Goal: Task Accomplishment & Management: Use online tool/utility

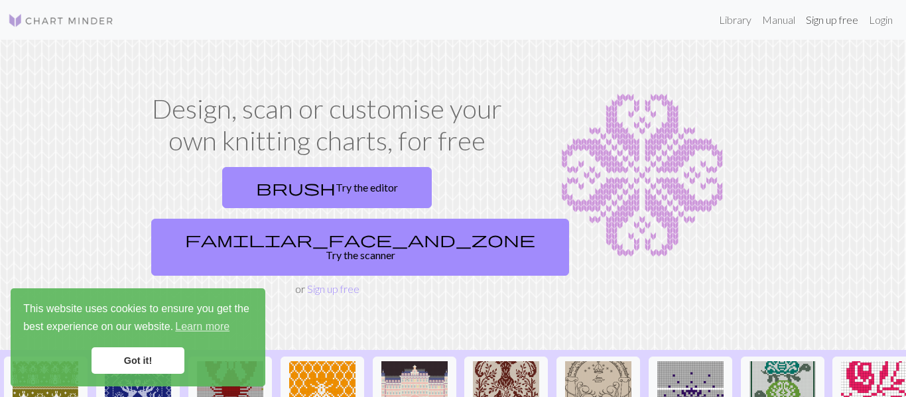
click at [828, 20] on link "Sign up free" at bounding box center [832, 20] width 63 height 27
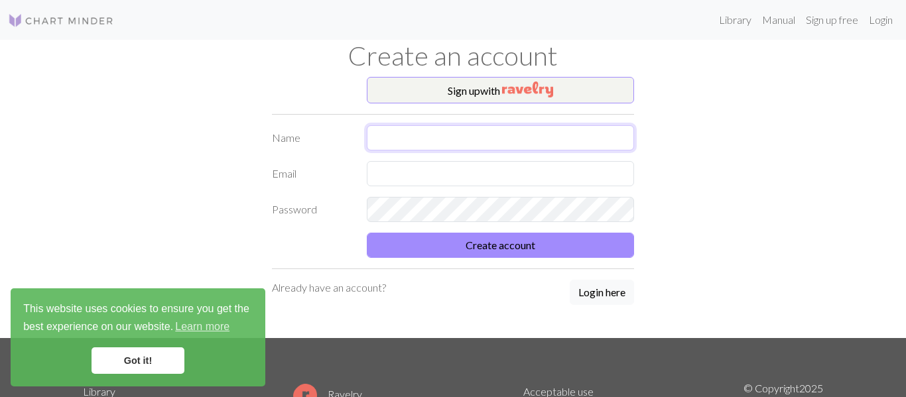
click at [584, 137] on input "text" at bounding box center [501, 137] width 268 height 25
type input "Synthia"
click at [548, 179] on input "text" at bounding box center [501, 173] width 268 height 25
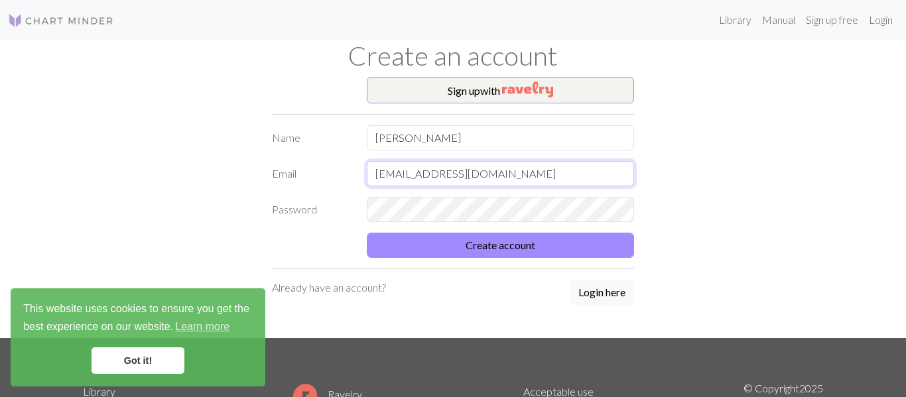
click at [502, 175] on input "smontoya0027@mymal.lausd.net" at bounding box center [501, 173] width 268 height 25
type input "synthia.imm08@icloud.com"
click at [884, 17] on link "Login" at bounding box center [881, 20] width 34 height 27
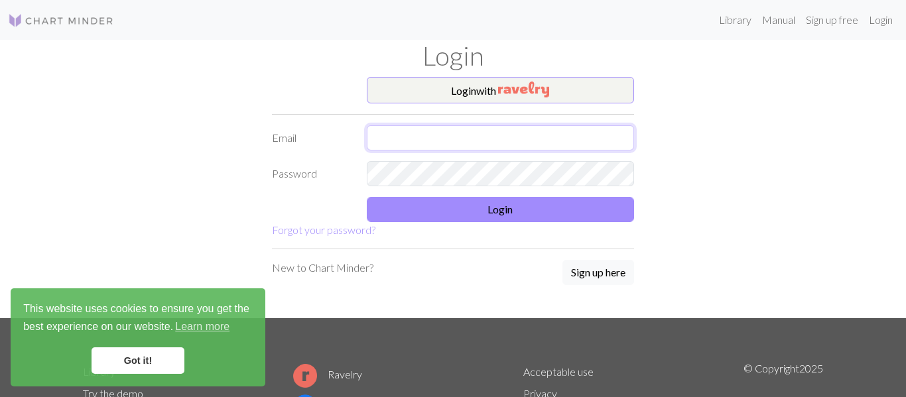
click at [452, 134] on input "text" at bounding box center [501, 137] width 268 height 25
type input "synthia.imm08@icloud.com"
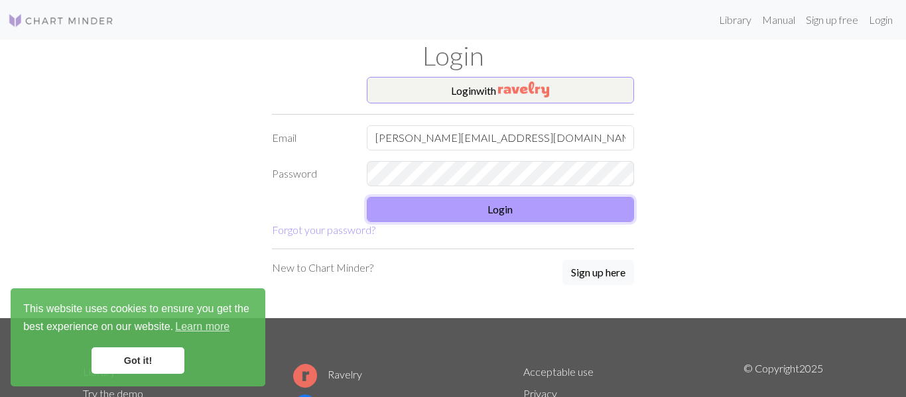
click at [449, 208] on button "Login" at bounding box center [501, 209] width 268 height 25
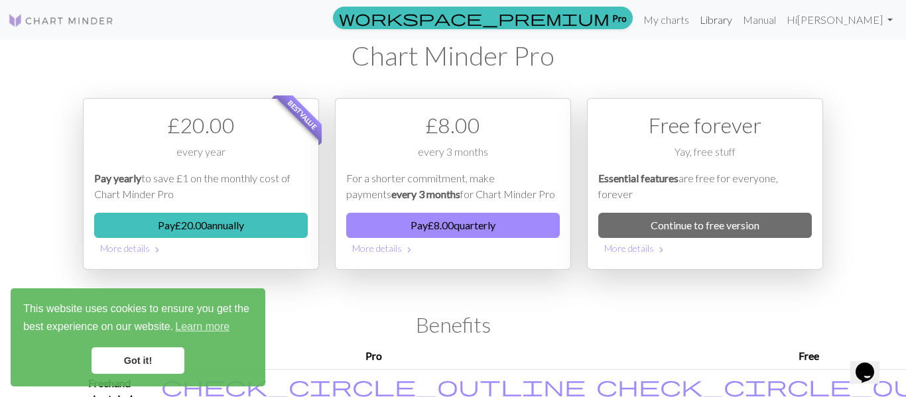
click at [722, 14] on link "Library" at bounding box center [716, 20] width 43 height 27
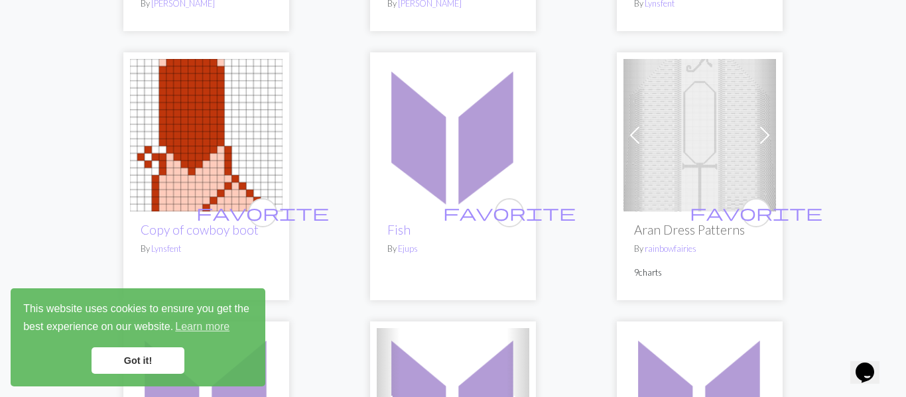
scroll to position [367, 0]
click at [116, 360] on link "Got it!" at bounding box center [138, 361] width 93 height 27
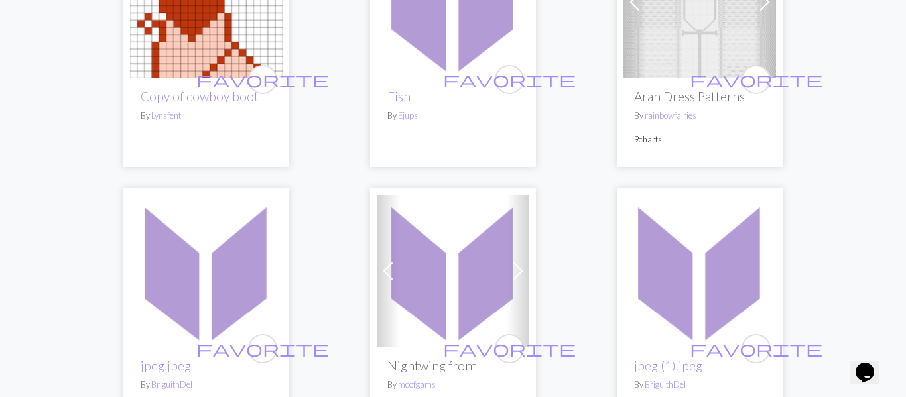
scroll to position [0, 0]
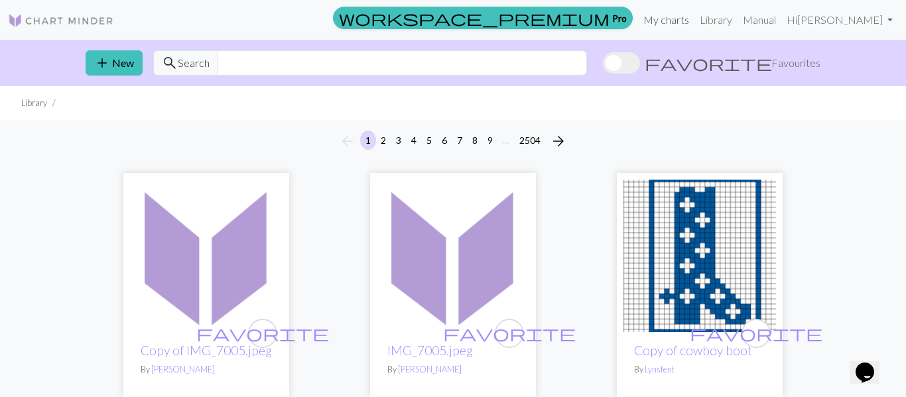
click at [665, 13] on link "My charts" at bounding box center [666, 20] width 56 height 27
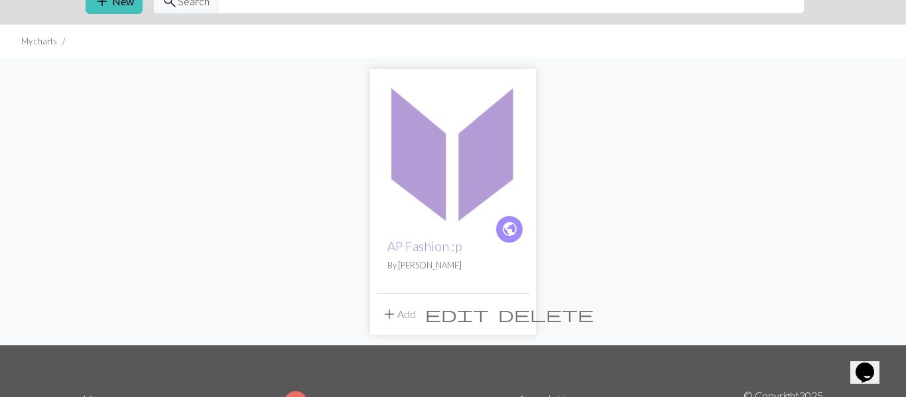
scroll to position [63, 0]
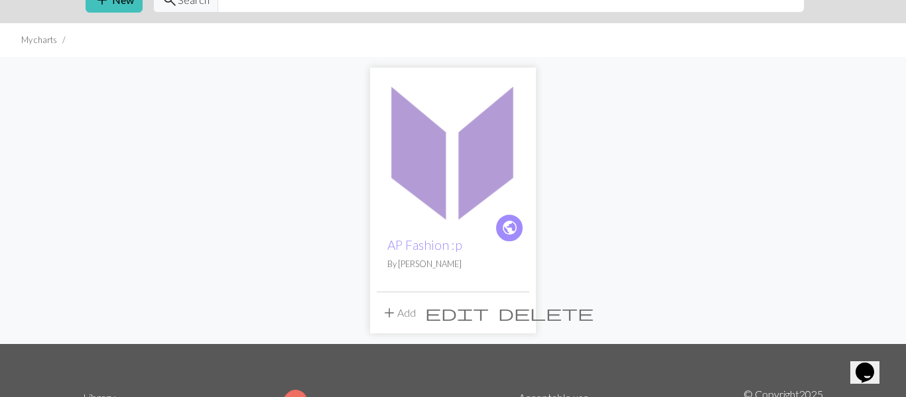
click at [423, 202] on img at bounding box center [453, 150] width 153 height 153
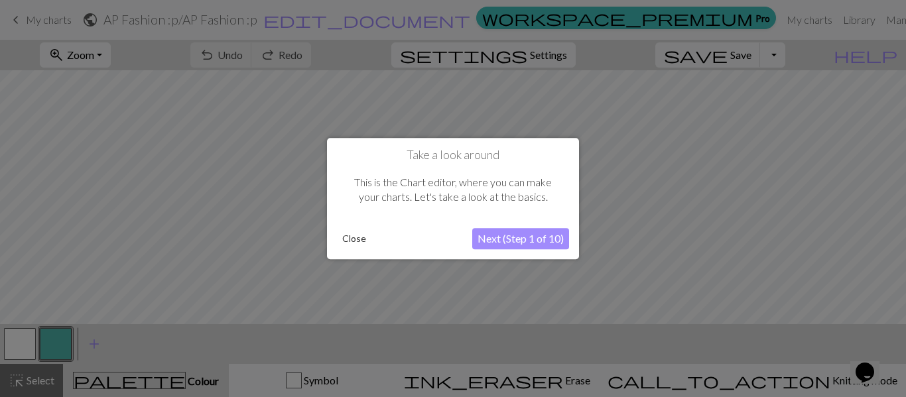
click at [356, 236] on button "Close" at bounding box center [354, 239] width 34 height 20
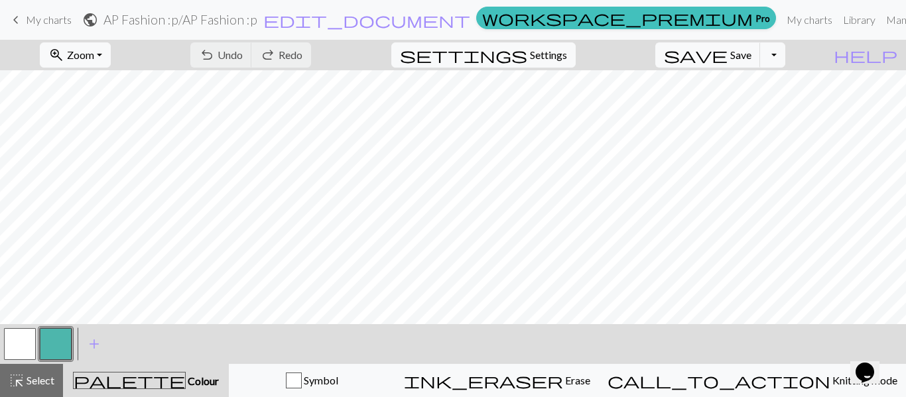
click at [301, 53] on div "undo Undo Undo redo Redo Redo" at bounding box center [250, 55] width 141 height 31
click at [94, 58] on span "Zoom" at bounding box center [80, 54] width 27 height 13
click at [107, 89] on button "Fit all" at bounding box center [92, 84] width 105 height 21
click at [62, 342] on button "button" at bounding box center [56, 344] width 32 height 32
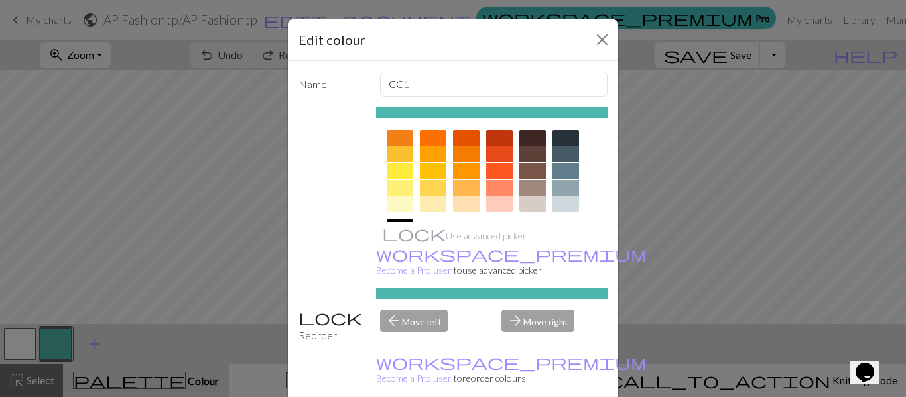
scroll to position [184, 0]
click at [569, 131] on div at bounding box center [566, 137] width 27 height 16
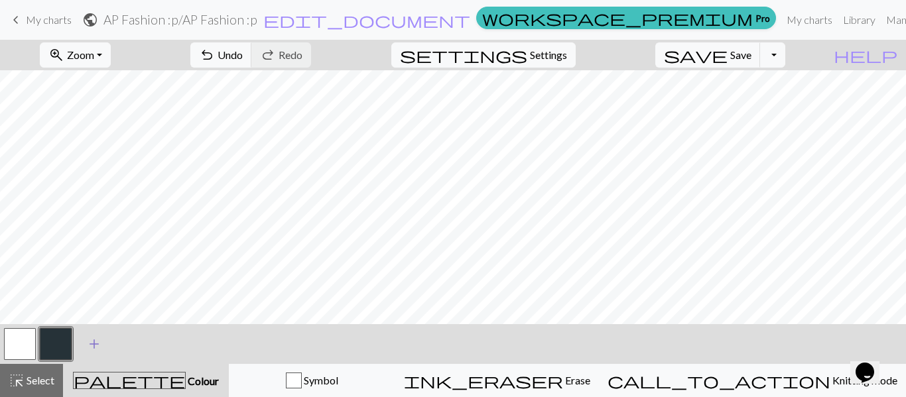
click at [96, 338] on span "add" at bounding box center [94, 344] width 16 height 19
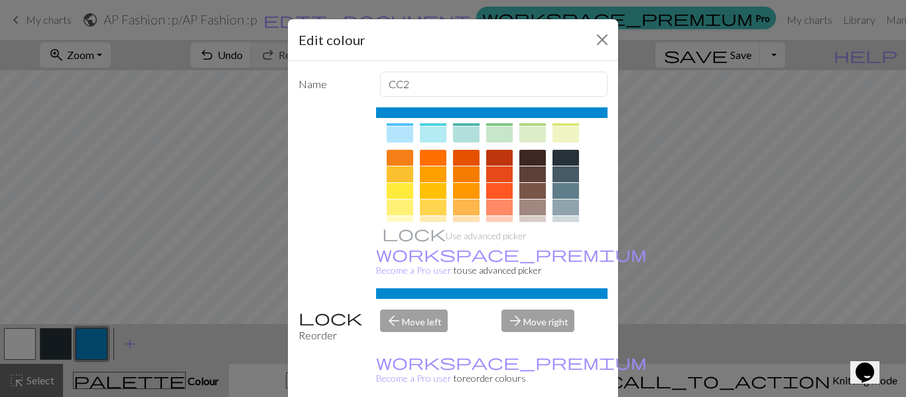
scroll to position [167, 0]
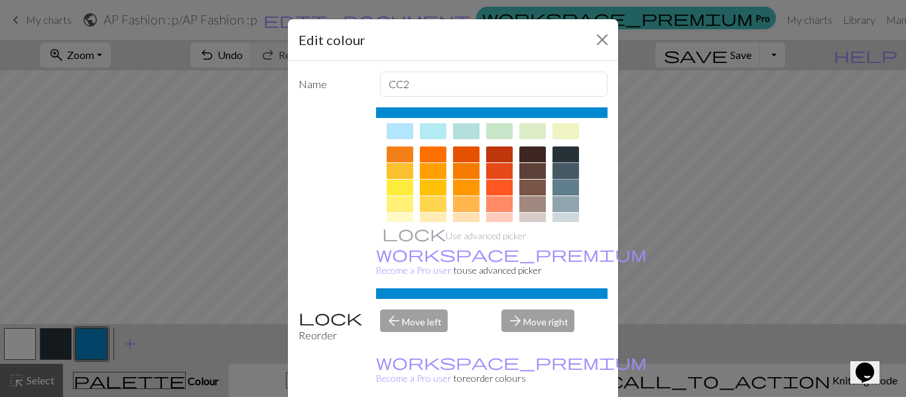
click at [568, 171] on div at bounding box center [566, 171] width 27 height 16
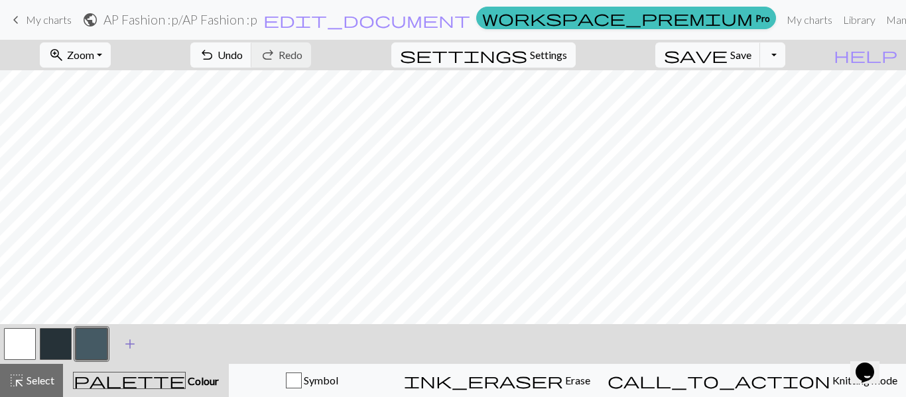
click at [126, 344] on span "add" at bounding box center [130, 344] width 16 height 19
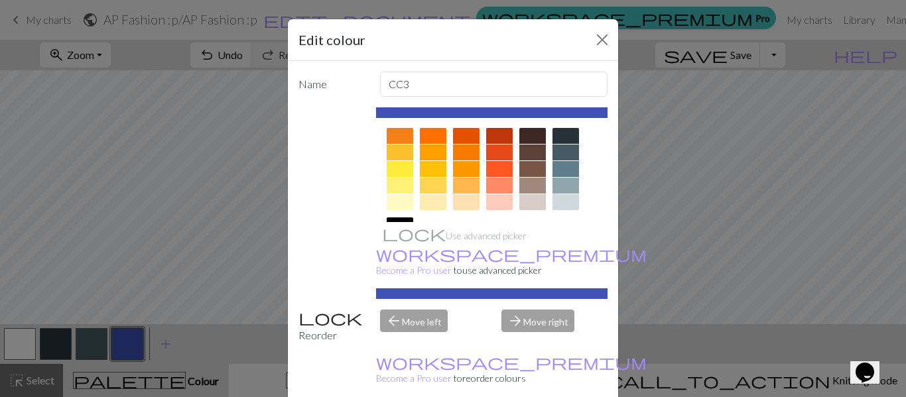
scroll to position [188, 0]
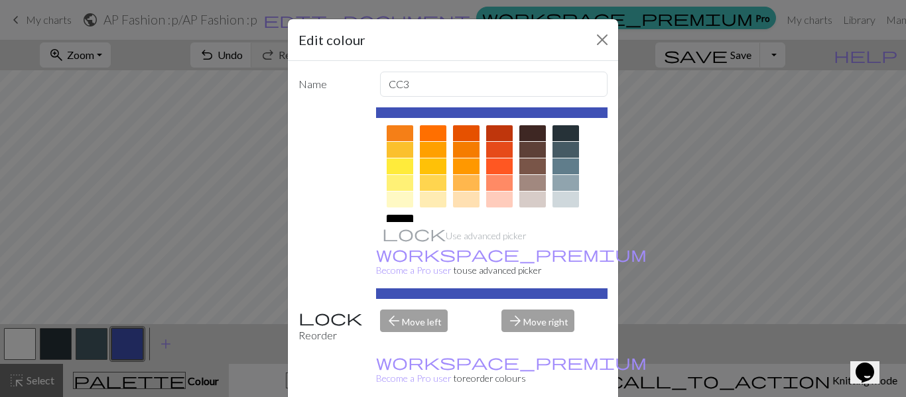
click at [564, 184] on div at bounding box center [566, 183] width 27 height 16
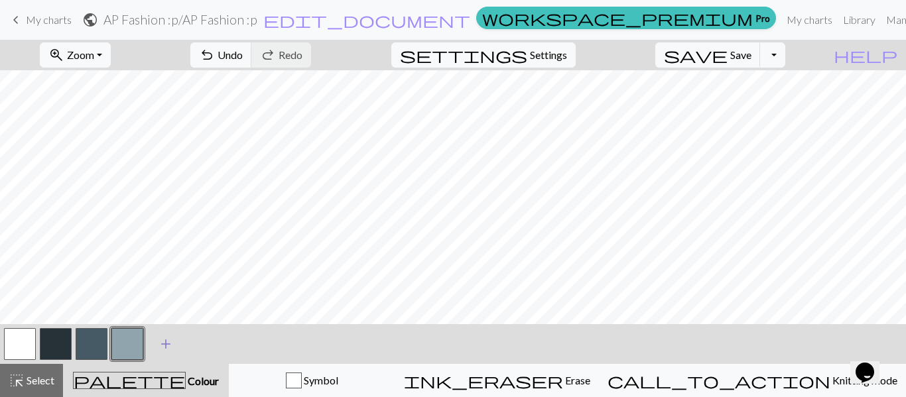
click at [162, 336] on span "add" at bounding box center [166, 344] width 16 height 19
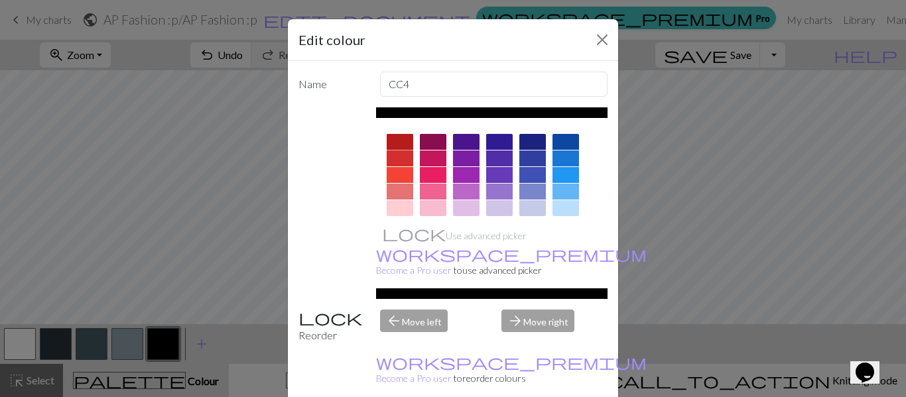
click at [397, 142] on div at bounding box center [400, 142] width 27 height 16
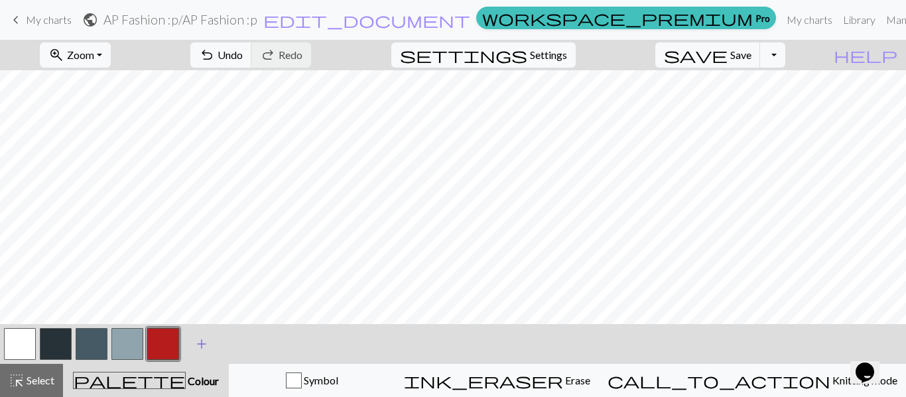
click at [198, 350] on span "add" at bounding box center [202, 344] width 16 height 19
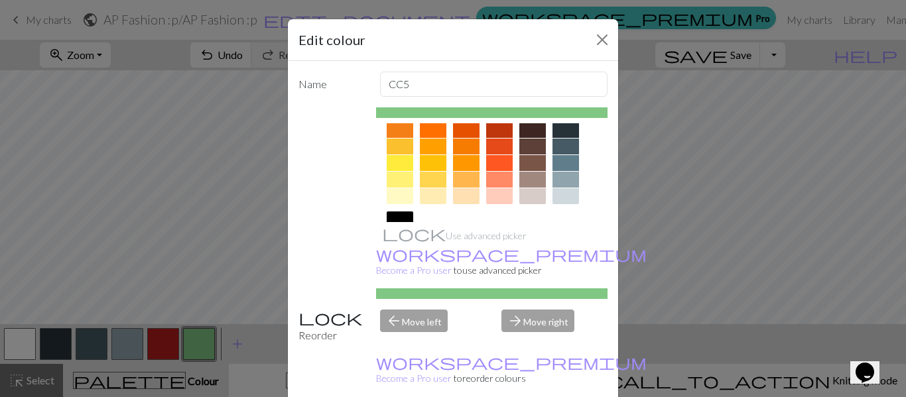
scroll to position [196, 0]
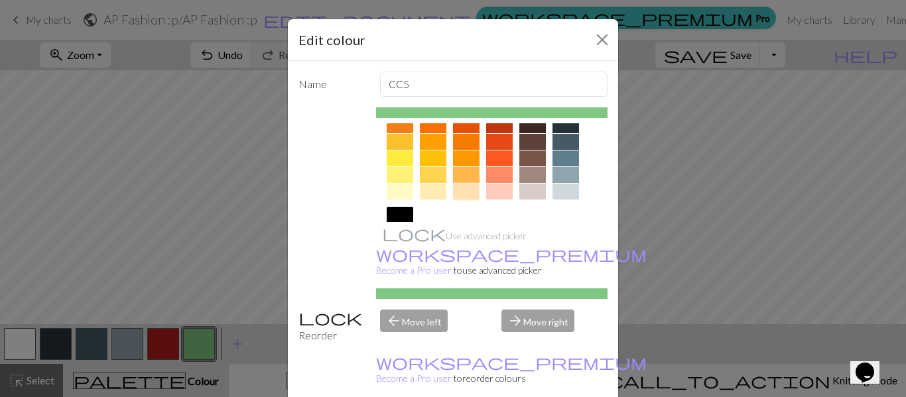
click at [468, 190] on div at bounding box center [466, 192] width 27 height 16
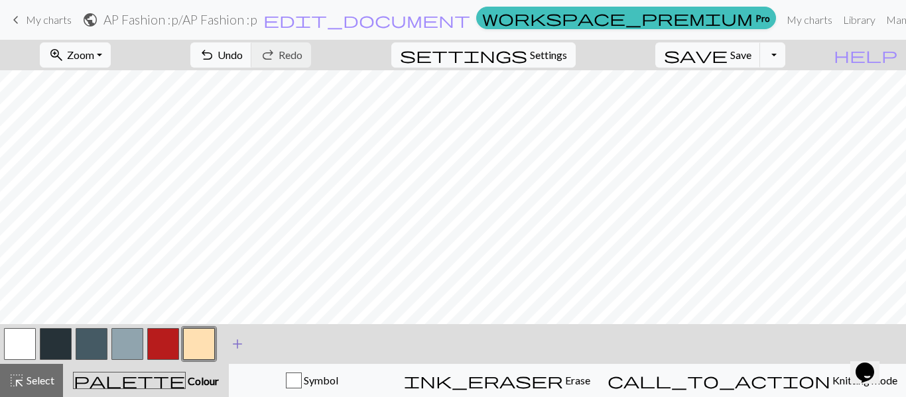
click at [239, 338] on span "add" at bounding box center [238, 344] width 16 height 19
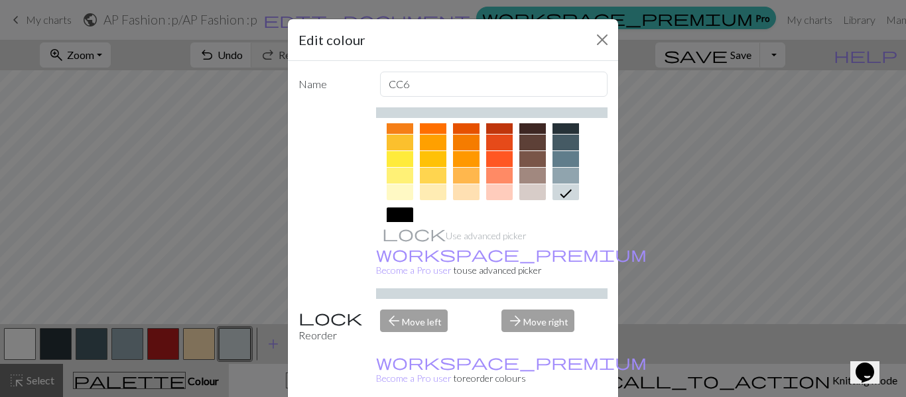
scroll to position [194, 0]
click at [400, 146] on div at bounding box center [400, 144] width 27 height 16
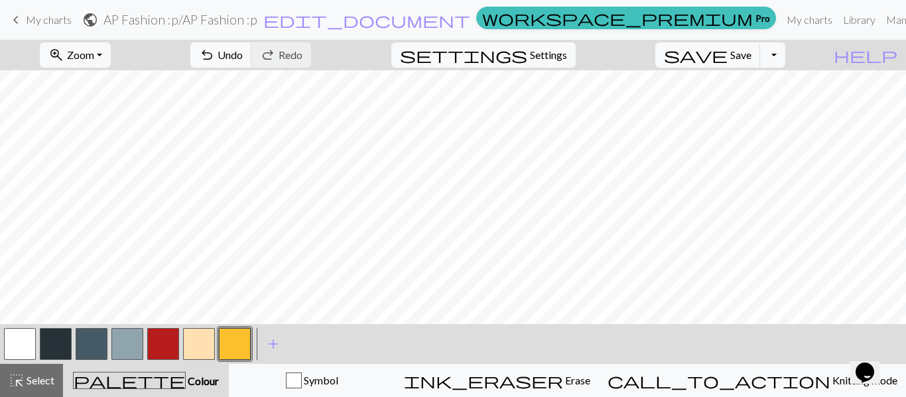
click at [37, 16] on span "My charts" at bounding box center [49, 19] width 46 height 13
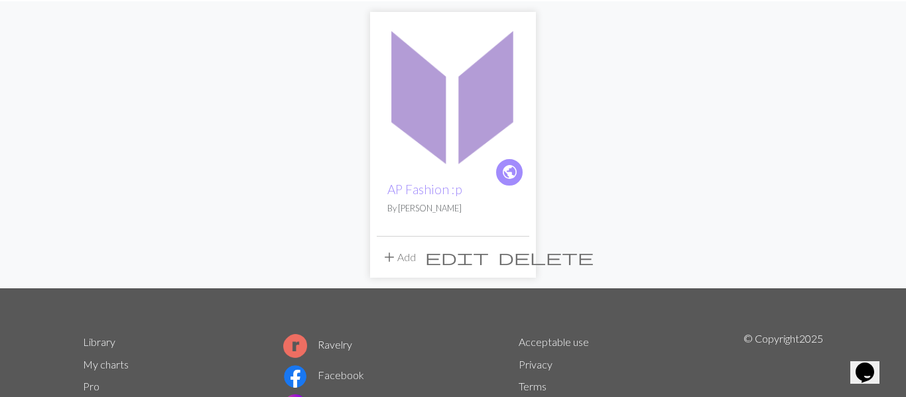
scroll to position [128, 0]
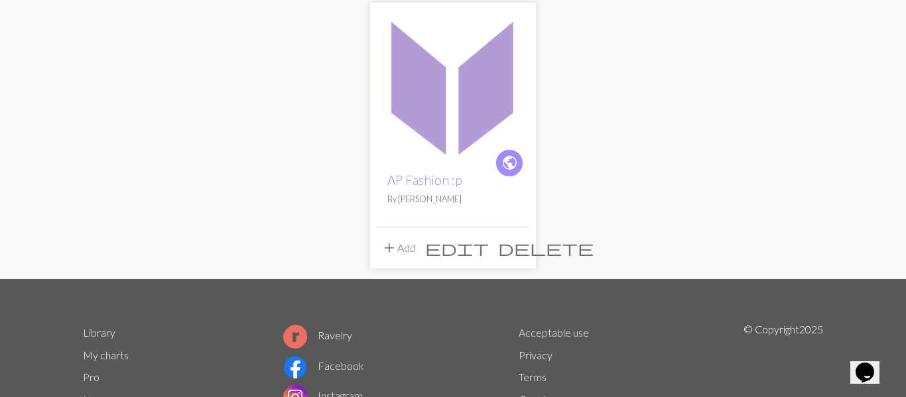
click at [519, 249] on span "delete" at bounding box center [546, 248] width 96 height 19
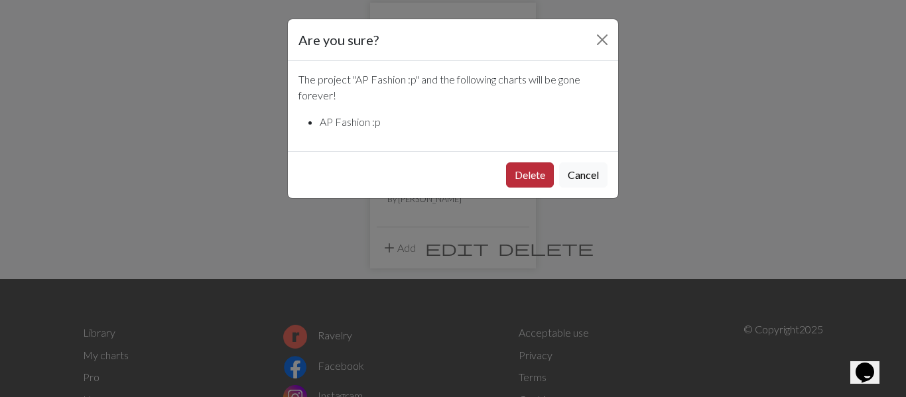
click at [531, 165] on button "Delete" at bounding box center [530, 175] width 48 height 25
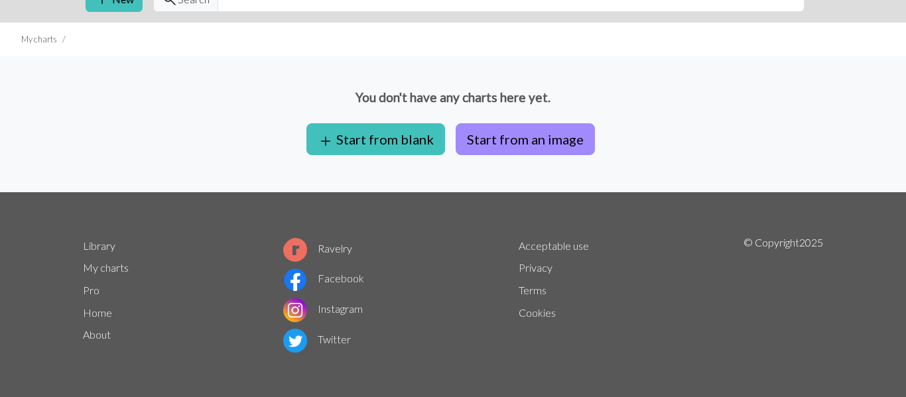
scroll to position [64, 0]
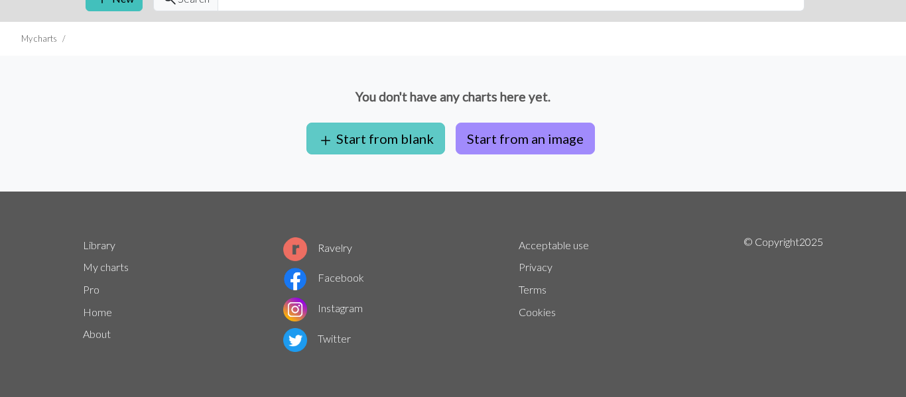
click at [397, 130] on button "add Start from blank" at bounding box center [376, 139] width 139 height 32
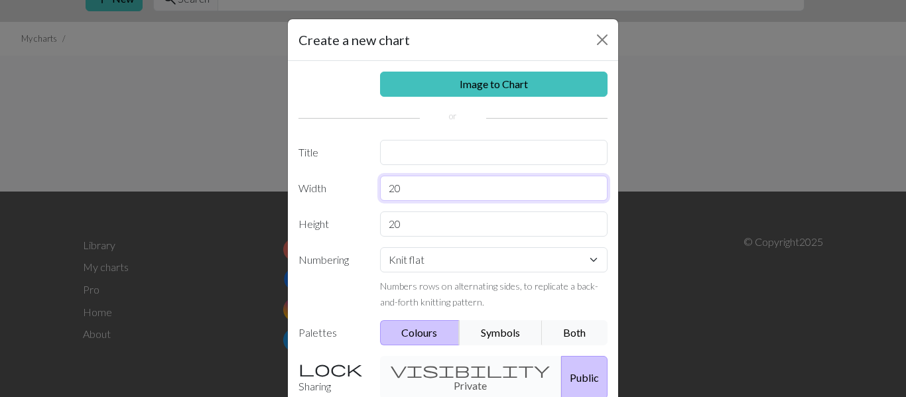
click at [441, 186] on input "20" at bounding box center [494, 188] width 228 height 25
type input "2"
type input "60"
click at [407, 227] on input "20" at bounding box center [494, 224] width 228 height 25
type input "2"
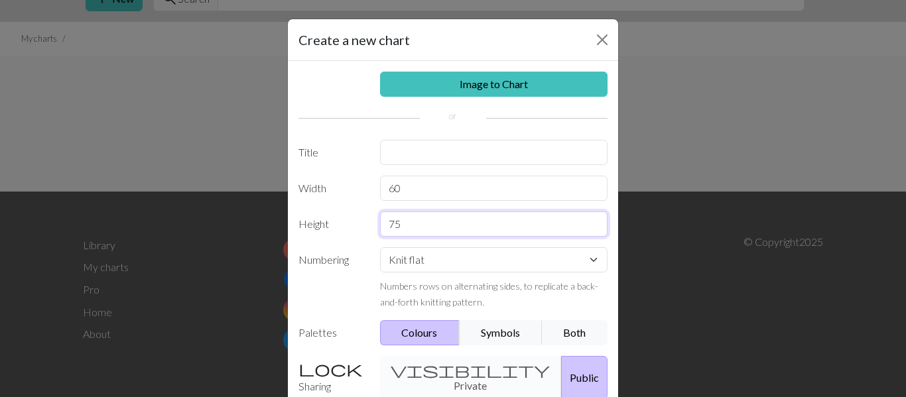
type input "75"
click at [437, 376] on div "visibility Private Public" at bounding box center [494, 377] width 244 height 43
click at [301, 369] on label "Sharing" at bounding box center [332, 377] width 82 height 43
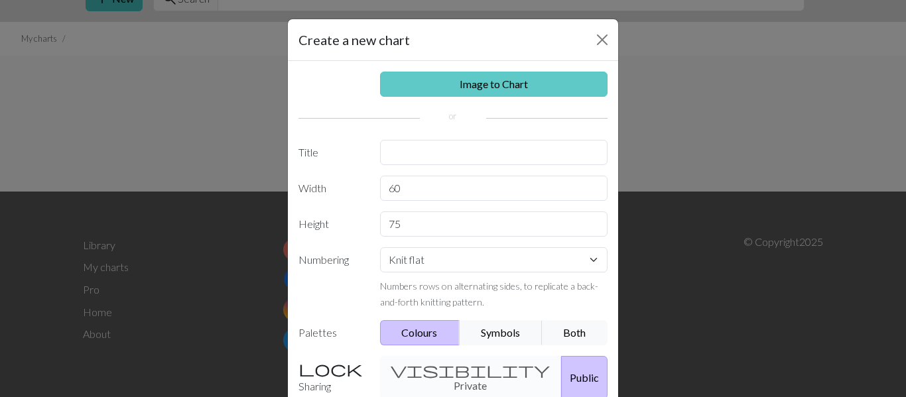
scroll to position [127, 0]
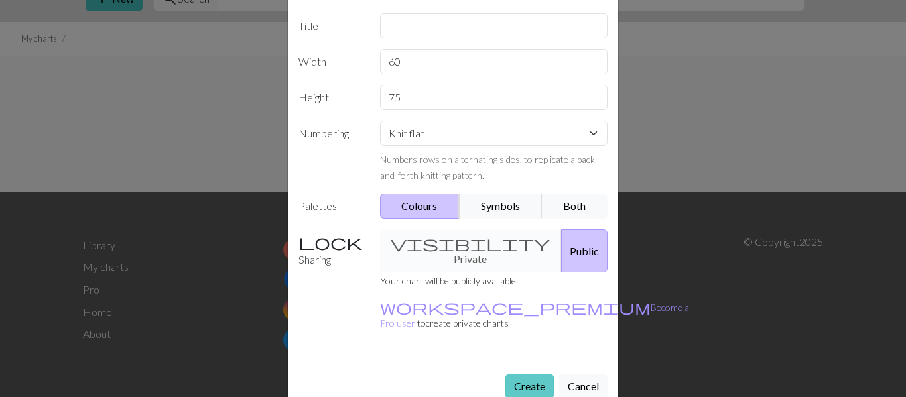
click at [535, 374] on button "Create" at bounding box center [530, 386] width 48 height 25
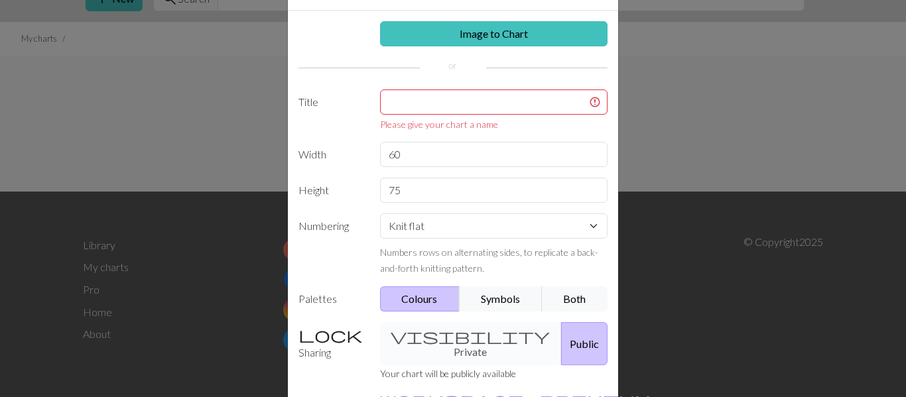
scroll to position [46, 0]
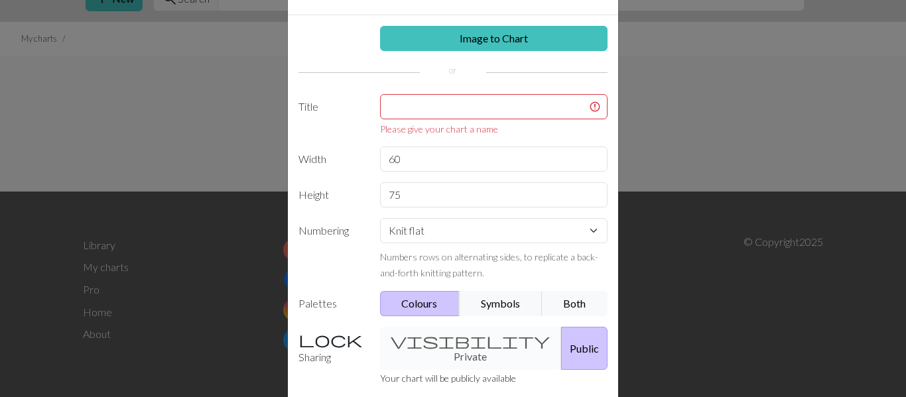
click at [517, 108] on input "text" at bounding box center [494, 106] width 228 height 25
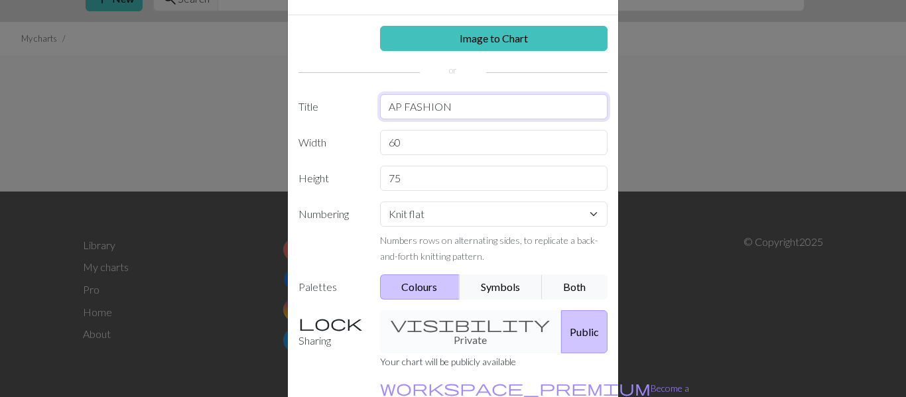
scroll to position [127, 0]
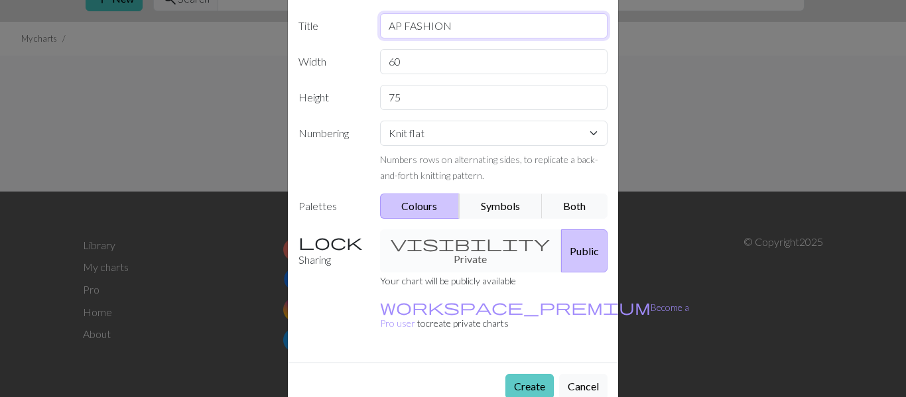
type input "AP FASHION"
click at [543, 374] on button "Create" at bounding box center [530, 386] width 48 height 25
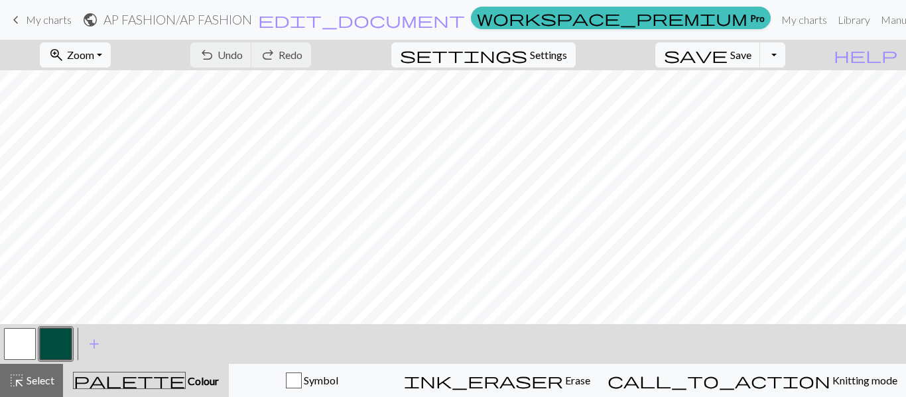
click at [305, 58] on div "undo Undo Undo redo Redo Redo" at bounding box center [250, 55] width 141 height 31
click at [94, 50] on span "Zoom" at bounding box center [80, 54] width 27 height 13
click at [112, 86] on button "Fit all" at bounding box center [92, 84] width 105 height 21
click at [33, 18] on span "My charts" at bounding box center [49, 19] width 46 height 13
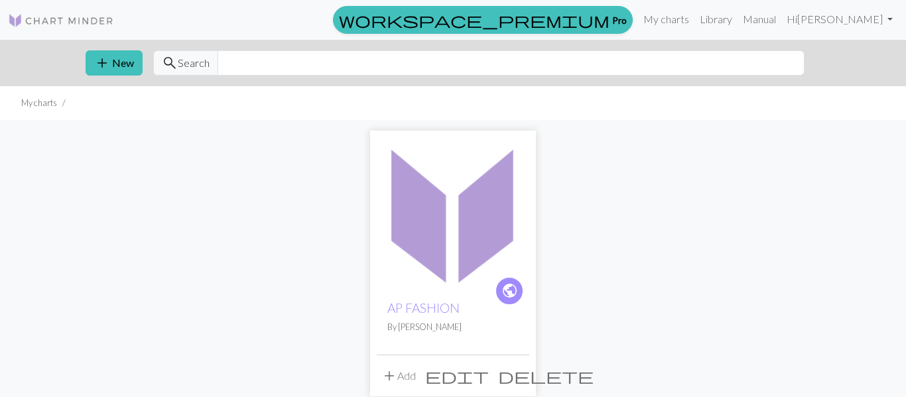
scroll to position [29, 0]
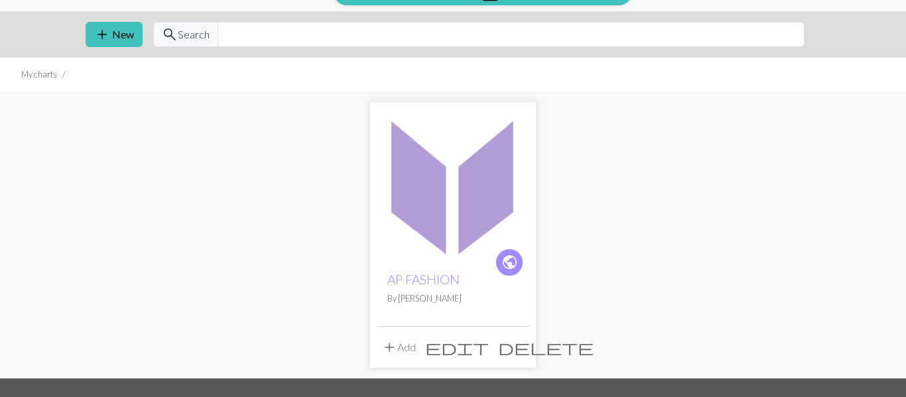
click at [404, 176] on img at bounding box center [453, 185] width 153 height 153
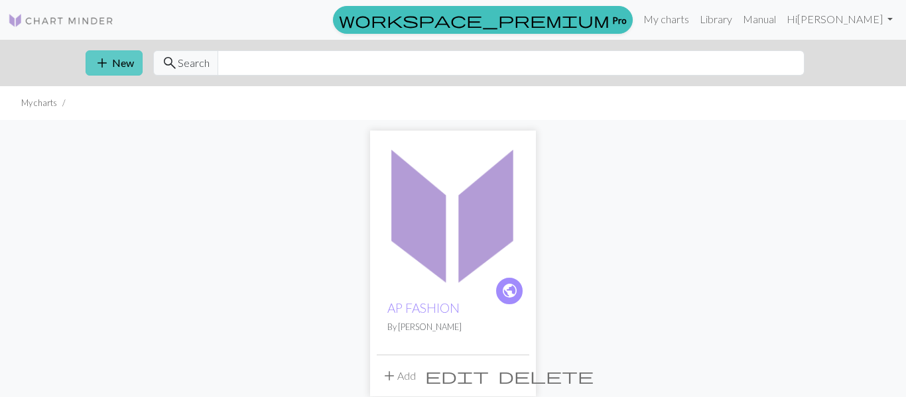
click at [113, 60] on button "add New" at bounding box center [114, 62] width 57 height 25
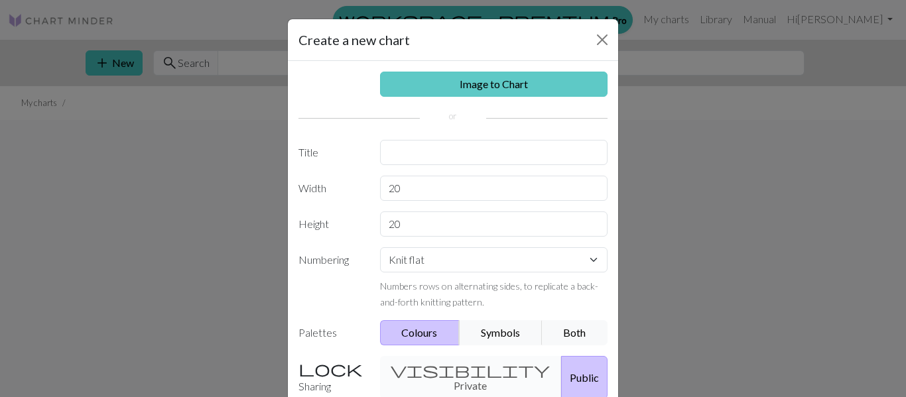
click at [421, 76] on link "Image to Chart" at bounding box center [494, 84] width 228 height 25
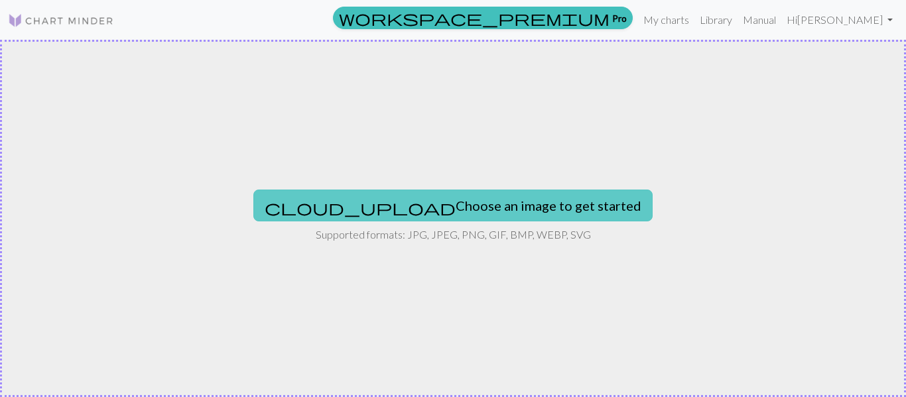
click at [386, 200] on button "cloud_upload Choose an image to get started" at bounding box center [452, 206] width 399 height 32
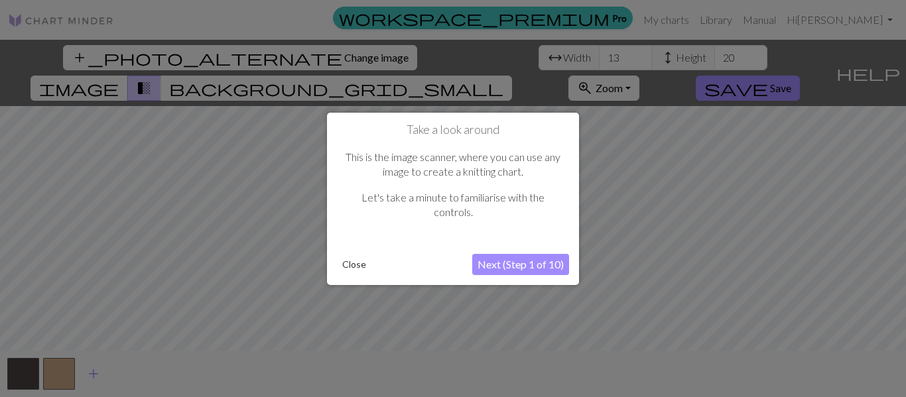
click at [365, 266] on button "Close" at bounding box center [354, 265] width 34 height 20
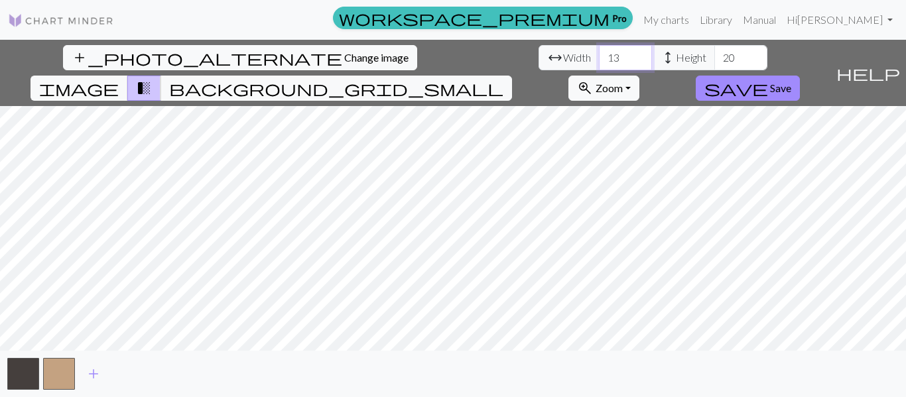
click at [599, 54] on input "13" at bounding box center [625, 57] width 53 height 25
type input "1"
type input "75"
click at [715, 57] on input "20" at bounding box center [741, 57] width 53 height 25
type input "2"
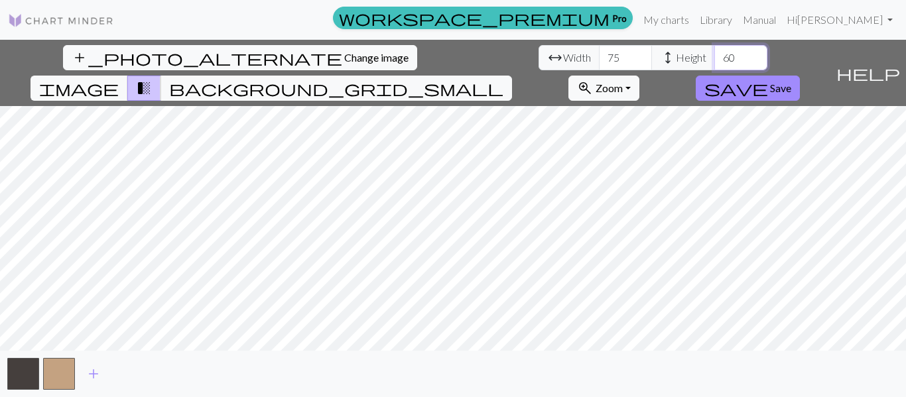
type input "60"
click at [88, 376] on span "add" at bounding box center [94, 374] width 16 height 19
click at [135, 376] on span "add" at bounding box center [129, 374] width 16 height 19
click at [172, 378] on span "add" at bounding box center [165, 374] width 16 height 19
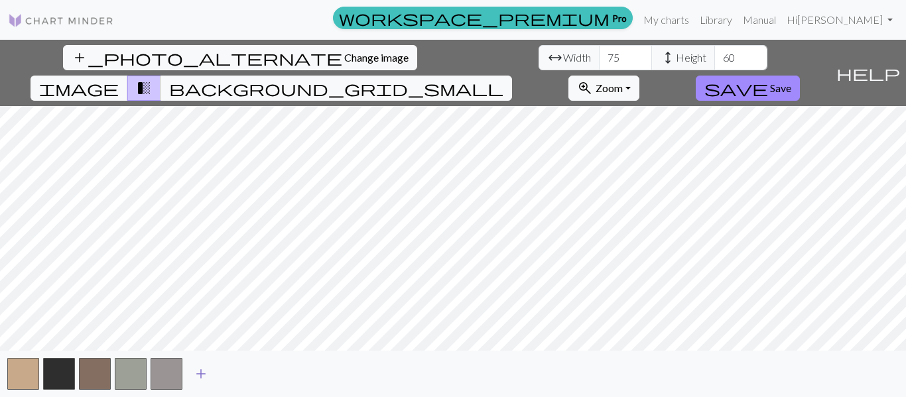
click at [201, 378] on span "add" at bounding box center [201, 374] width 16 height 19
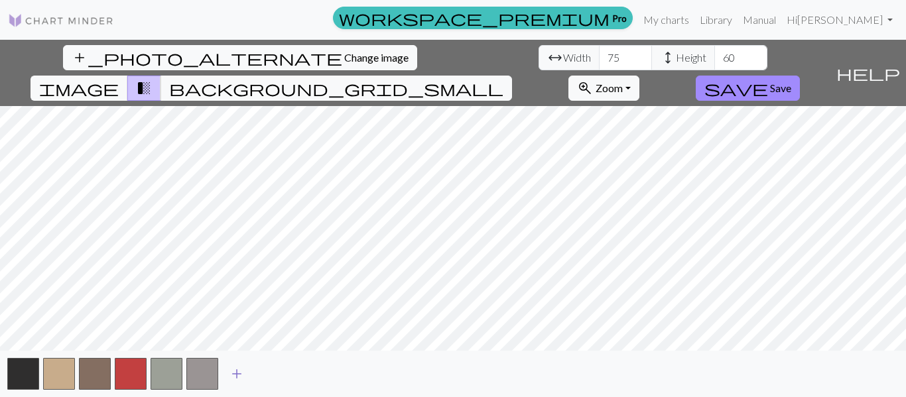
click at [243, 373] on span "add" at bounding box center [237, 374] width 16 height 19
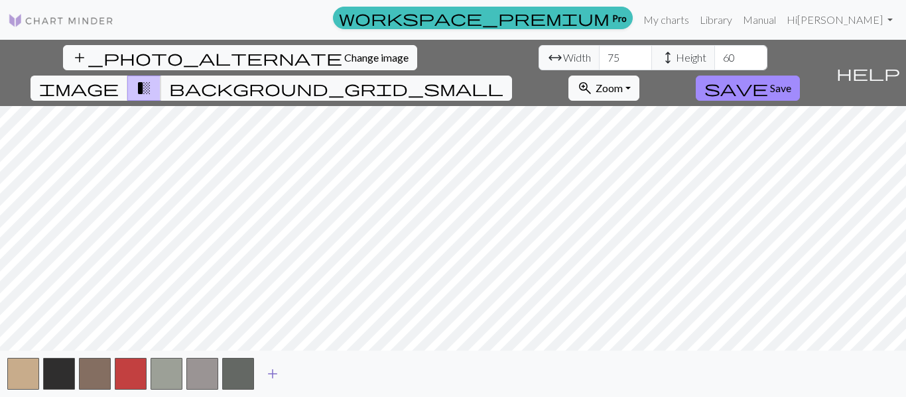
click at [273, 375] on span "add" at bounding box center [273, 374] width 16 height 19
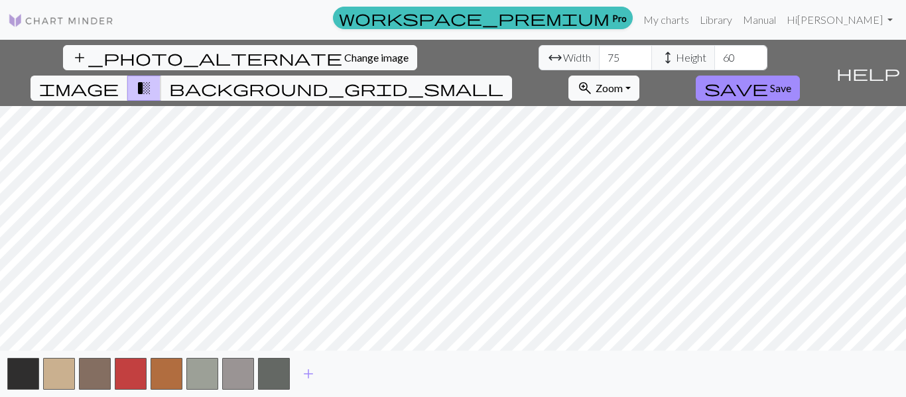
click at [350, 370] on div "add" at bounding box center [453, 374] width 906 height 46
click at [318, 370] on button "add" at bounding box center [308, 374] width 33 height 25
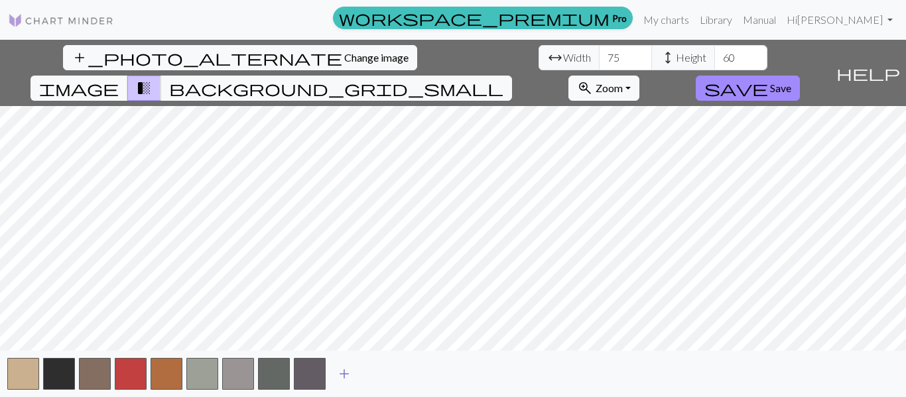
click at [360, 376] on button "add" at bounding box center [344, 374] width 33 height 25
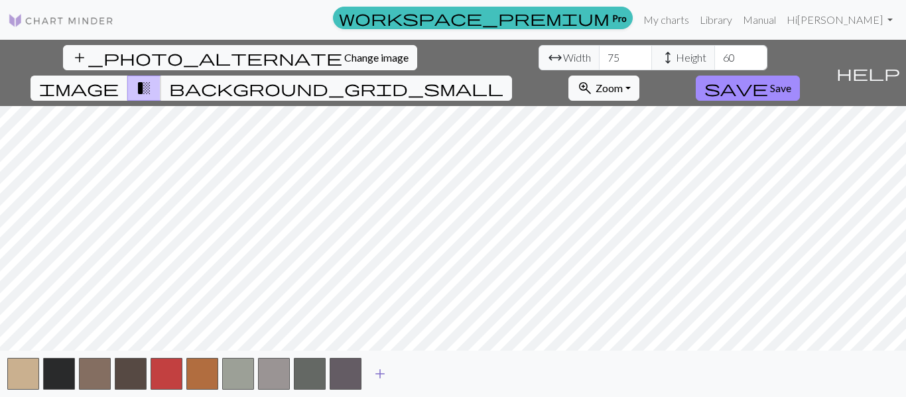
click at [383, 378] on span "add" at bounding box center [380, 374] width 16 height 19
click at [429, 374] on button "add" at bounding box center [415, 374] width 33 height 25
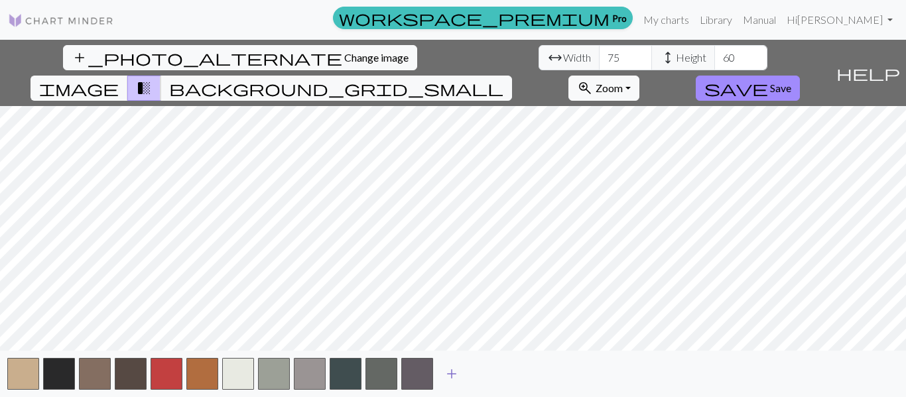
click at [445, 379] on span "add" at bounding box center [452, 374] width 16 height 19
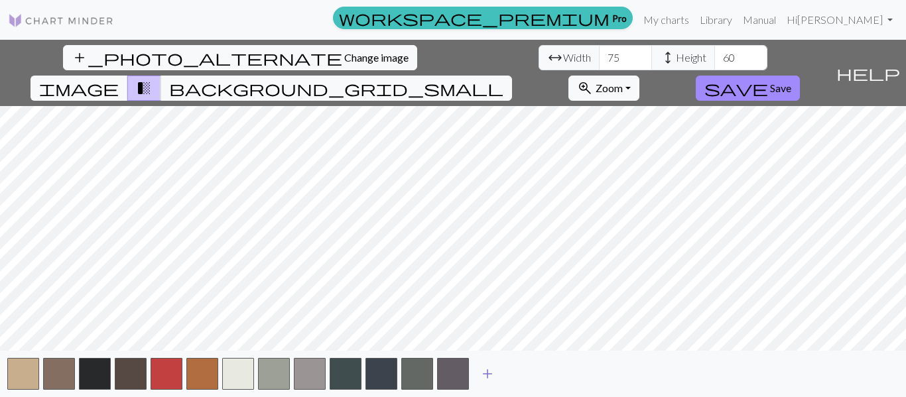
click at [494, 375] on span "add" at bounding box center [488, 374] width 16 height 19
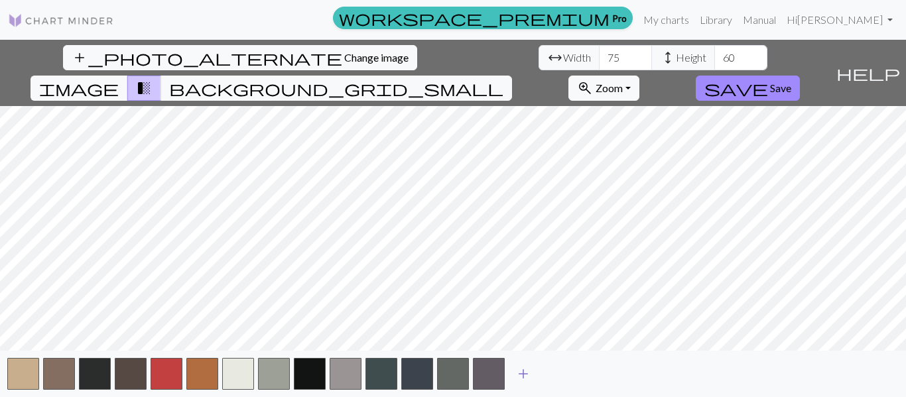
click at [529, 383] on span "add" at bounding box center [523, 374] width 16 height 19
click at [560, 383] on span "add" at bounding box center [559, 374] width 16 height 19
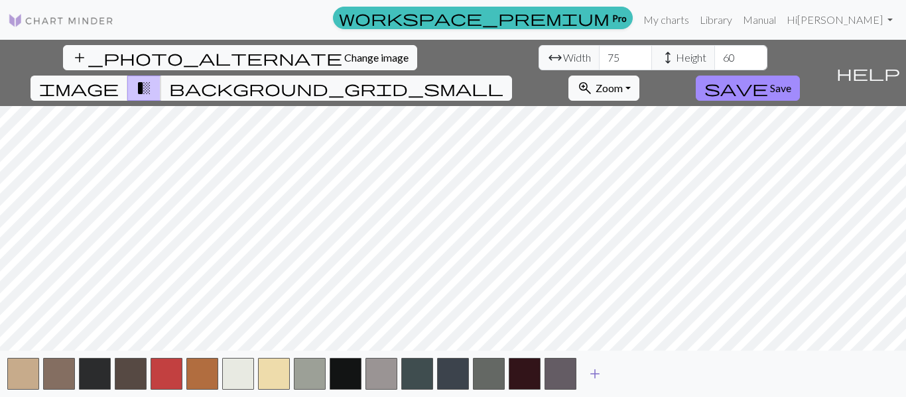
click at [608, 378] on button "add" at bounding box center [595, 374] width 33 height 25
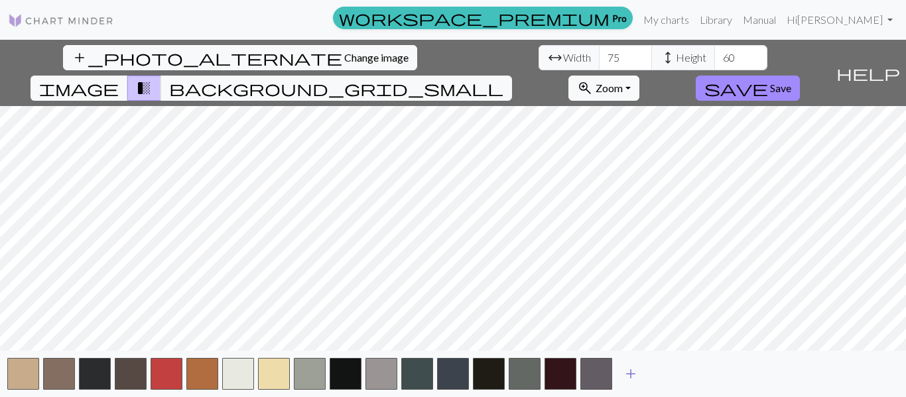
click at [632, 377] on span "add" at bounding box center [631, 374] width 16 height 19
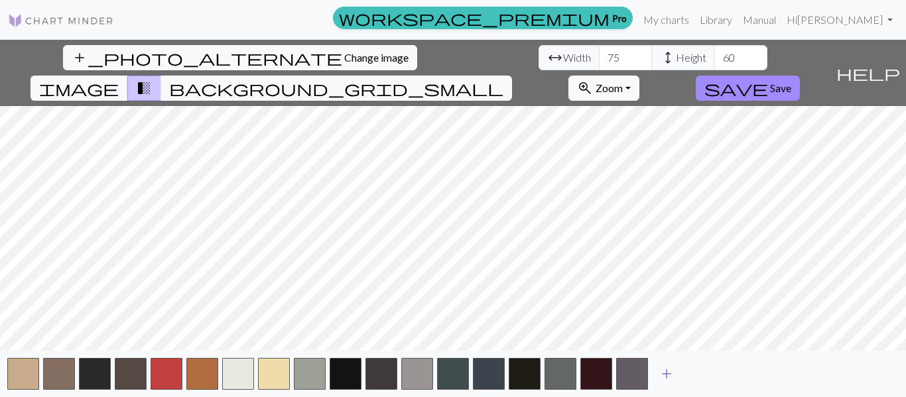
click at [667, 381] on span "add" at bounding box center [667, 374] width 16 height 19
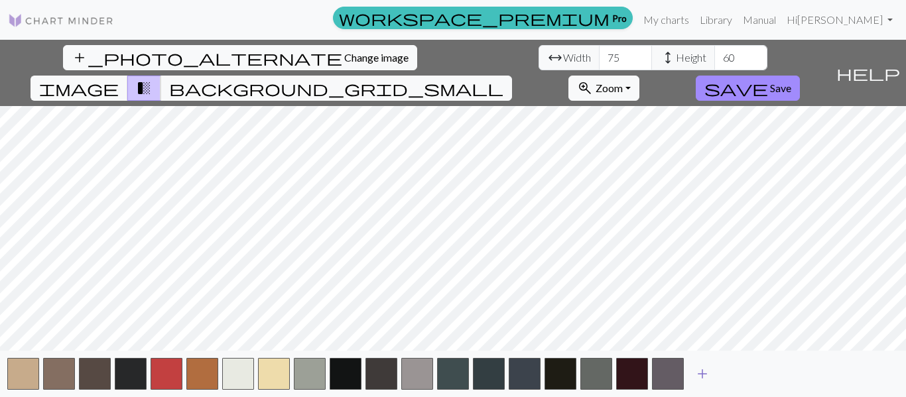
click at [711, 378] on button "add" at bounding box center [702, 374] width 33 height 25
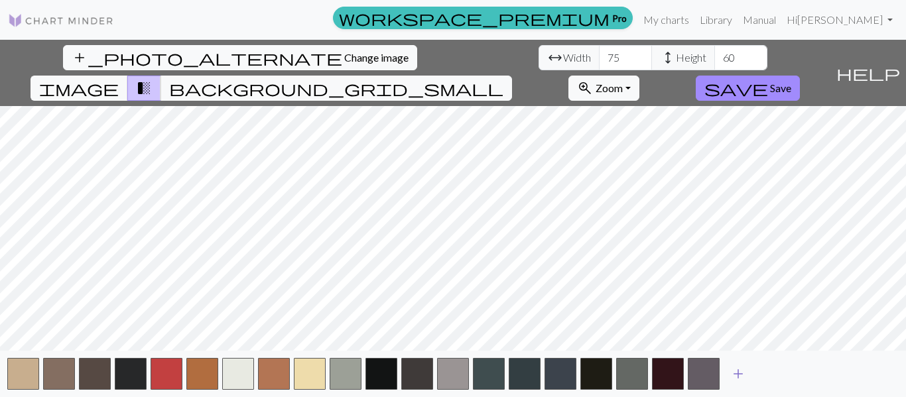
click at [748, 386] on button "add" at bounding box center [738, 374] width 33 height 25
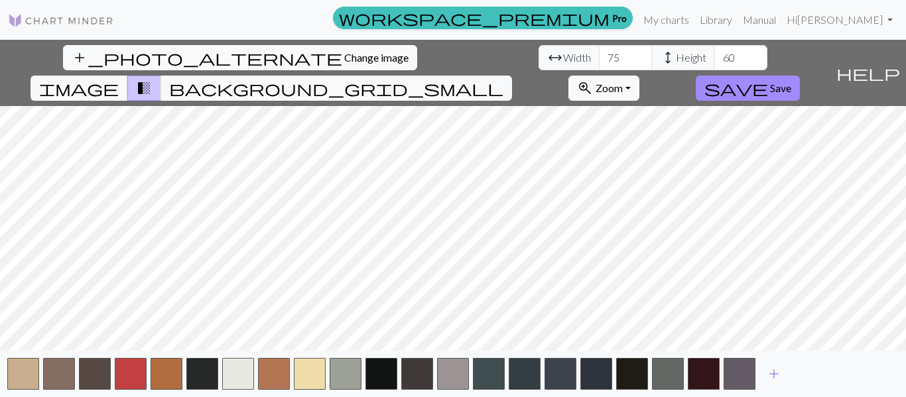
click at [791, 385] on div "add" at bounding box center [453, 374] width 906 height 46
click at [785, 386] on button "add" at bounding box center [774, 374] width 33 height 25
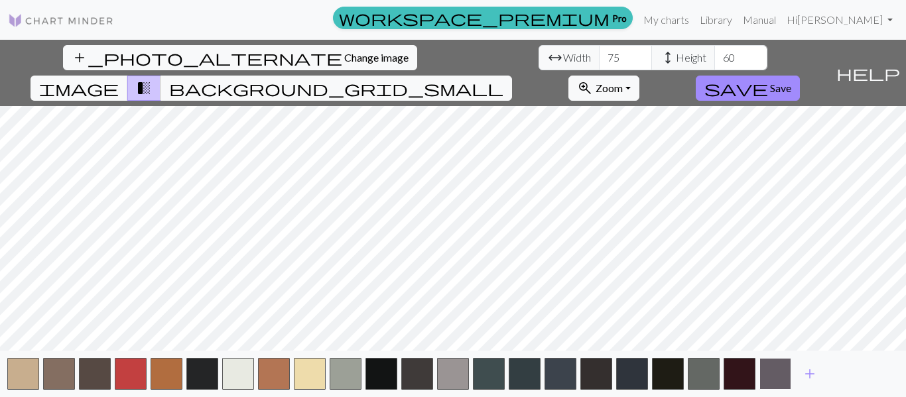
click at [780, 385] on button "button" at bounding box center [776, 374] width 32 height 32
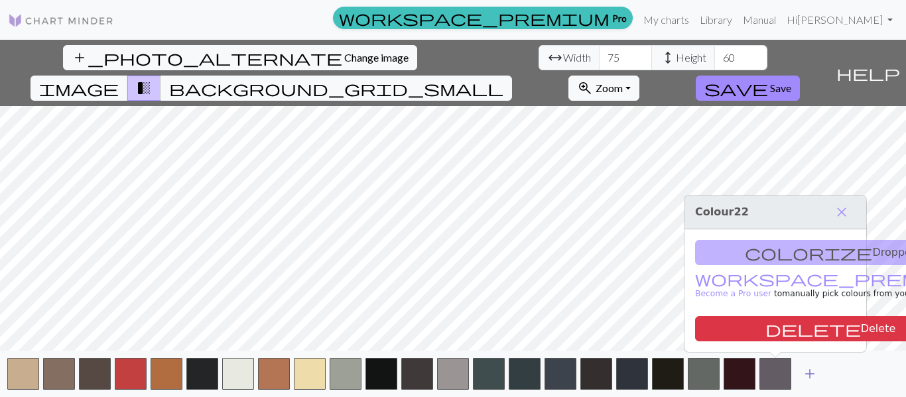
click at [814, 383] on button "add" at bounding box center [809, 374] width 33 height 25
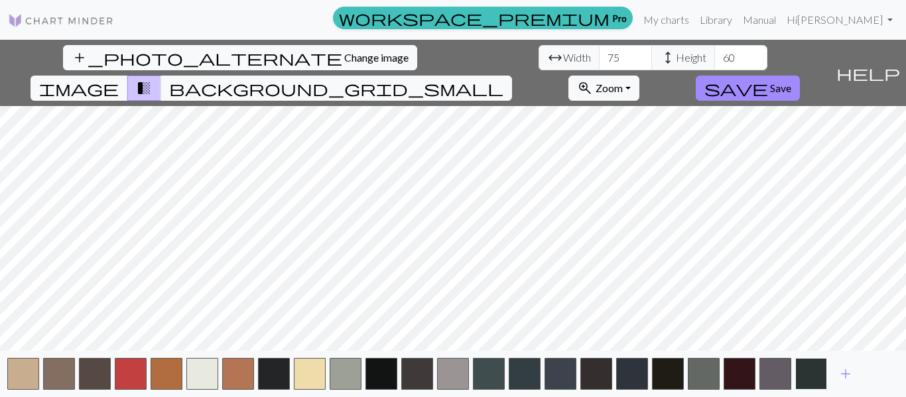
click at [819, 385] on button "button" at bounding box center [811, 374] width 32 height 32
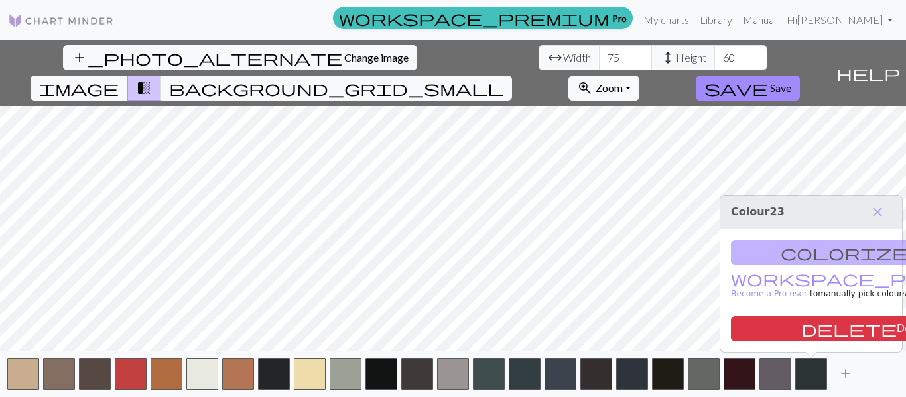
click at [855, 385] on button "add" at bounding box center [845, 374] width 33 height 25
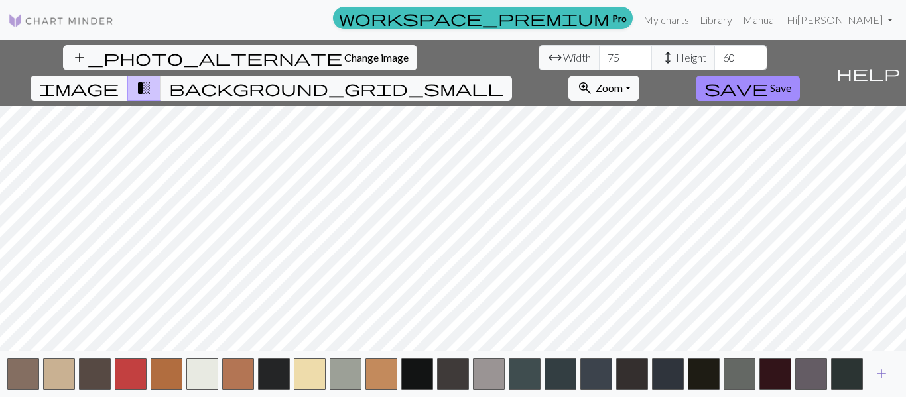
click at [873, 381] on button "add" at bounding box center [881, 374] width 33 height 25
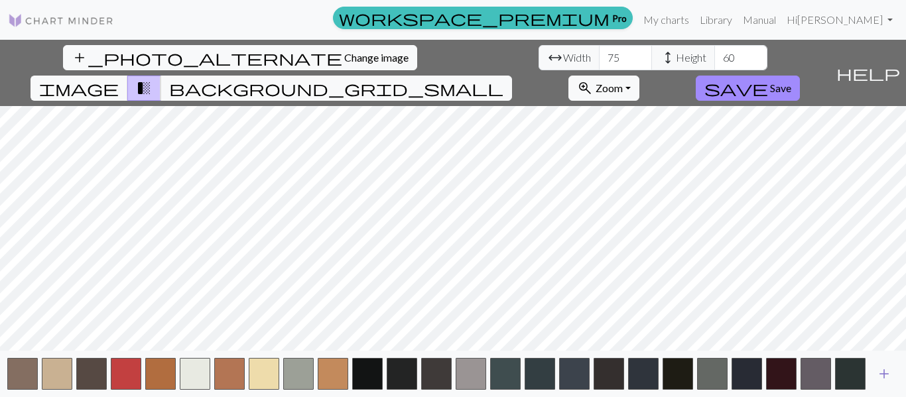
click at [889, 383] on span "add" at bounding box center [884, 374] width 16 height 19
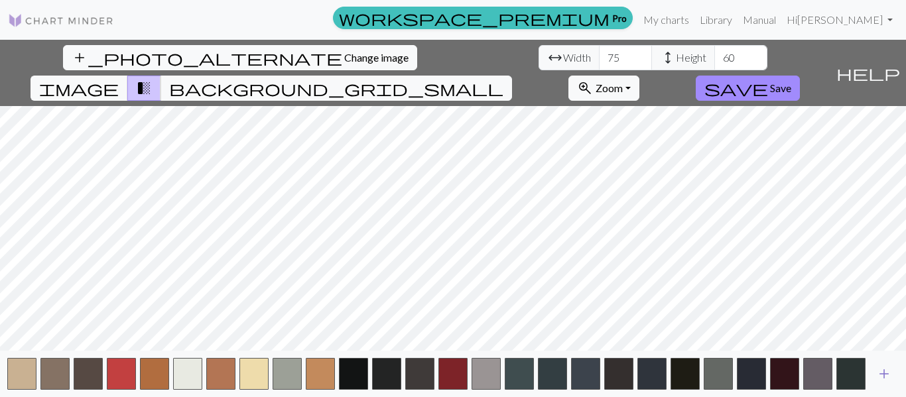
click at [888, 382] on span "add" at bounding box center [884, 374] width 16 height 19
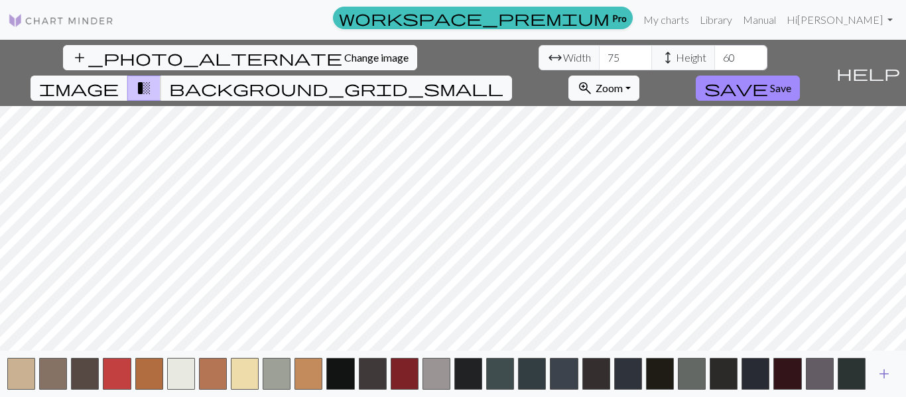
click at [894, 378] on button "add" at bounding box center [884, 374] width 33 height 25
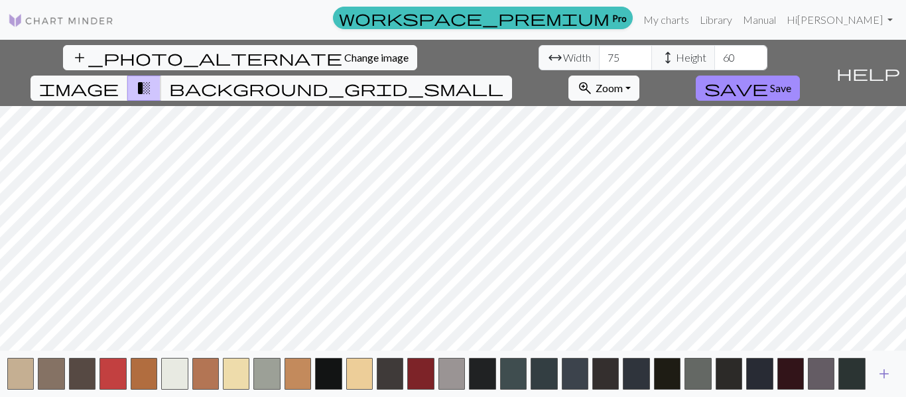
click at [891, 381] on span "add" at bounding box center [884, 374] width 16 height 19
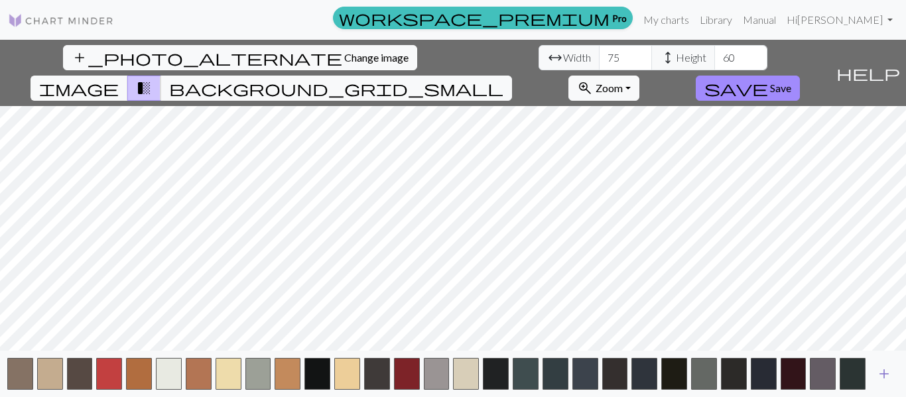
click at [890, 385] on button "add" at bounding box center [884, 374] width 33 height 25
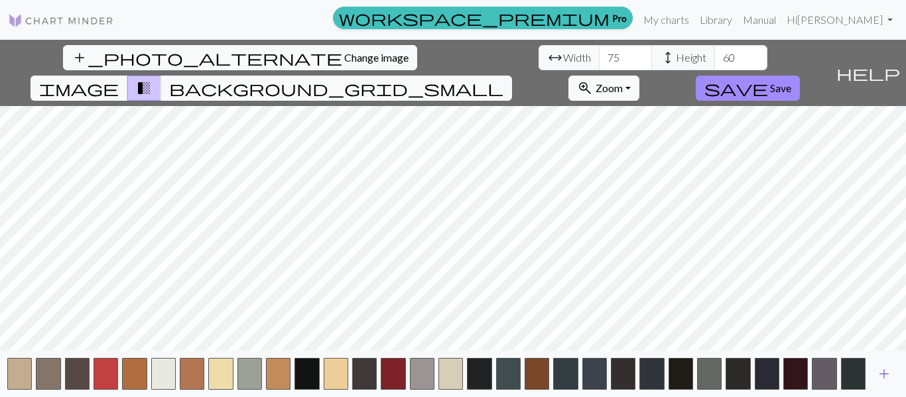
click at [891, 381] on span "add" at bounding box center [884, 374] width 16 height 19
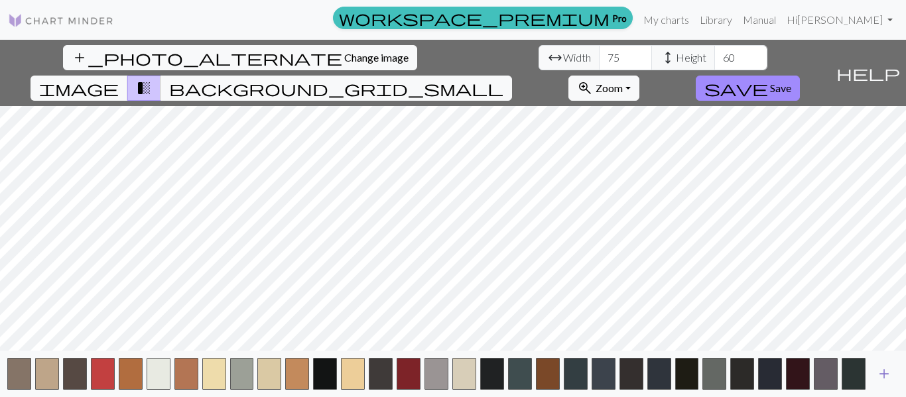
click at [888, 383] on button "add" at bounding box center [884, 374] width 33 height 25
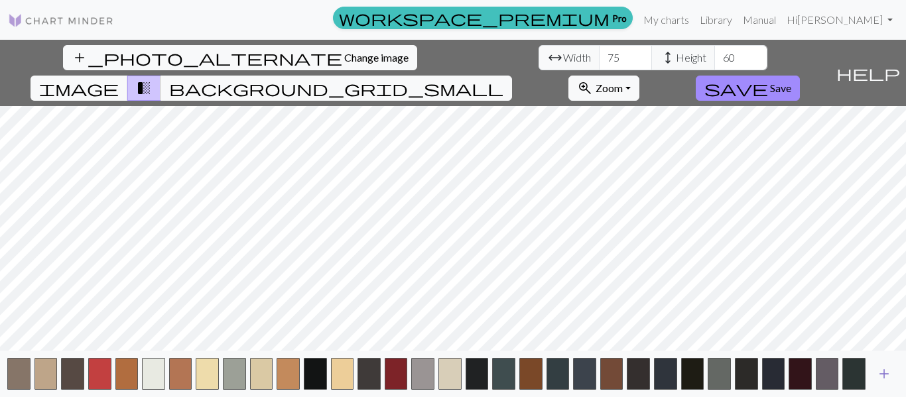
click at [888, 384] on button "add" at bounding box center [884, 374] width 33 height 25
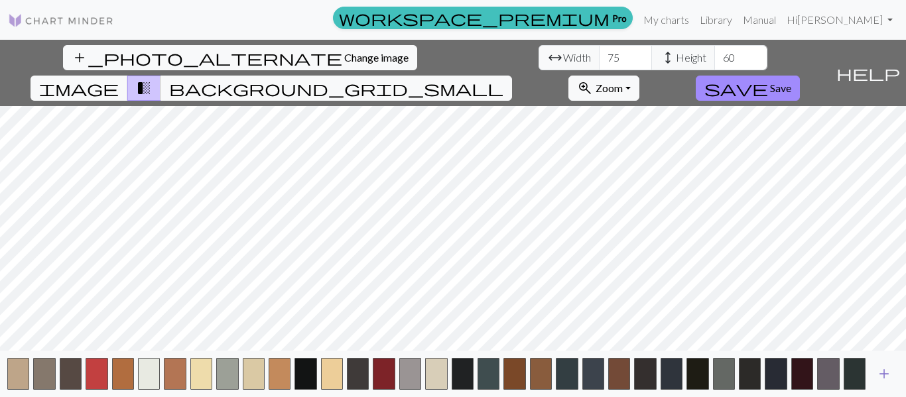
click at [888, 386] on button "add" at bounding box center [884, 374] width 33 height 25
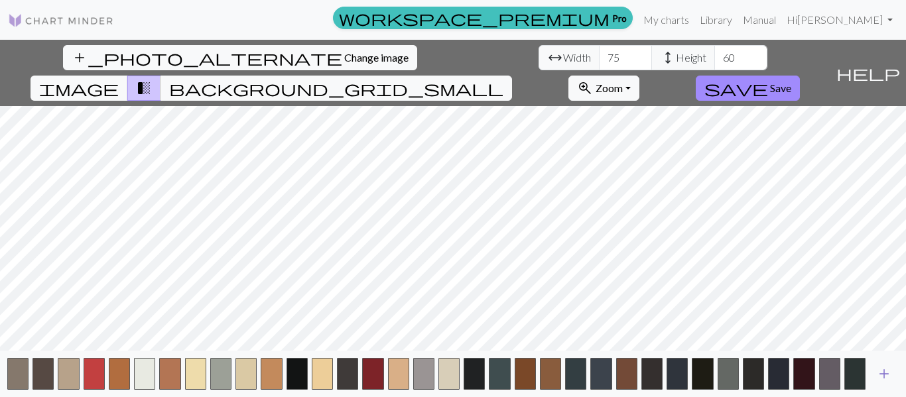
click at [896, 385] on button "add" at bounding box center [884, 374] width 33 height 25
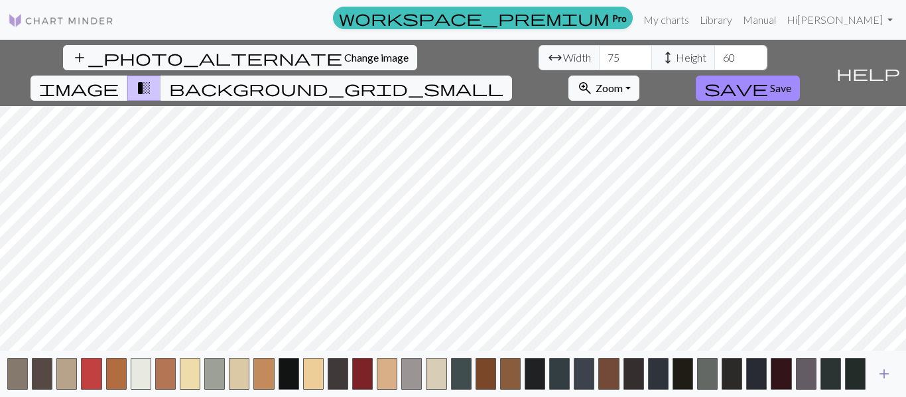
click at [888, 384] on button "add" at bounding box center [884, 374] width 33 height 25
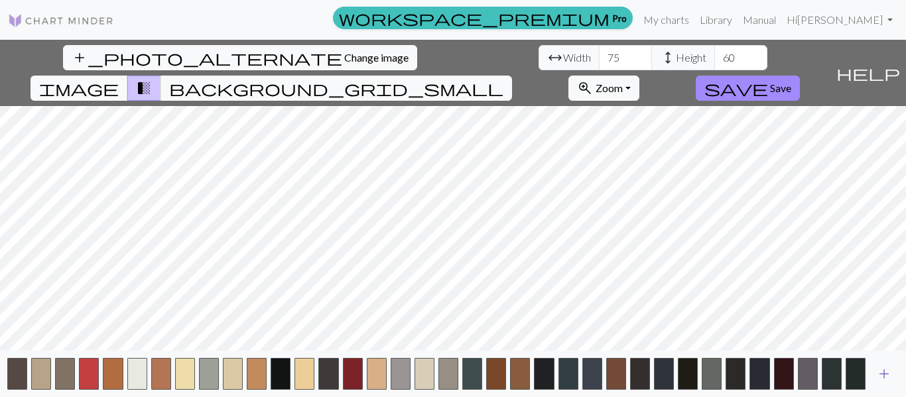
click at [888, 385] on button "add" at bounding box center [884, 374] width 33 height 25
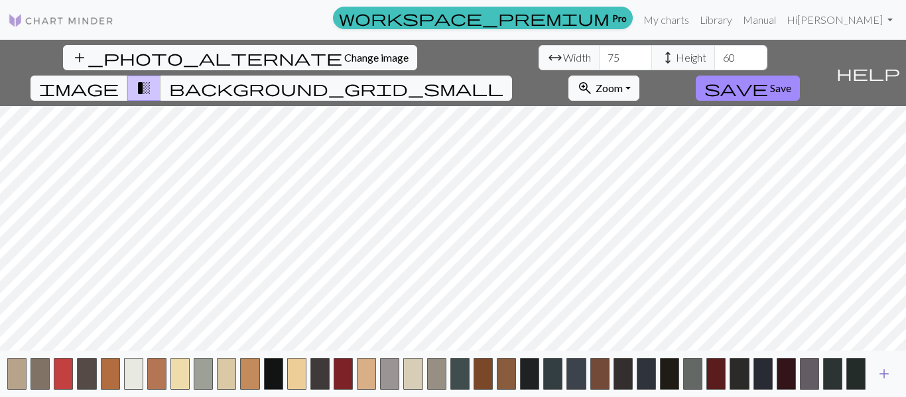
click at [891, 383] on span "add" at bounding box center [884, 374] width 16 height 19
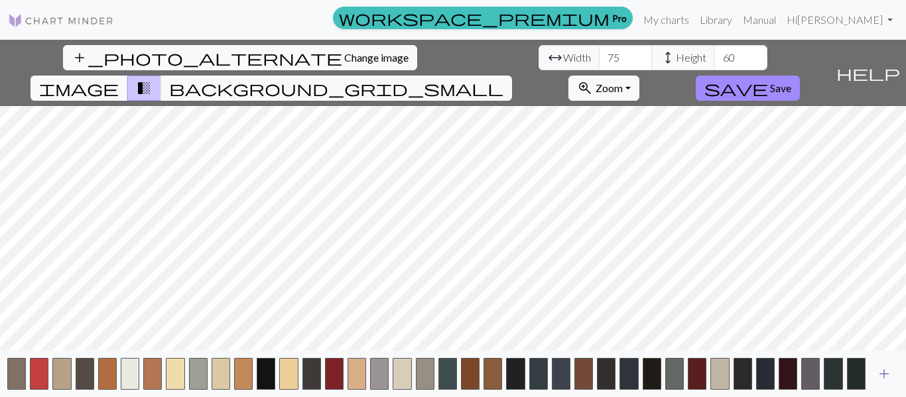
click at [889, 386] on button "add" at bounding box center [884, 374] width 33 height 25
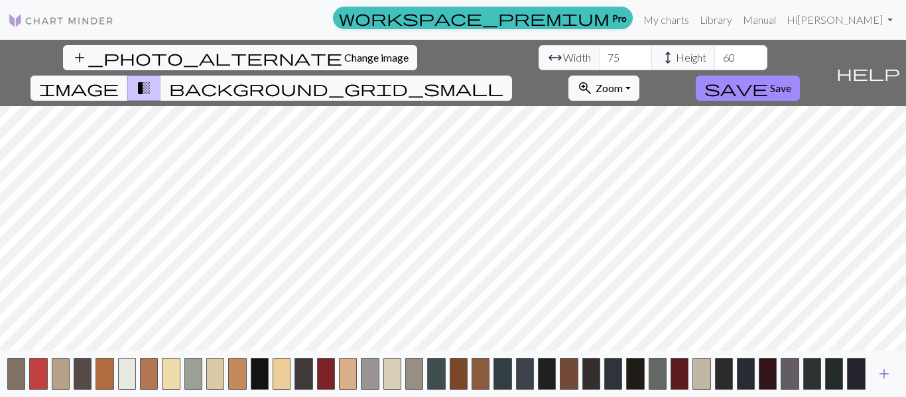
click at [889, 385] on button "add" at bounding box center [884, 374] width 33 height 25
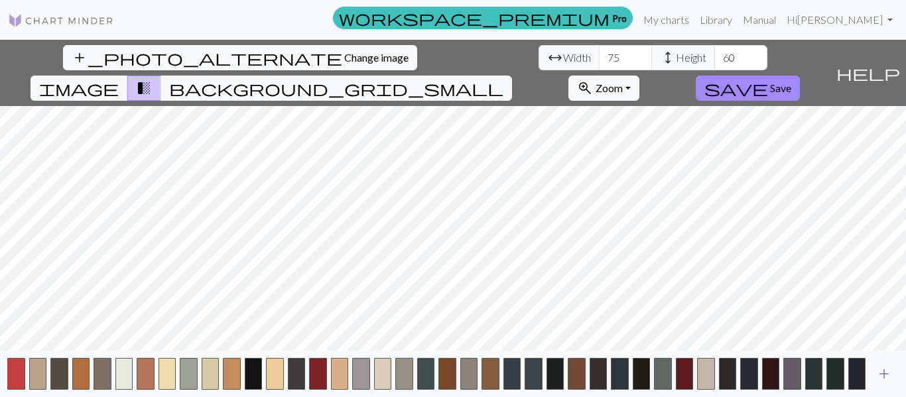
click at [888, 386] on button "add" at bounding box center [884, 374] width 33 height 25
click at [890, 385] on button "add" at bounding box center [884, 374] width 33 height 25
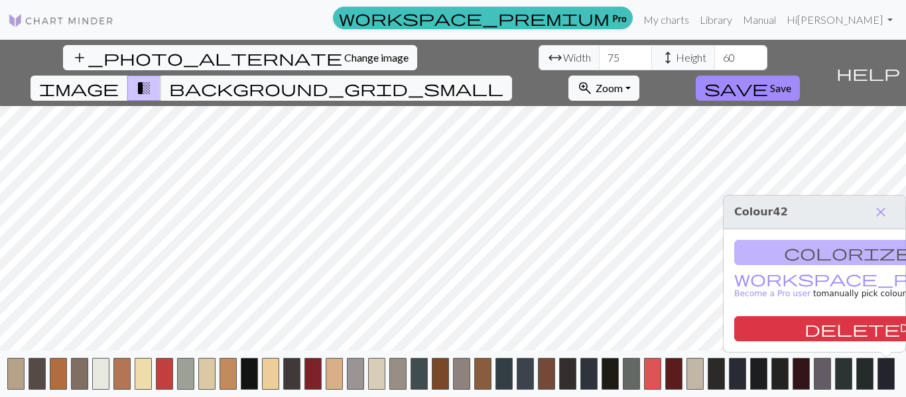
scroll to position [0, 24]
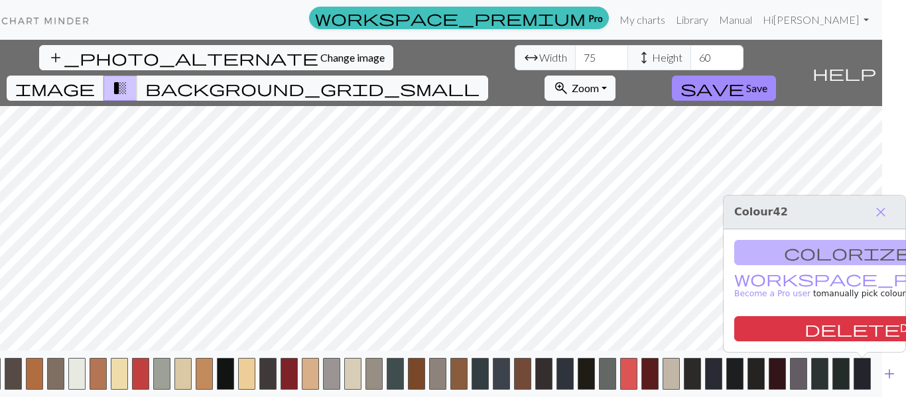
click at [890, 384] on button "add" at bounding box center [889, 374] width 33 height 25
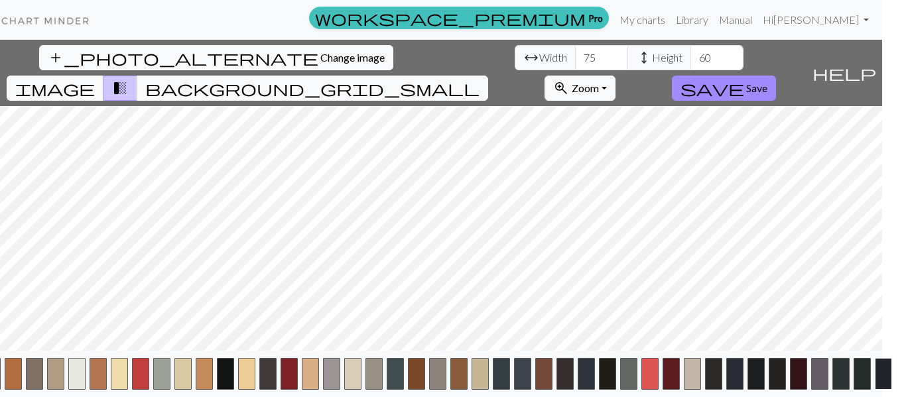
click at [889, 385] on button "button" at bounding box center [883, 374] width 17 height 32
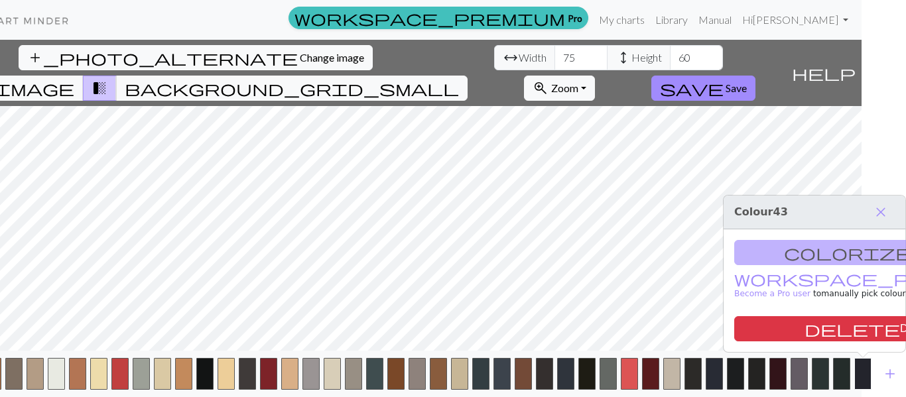
scroll to position [0, 45]
click at [884, 382] on span "add" at bounding box center [890, 374] width 16 height 19
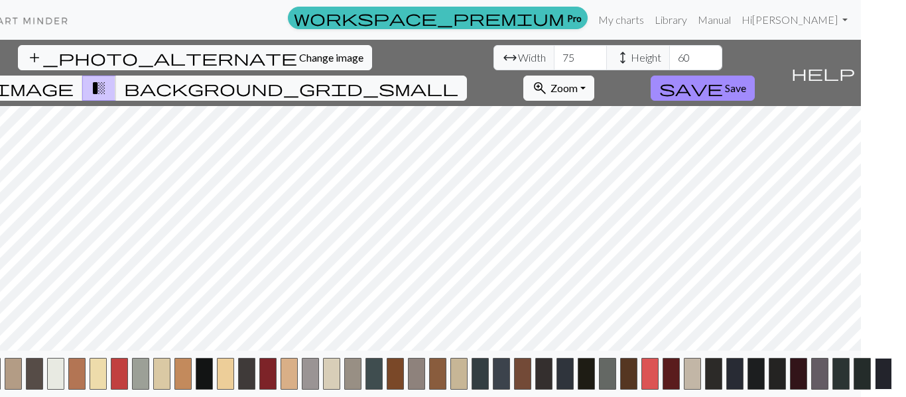
click at [888, 383] on button "button" at bounding box center [883, 374] width 17 height 32
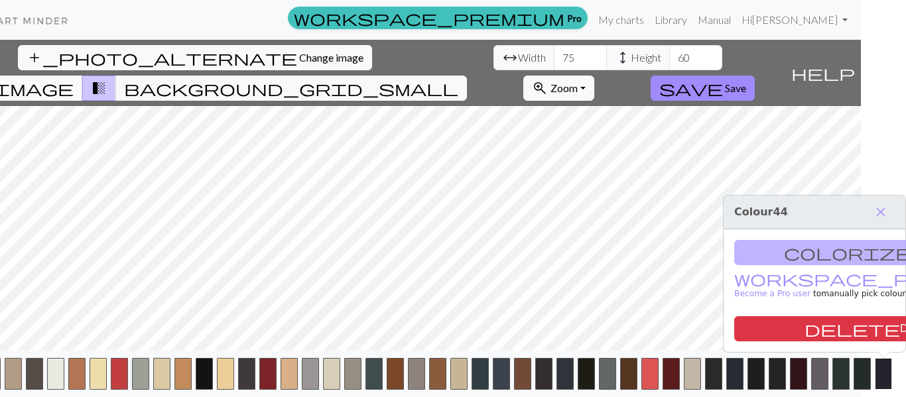
scroll to position [0, 66]
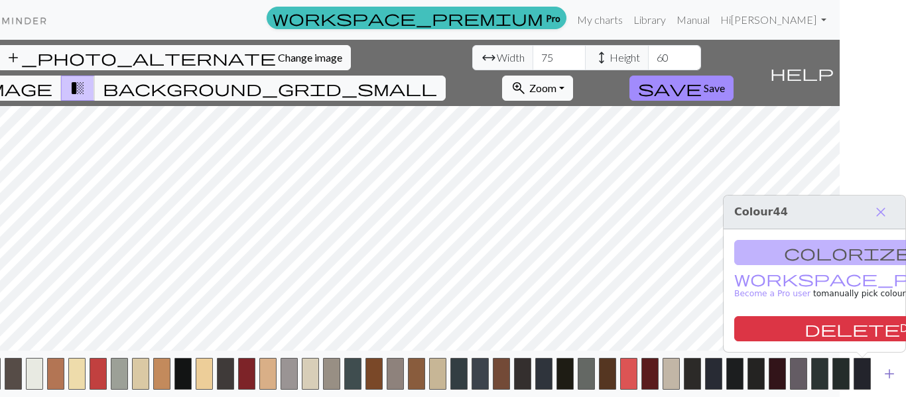
click at [889, 380] on span "add" at bounding box center [890, 374] width 16 height 19
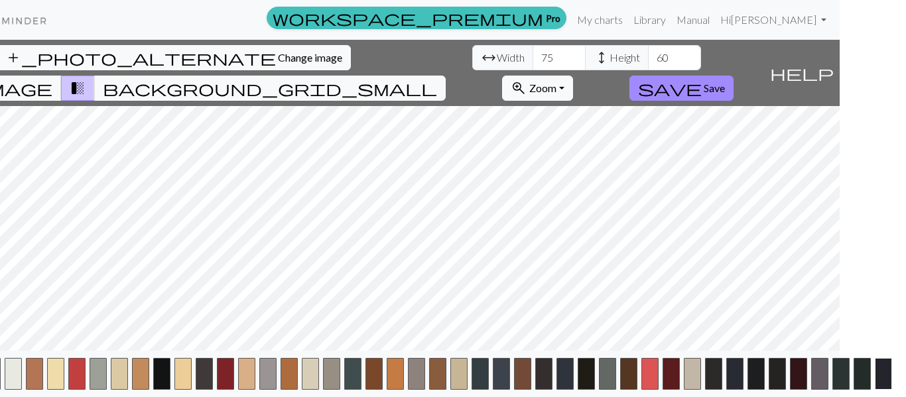
click at [888, 386] on button "button" at bounding box center [883, 374] width 17 height 32
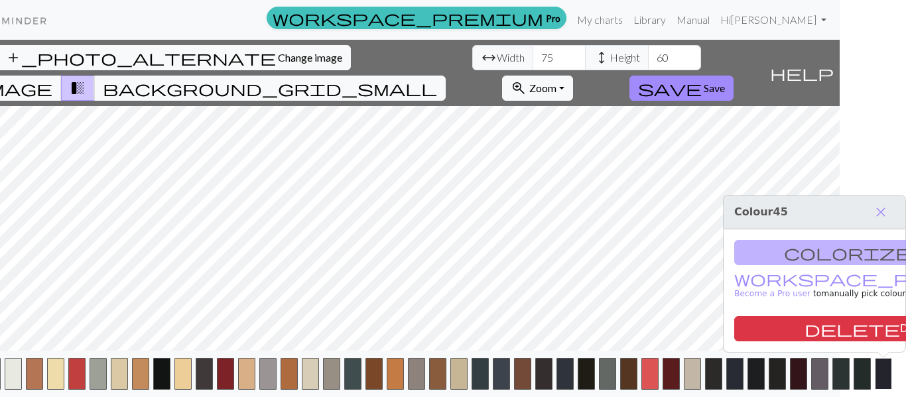
scroll to position [0, 88]
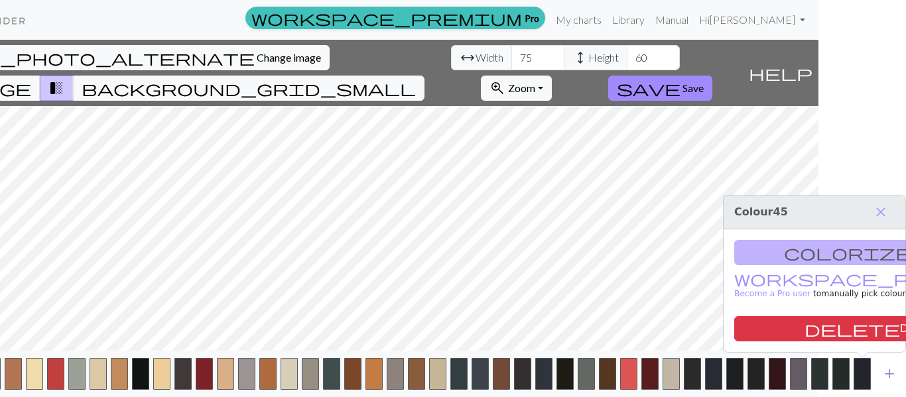
click at [893, 384] on button "add" at bounding box center [889, 374] width 33 height 25
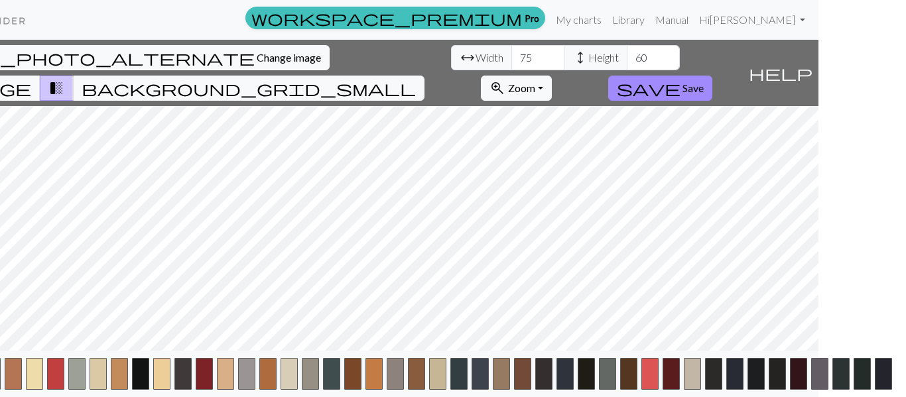
scroll to position [0, 109]
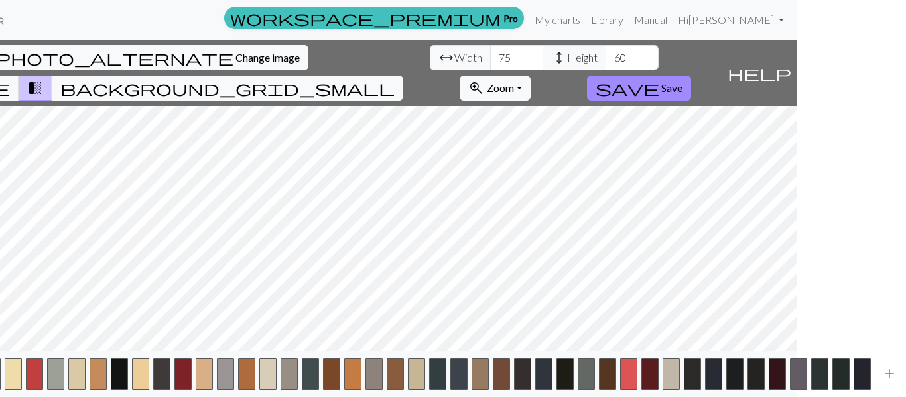
click at [888, 386] on button "add" at bounding box center [889, 374] width 33 height 25
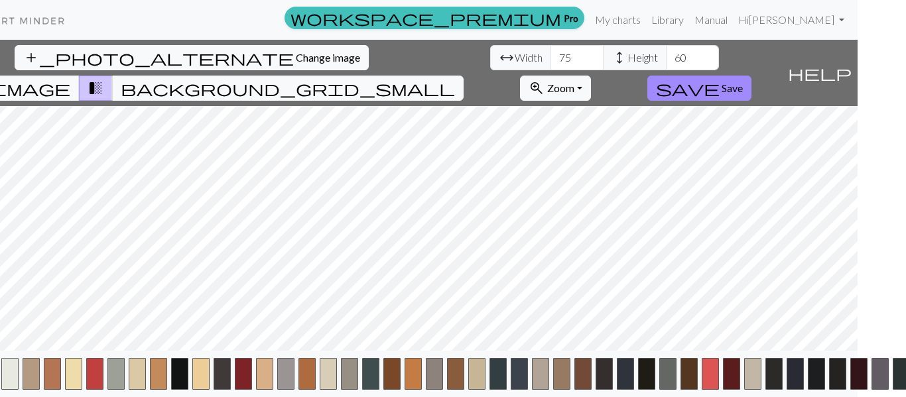
scroll to position [0, 0]
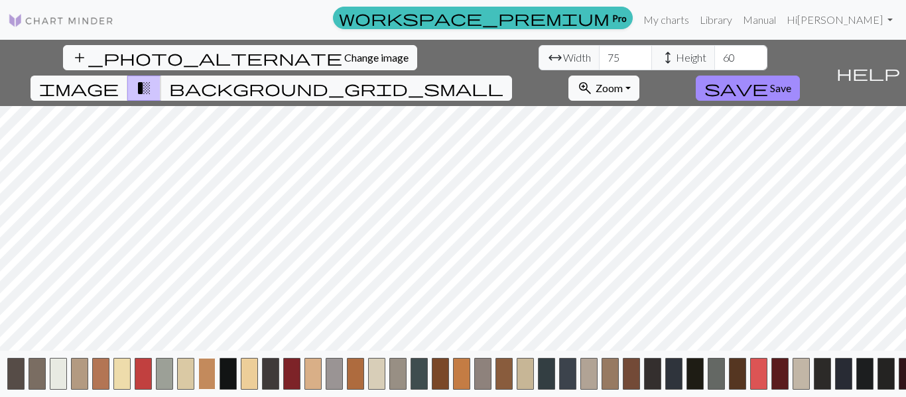
drag, startPoint x: 819, startPoint y: 376, endPoint x: 206, endPoint y: 375, distance: 613.0
click at [206, 375] on div "add" at bounding box center [453, 374] width 906 height 46
click at [864, 372] on button "button" at bounding box center [865, 374] width 17 height 32
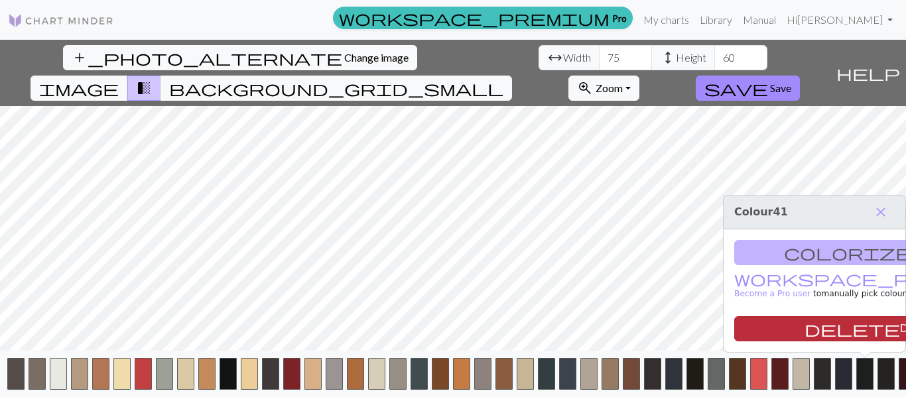
click at [847, 326] on button "delete Delete" at bounding box center [869, 328] width 271 height 25
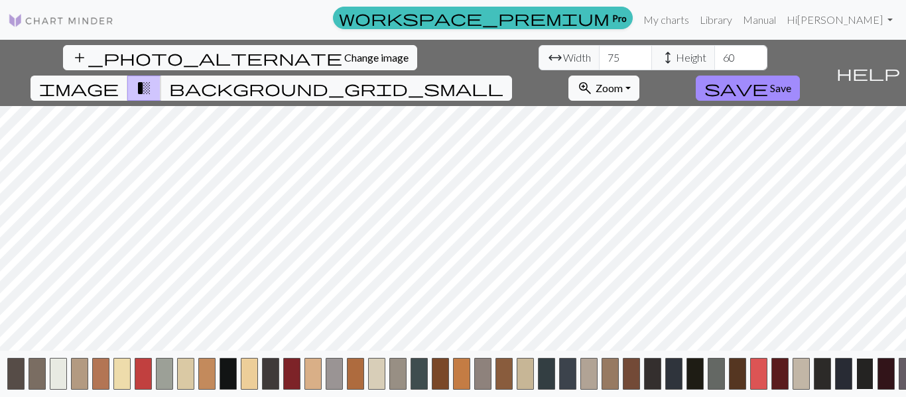
click at [858, 372] on button "button" at bounding box center [865, 374] width 17 height 32
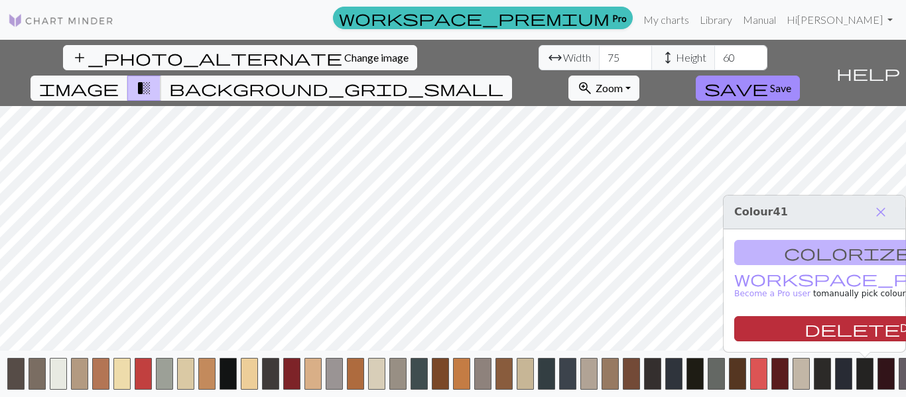
click at [849, 332] on button "delete Delete" at bounding box center [869, 328] width 271 height 25
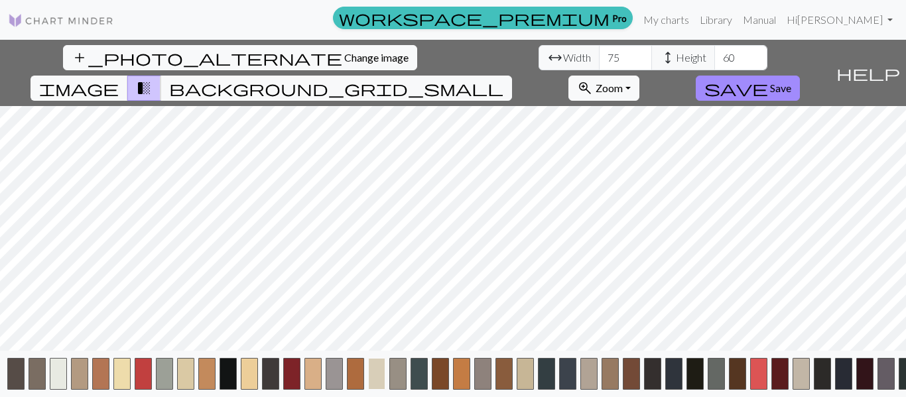
click at [370, 379] on button "button" at bounding box center [376, 374] width 17 height 32
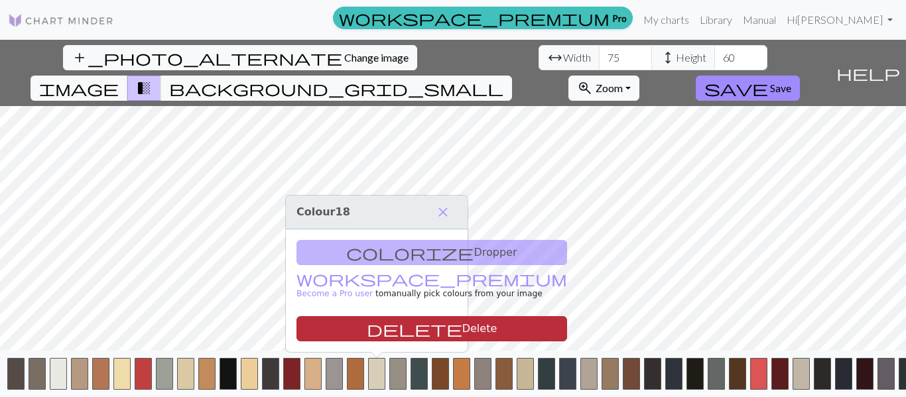
click at [372, 332] on button "delete Delete" at bounding box center [432, 328] width 271 height 25
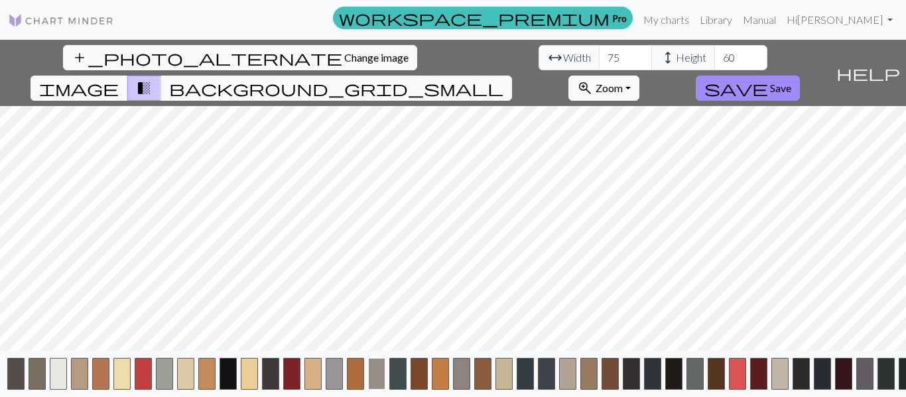
click at [384, 378] on button "button" at bounding box center [376, 374] width 17 height 32
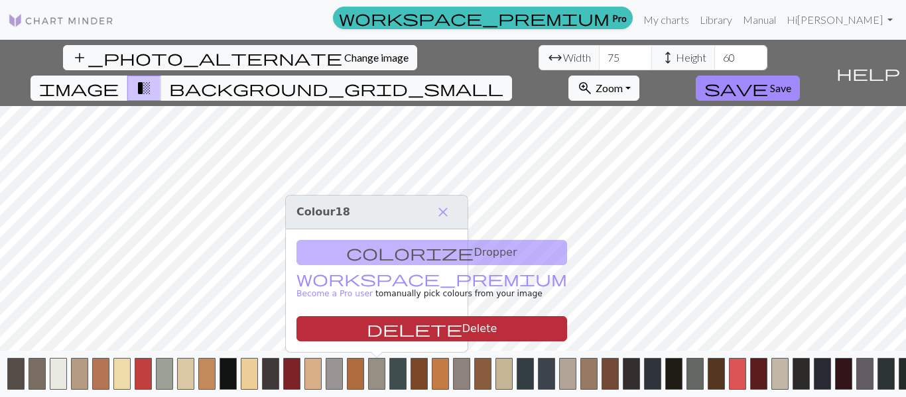
click at [387, 332] on button "delete Delete" at bounding box center [432, 328] width 271 height 25
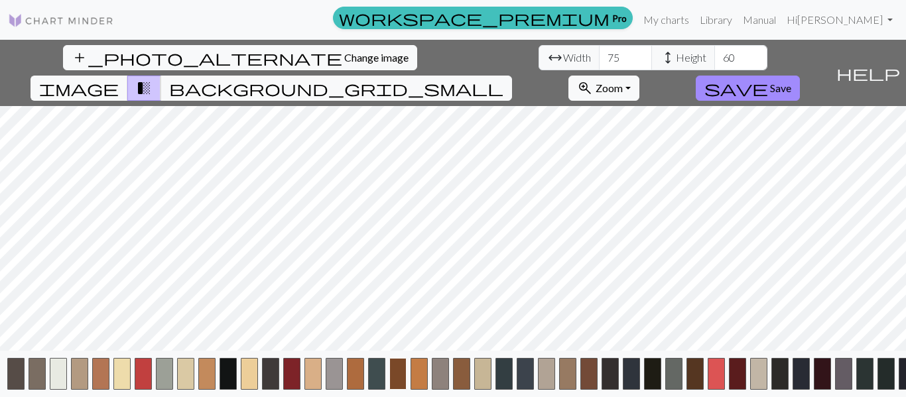
click at [389, 377] on button "button" at bounding box center [397, 374] width 17 height 32
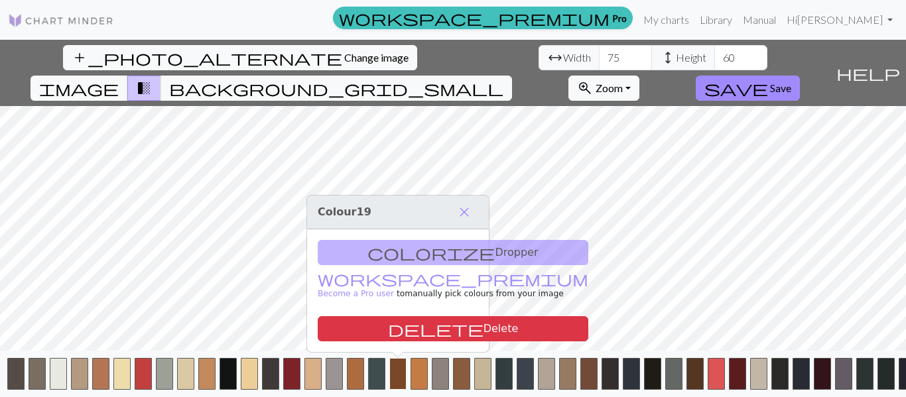
click at [401, 316] on button "delete Delete" at bounding box center [453, 328] width 271 height 25
click at [404, 320] on button "delete Delete" at bounding box center [453, 328] width 271 height 25
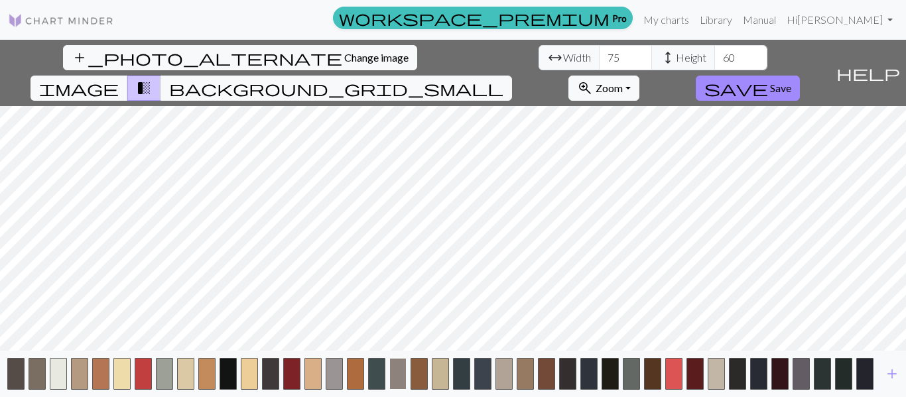
click at [396, 377] on button "button" at bounding box center [397, 374] width 17 height 32
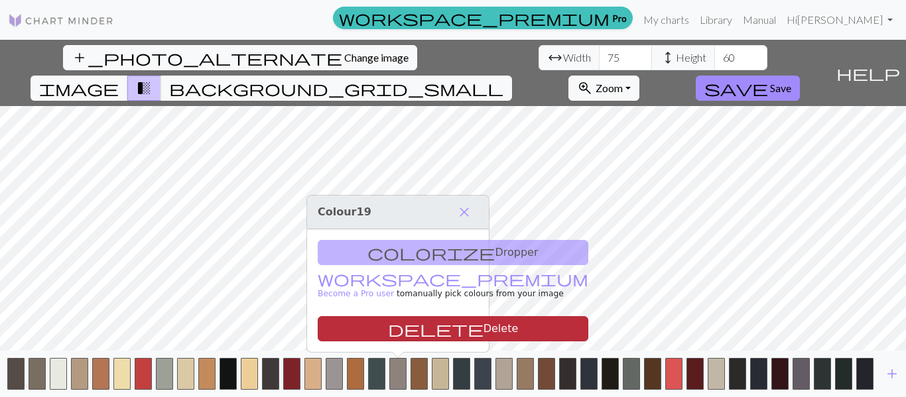
click at [403, 330] on button "delete Delete" at bounding box center [453, 328] width 271 height 25
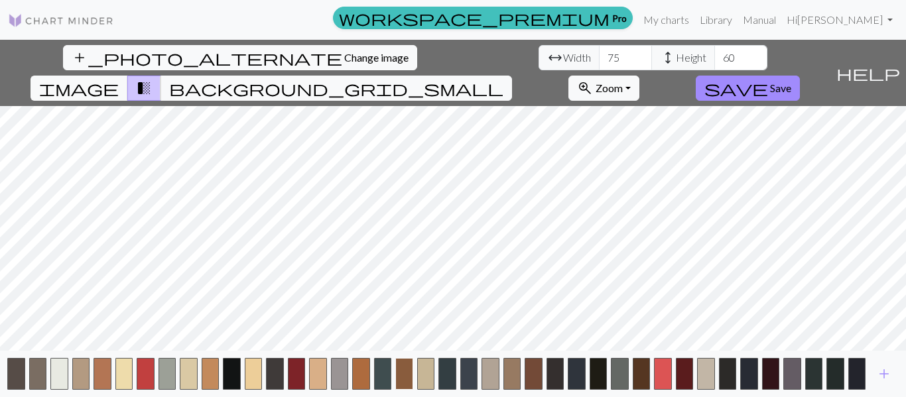
click at [399, 378] on button "button" at bounding box center [404, 374] width 18 height 32
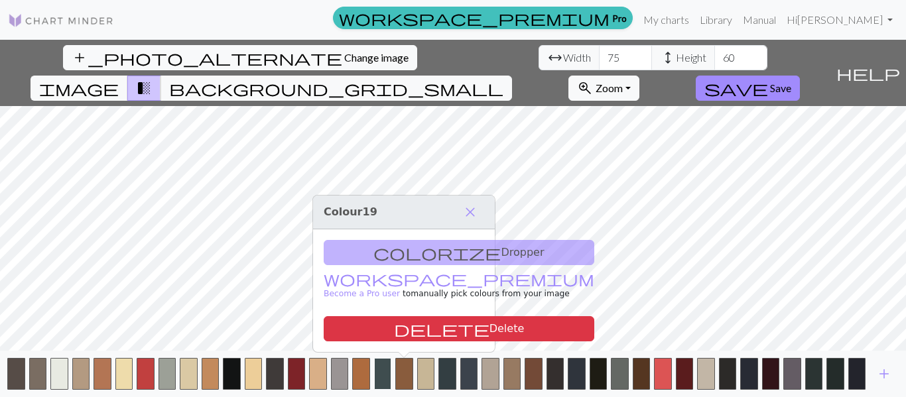
click at [400, 333] on button "delete Delete" at bounding box center [459, 328] width 271 height 25
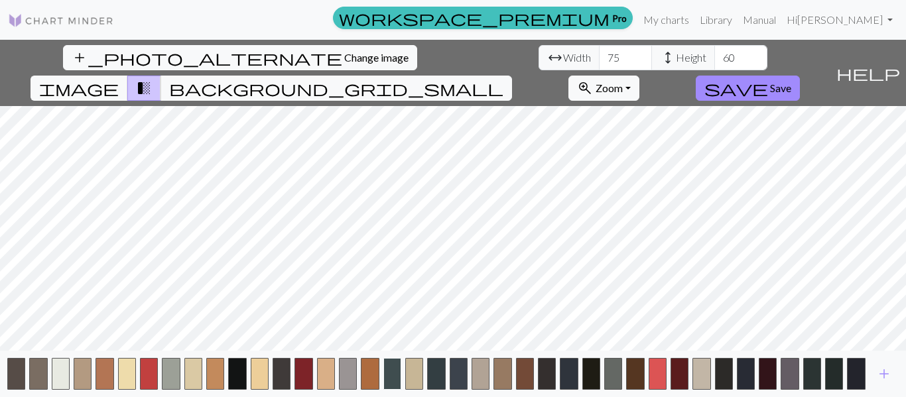
click at [388, 379] on button "button" at bounding box center [392, 374] width 18 height 32
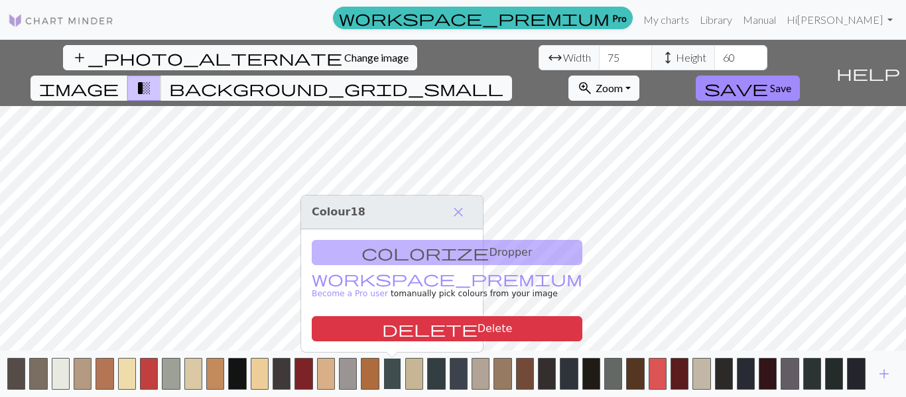
click at [387, 338] on button "delete Delete" at bounding box center [447, 328] width 271 height 25
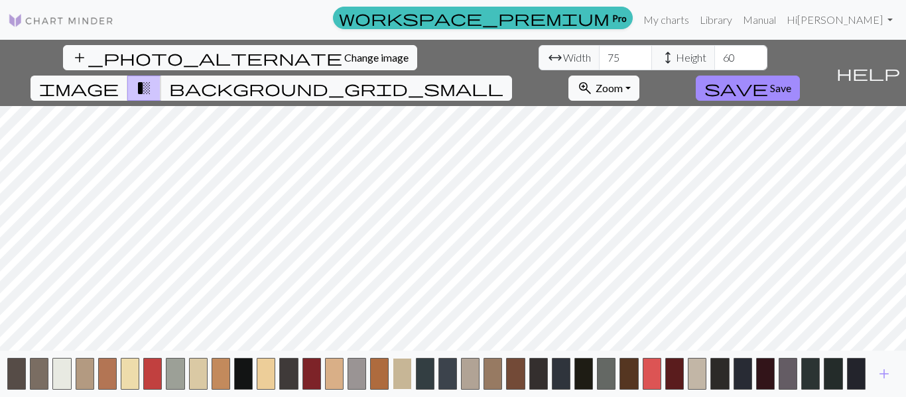
click at [394, 379] on button "button" at bounding box center [402, 374] width 19 height 32
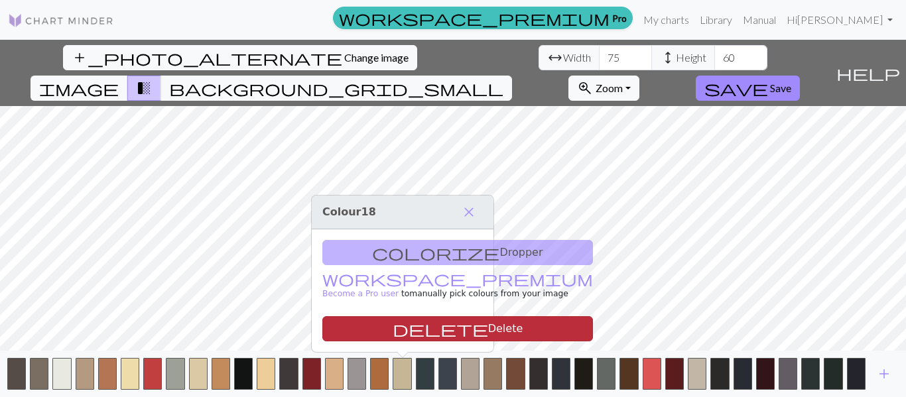
click at [393, 335] on span "delete" at bounding box center [441, 329] width 96 height 19
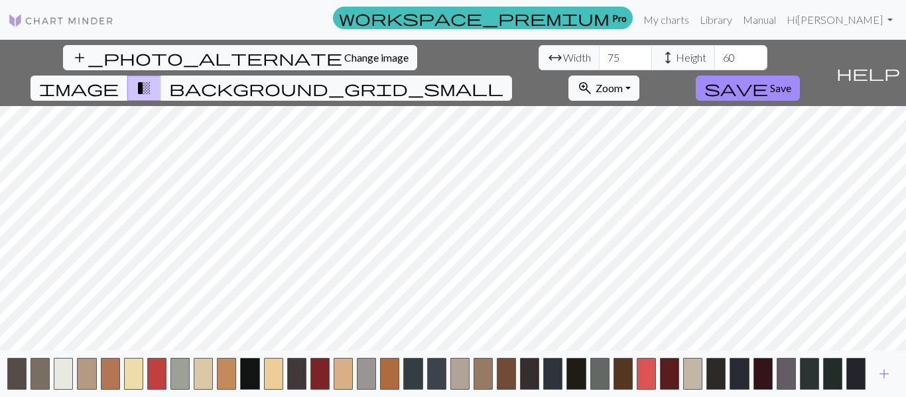
click at [402, 379] on div "add" at bounding box center [453, 374] width 906 height 46
click at [417, 373] on button "button" at bounding box center [412, 374] width 19 height 32
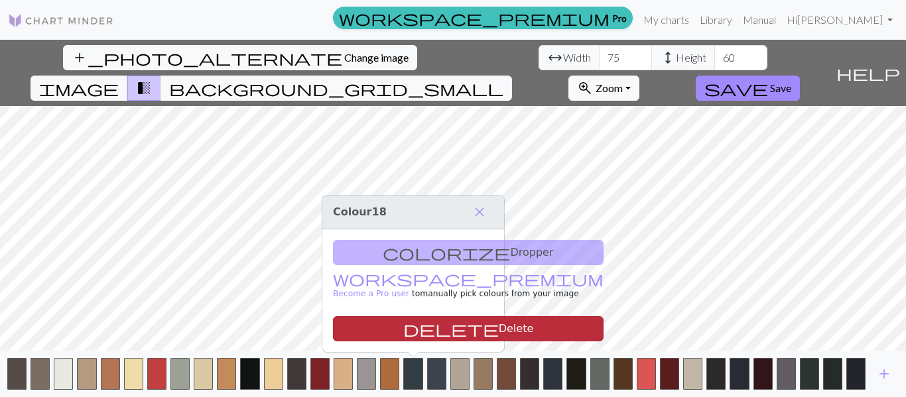
click at [413, 333] on button "delete Delete" at bounding box center [468, 328] width 271 height 25
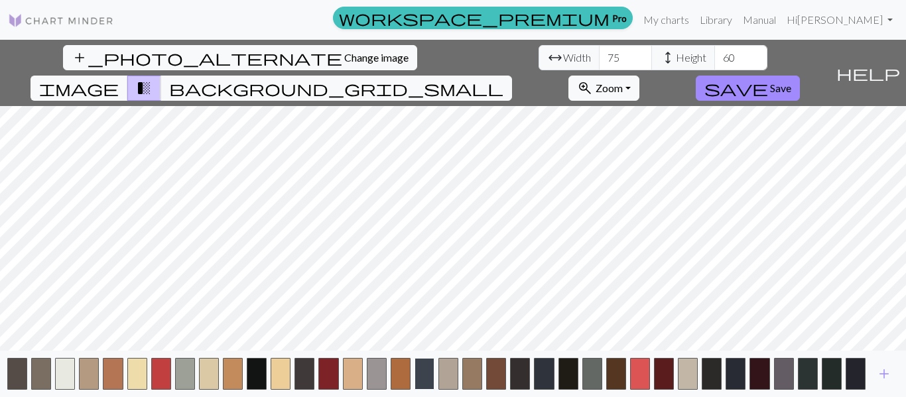
click at [415, 371] on button "button" at bounding box center [425, 374] width 20 height 32
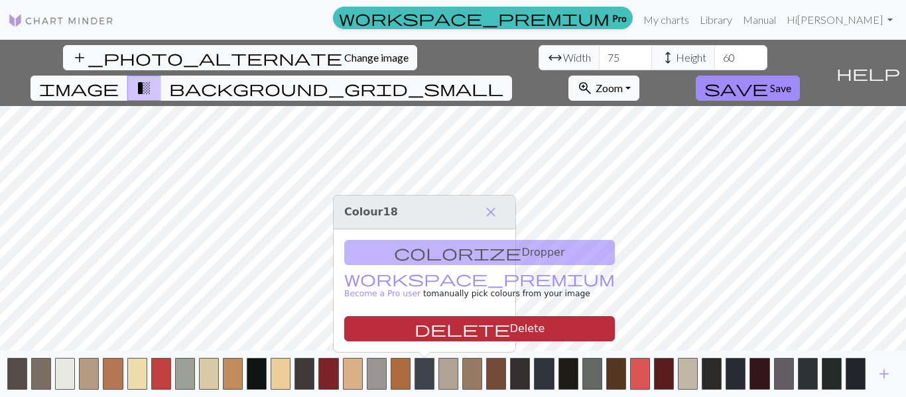
click at [415, 331] on span "delete" at bounding box center [463, 329] width 96 height 19
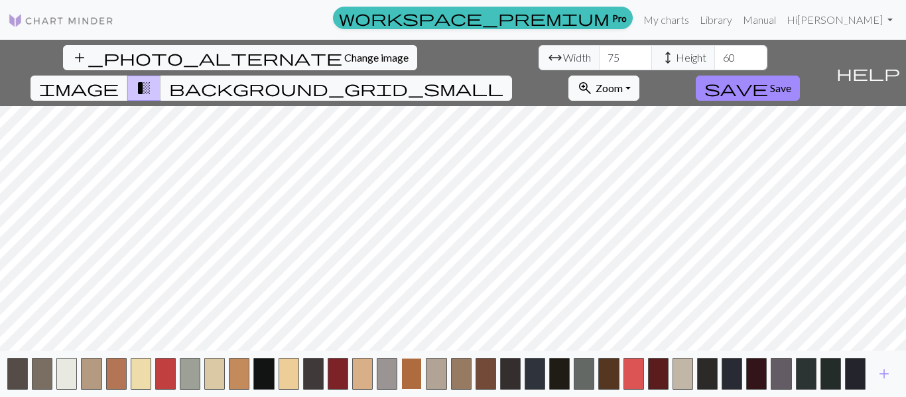
click at [421, 368] on button "button" at bounding box center [411, 374] width 21 height 32
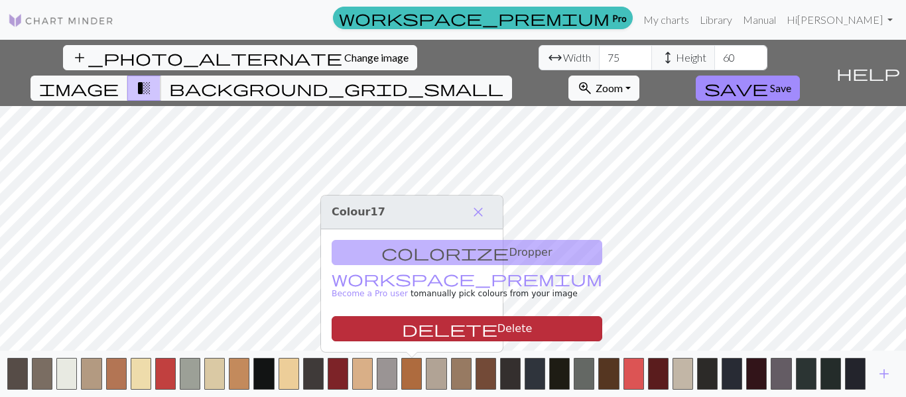
click at [415, 326] on button "delete Delete" at bounding box center [467, 328] width 271 height 25
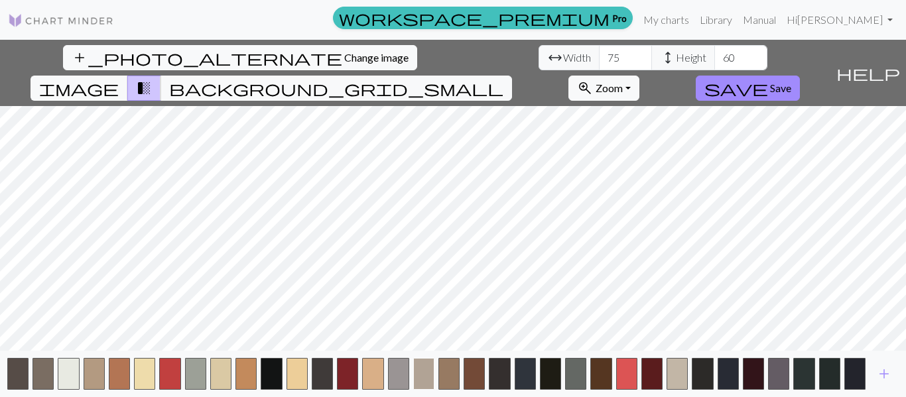
click at [414, 367] on button "button" at bounding box center [423, 374] width 21 height 32
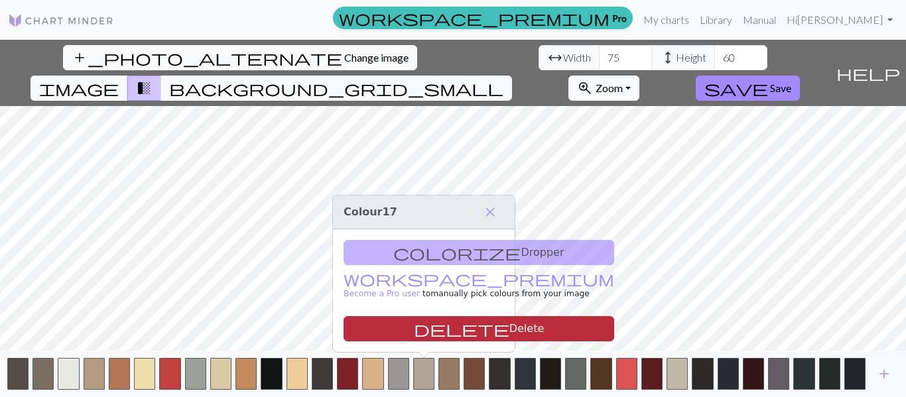
click at [414, 332] on span "delete" at bounding box center [462, 329] width 96 height 19
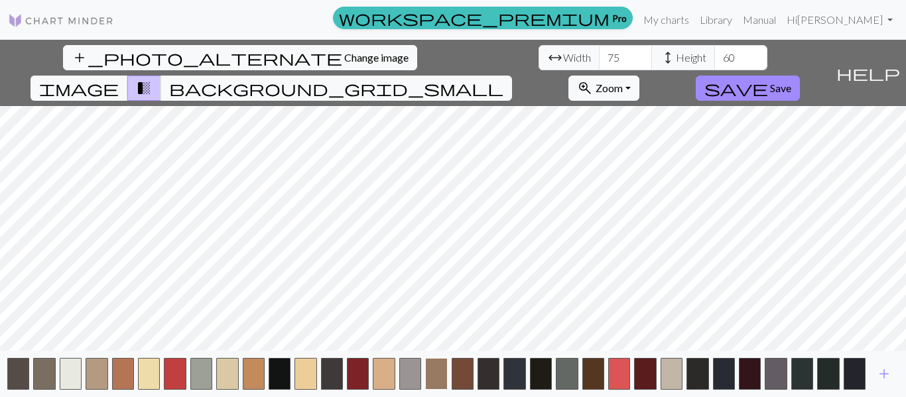
click at [434, 367] on button "button" at bounding box center [436, 374] width 22 height 32
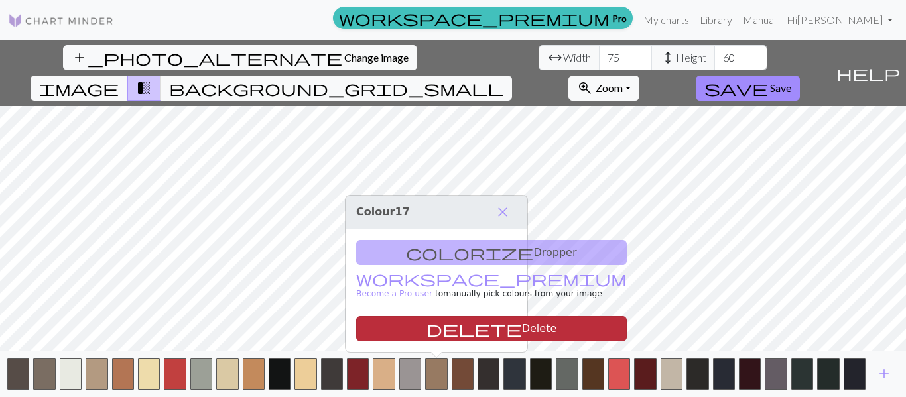
click at [431, 326] on button "delete Delete" at bounding box center [491, 328] width 271 height 25
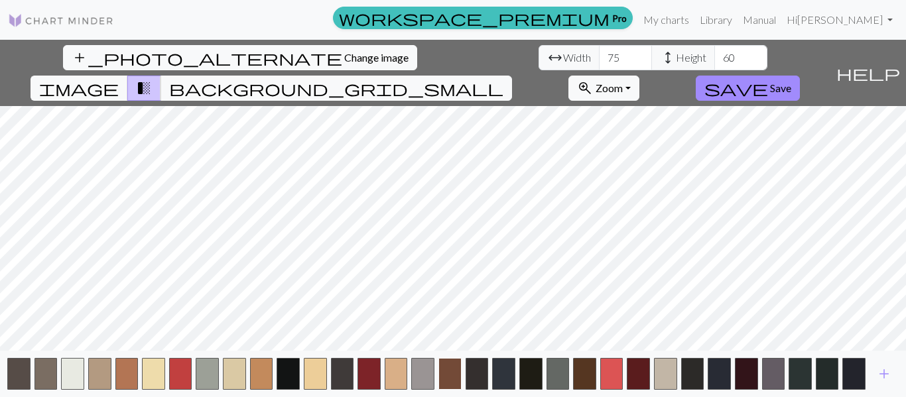
click at [447, 376] on button "button" at bounding box center [450, 374] width 23 height 32
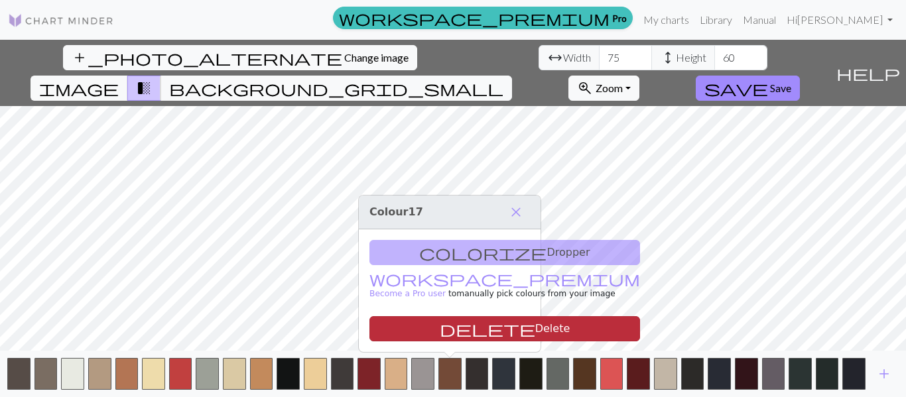
click at [454, 324] on button "delete Delete" at bounding box center [505, 328] width 271 height 25
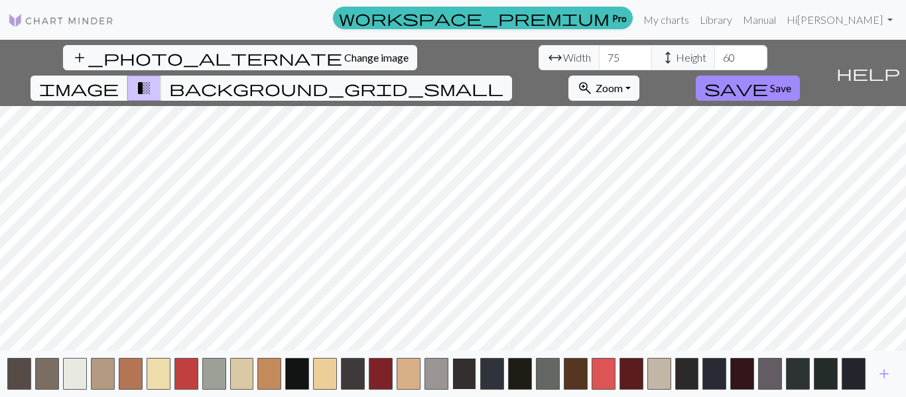
click at [468, 365] on button "button" at bounding box center [464, 374] width 24 height 32
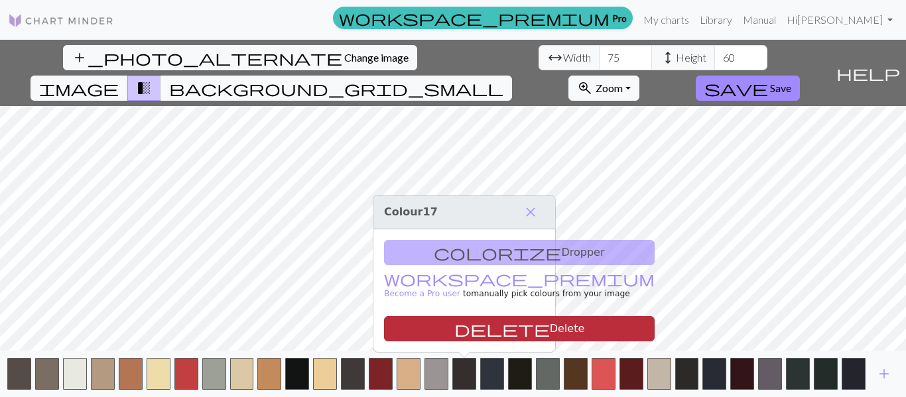
click at [464, 339] on button "delete Delete" at bounding box center [519, 328] width 271 height 25
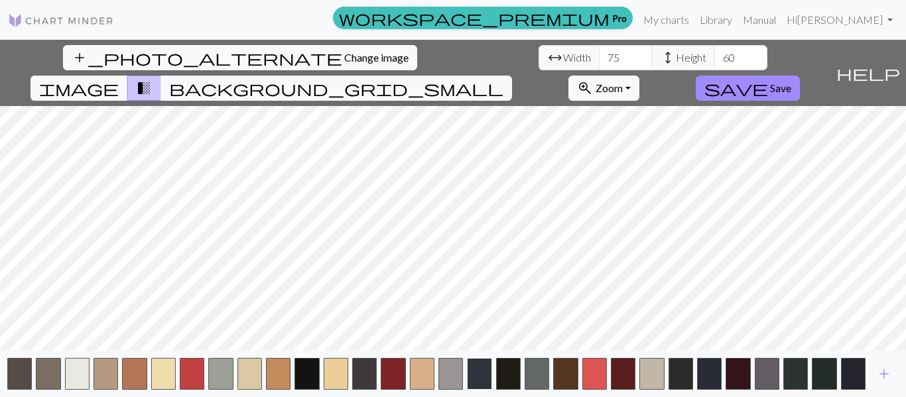
click at [472, 379] on button "button" at bounding box center [479, 374] width 25 height 32
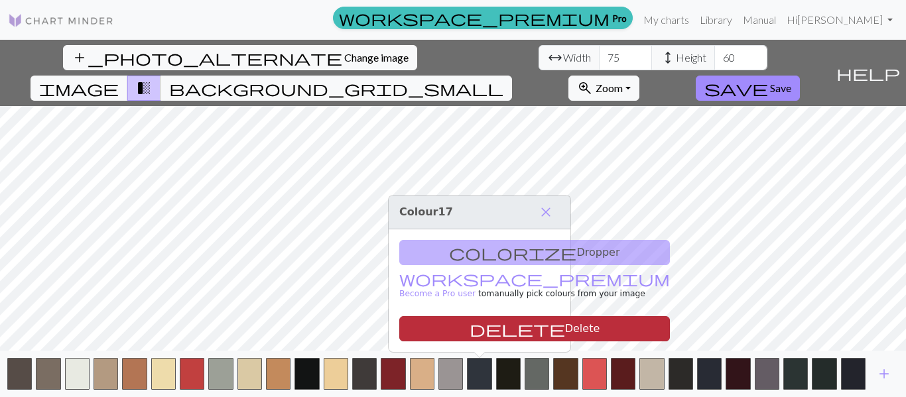
click at [470, 333] on span "delete" at bounding box center [518, 329] width 96 height 19
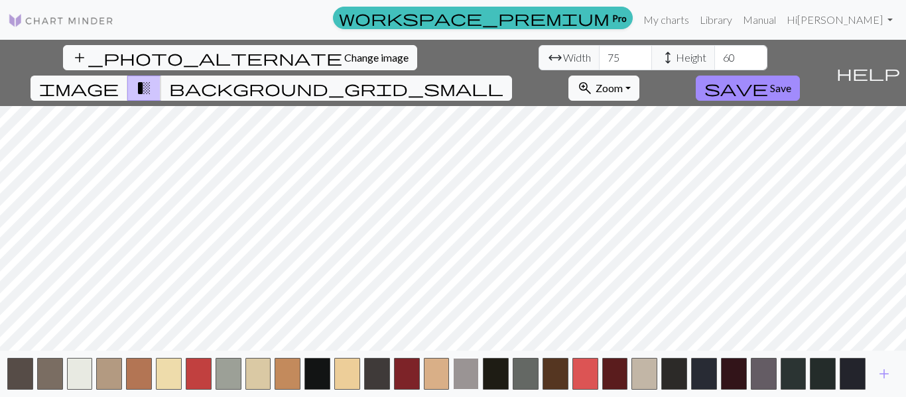
click at [478, 371] on button "button" at bounding box center [466, 374] width 26 height 32
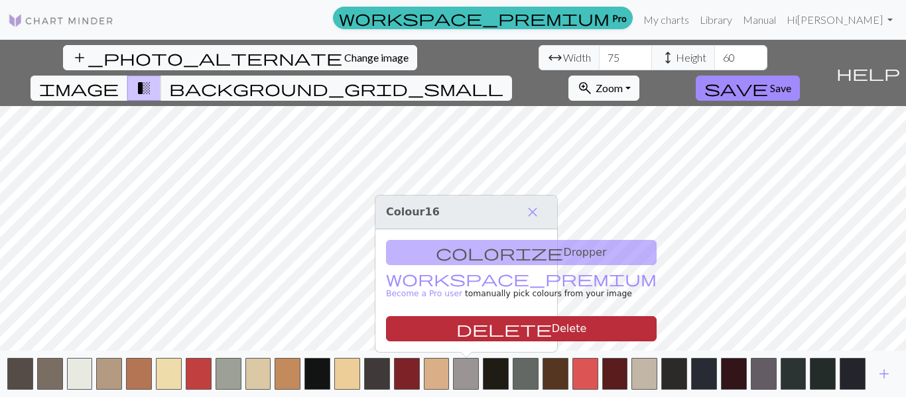
click at [467, 332] on button "delete Delete" at bounding box center [521, 328] width 271 height 25
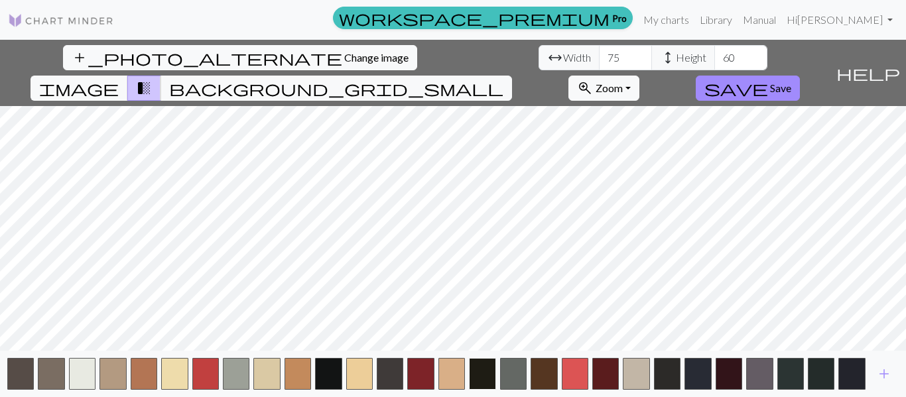
click at [470, 374] on button "button" at bounding box center [482, 374] width 27 height 32
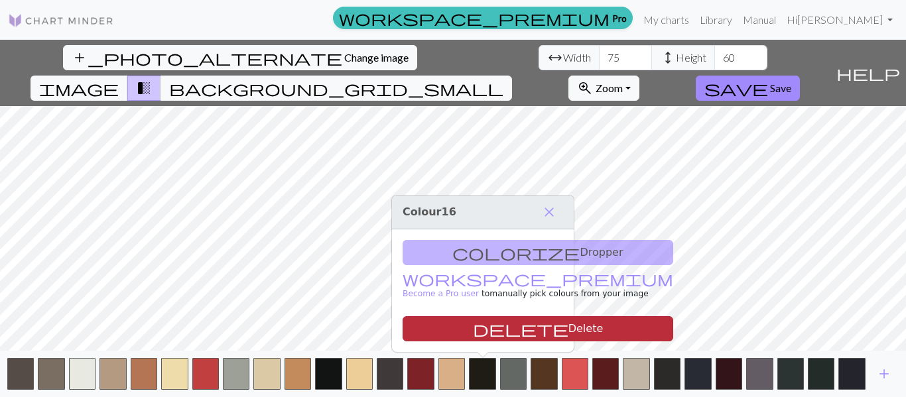
click at [473, 322] on span "delete" at bounding box center [521, 329] width 96 height 19
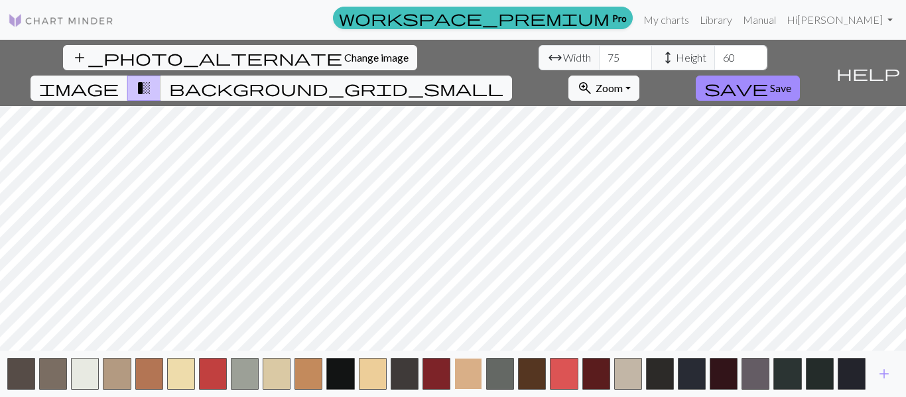
click at [471, 366] on button "button" at bounding box center [468, 374] width 28 height 32
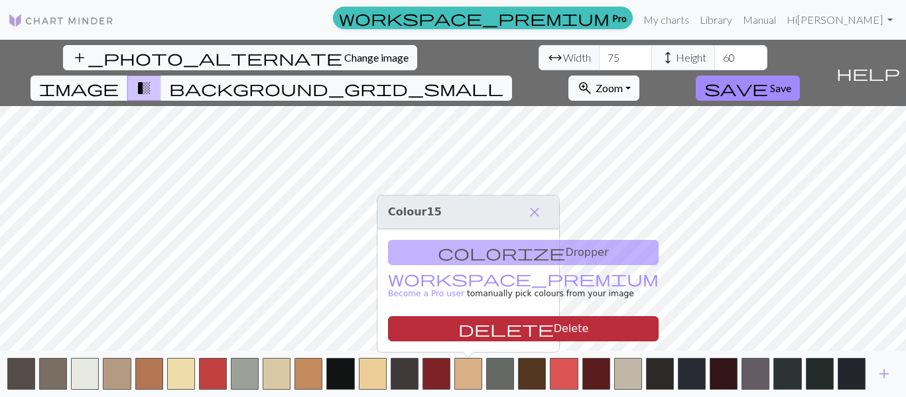
click at [473, 331] on button "delete Delete" at bounding box center [523, 328] width 271 height 25
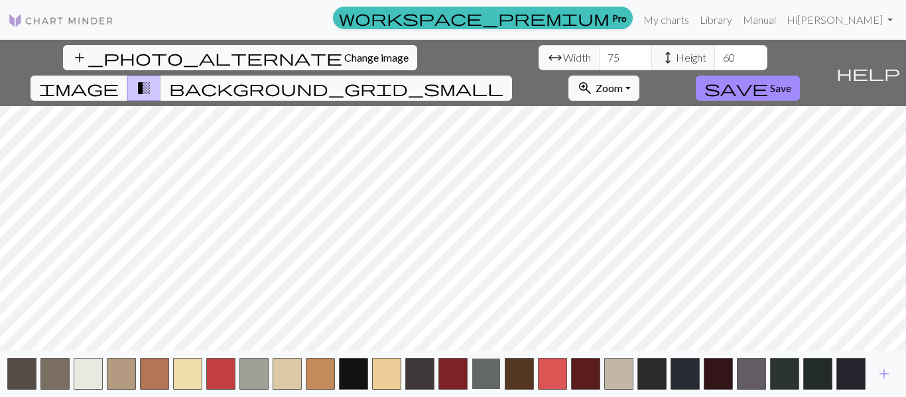
click at [484, 381] on button "button" at bounding box center [486, 374] width 29 height 32
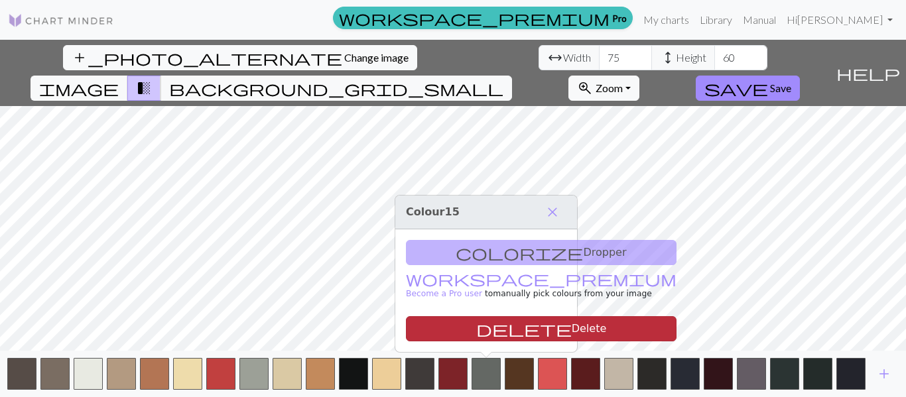
click at [479, 331] on button "delete Delete" at bounding box center [541, 328] width 271 height 25
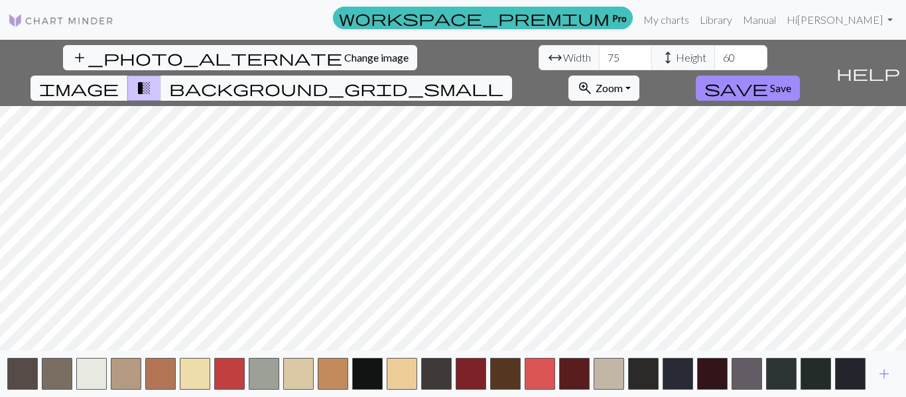
click at [489, 370] on div "add" at bounding box center [453, 374] width 906 height 46
click at [501, 372] on button "button" at bounding box center [505, 374] width 31 height 32
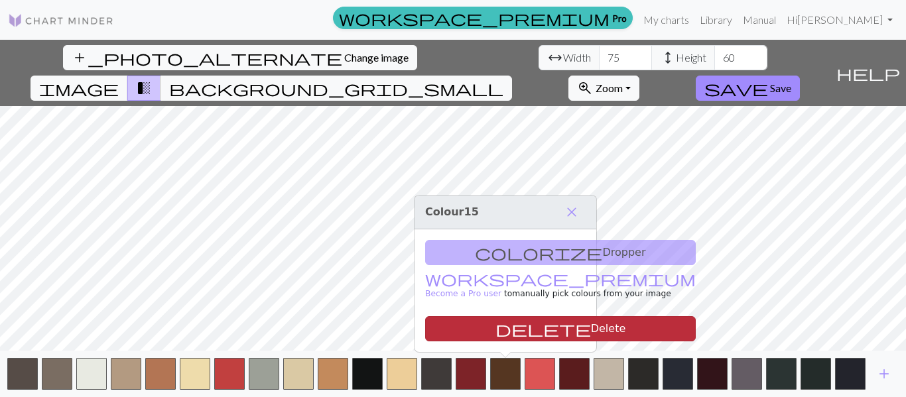
click at [496, 334] on span "delete" at bounding box center [544, 329] width 96 height 19
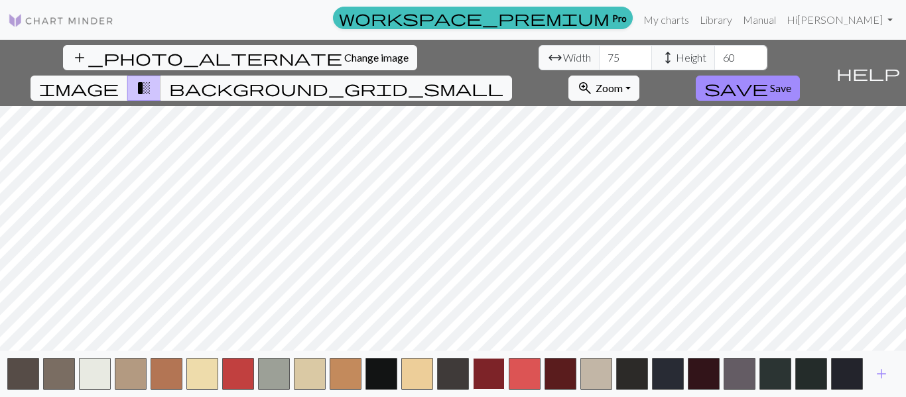
click at [492, 381] on button "button" at bounding box center [489, 374] width 32 height 32
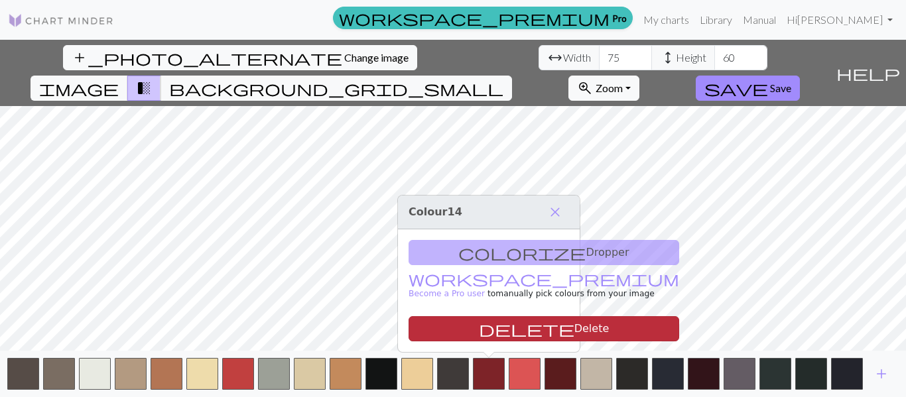
click at [483, 328] on button "delete Delete" at bounding box center [544, 328] width 271 height 25
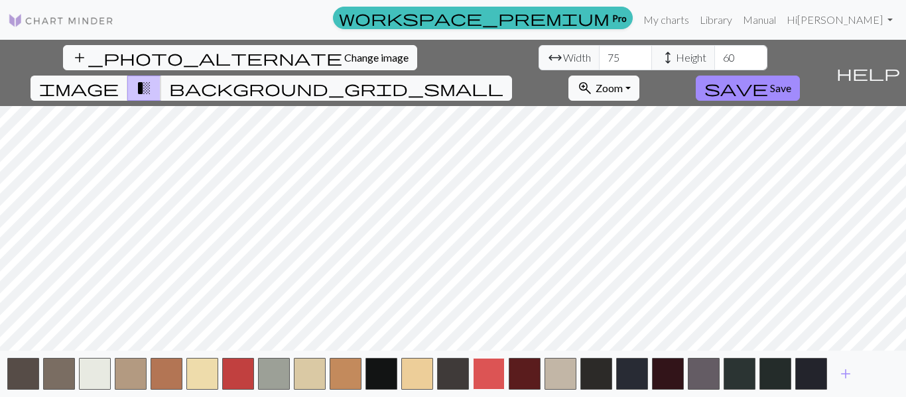
click at [479, 372] on button "button" at bounding box center [489, 374] width 32 height 32
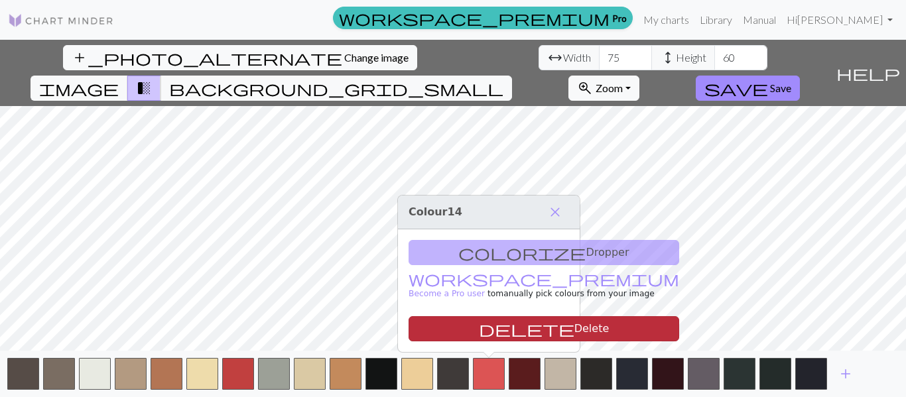
click at [486, 326] on button "delete Delete" at bounding box center [544, 328] width 271 height 25
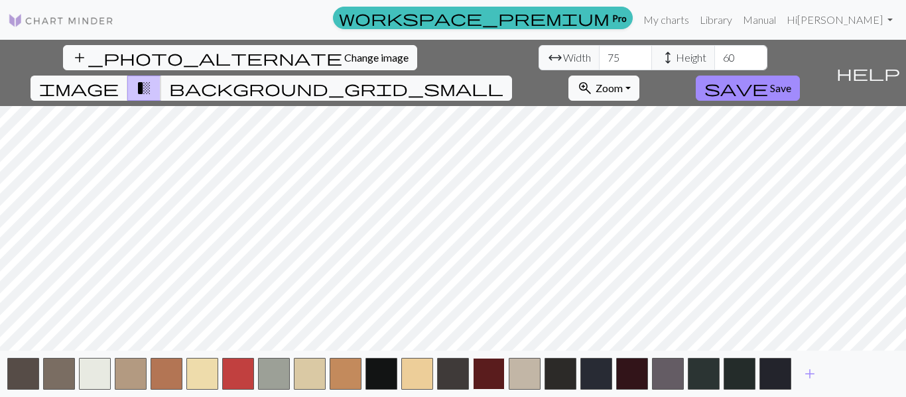
click at [488, 377] on button "button" at bounding box center [489, 374] width 32 height 32
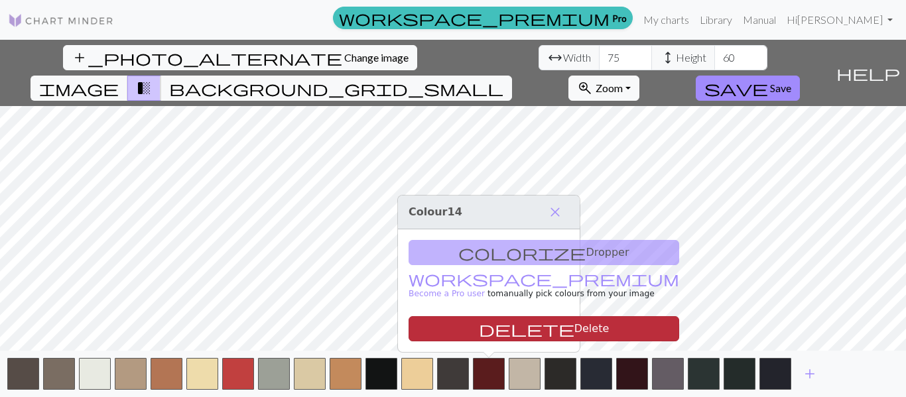
click at [490, 334] on button "delete Delete" at bounding box center [544, 328] width 271 height 25
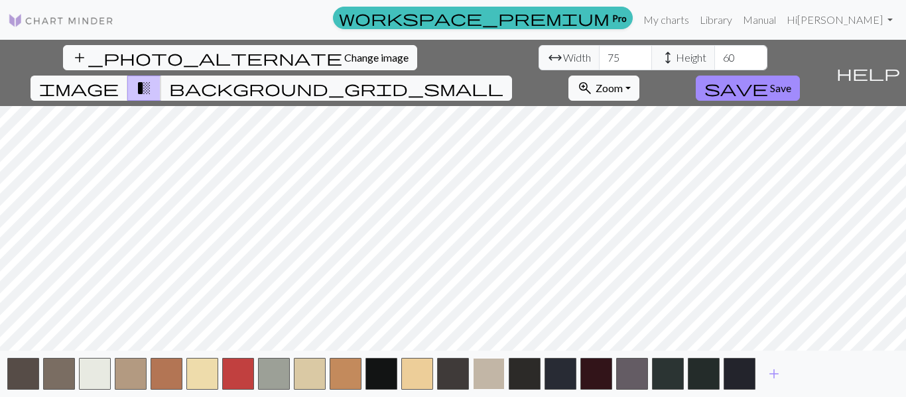
click at [495, 382] on button "button" at bounding box center [489, 374] width 32 height 32
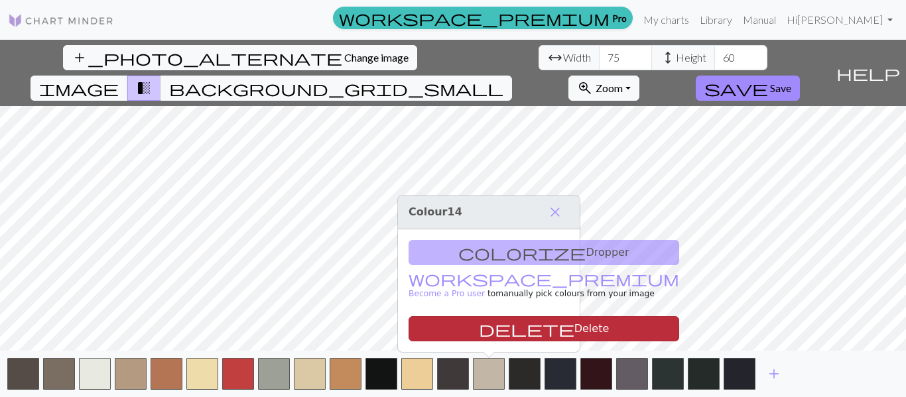
click at [495, 331] on button "delete Delete" at bounding box center [544, 328] width 271 height 25
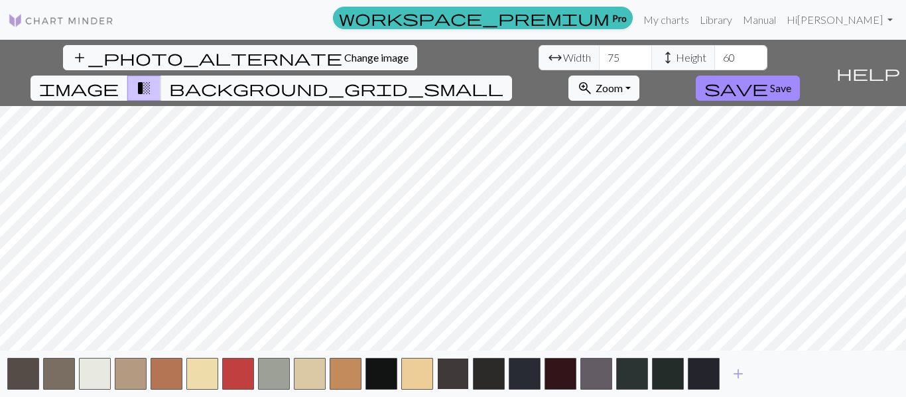
click at [464, 367] on button "button" at bounding box center [453, 374] width 32 height 32
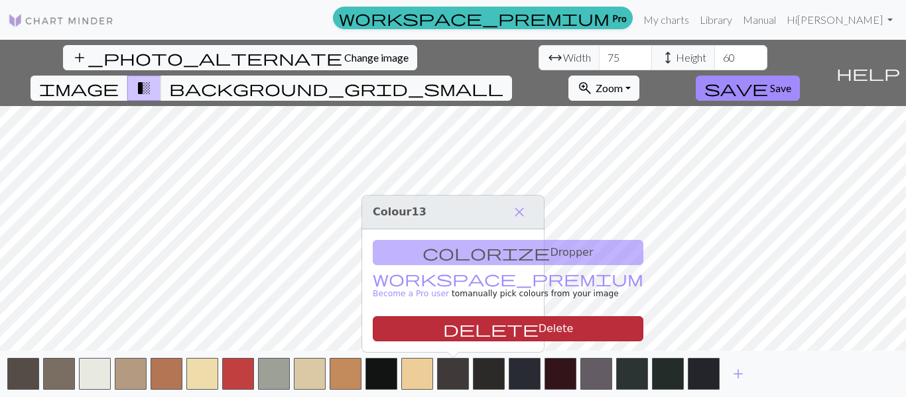
click at [470, 316] on button "delete Delete" at bounding box center [508, 328] width 271 height 25
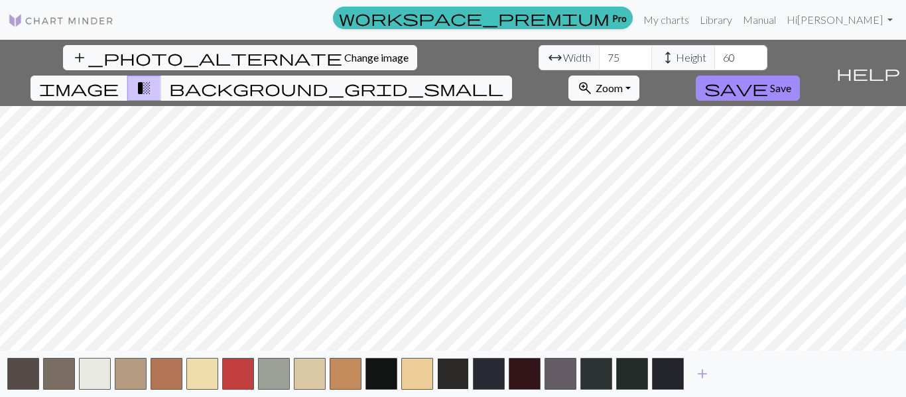
click at [462, 362] on button "button" at bounding box center [453, 374] width 32 height 32
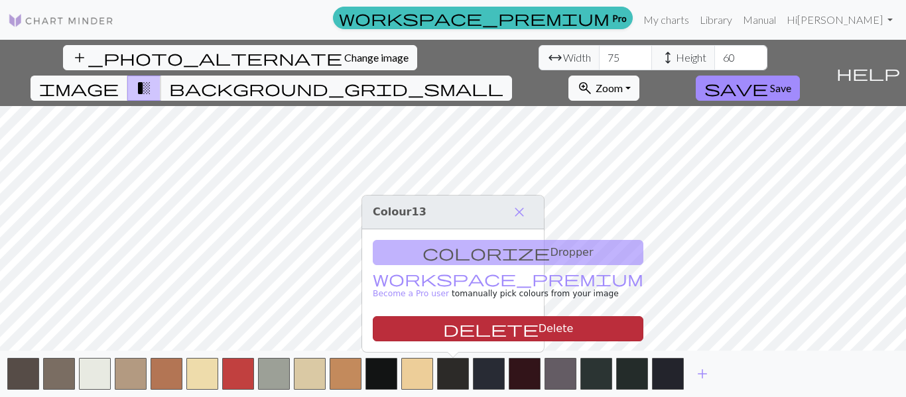
click at [484, 330] on button "delete Delete" at bounding box center [508, 328] width 271 height 25
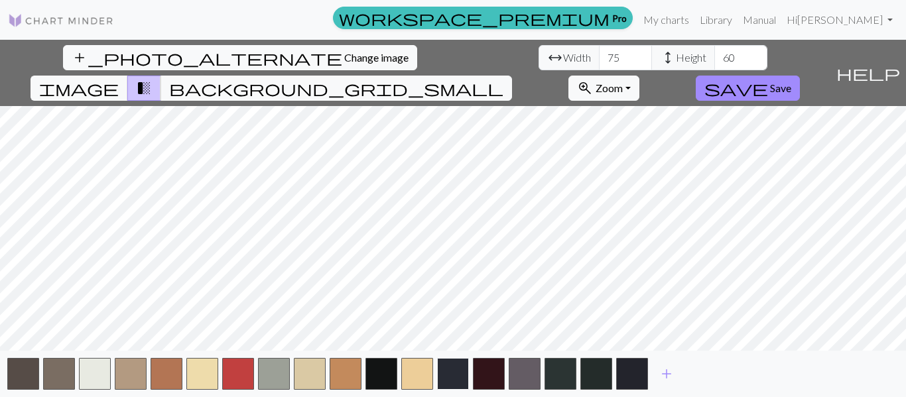
click at [458, 385] on button "button" at bounding box center [453, 374] width 32 height 32
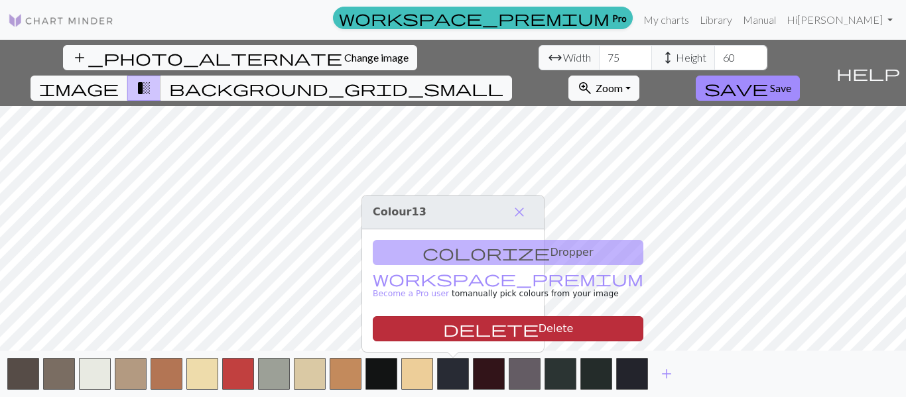
click at [466, 338] on button "delete Delete" at bounding box center [508, 328] width 271 height 25
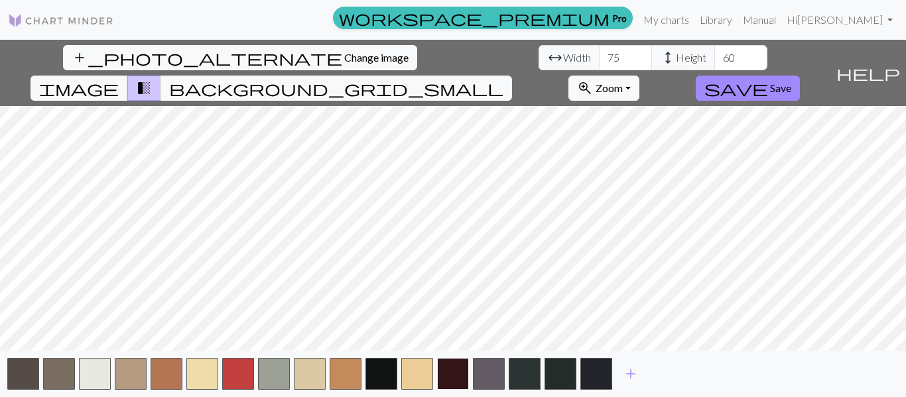
click at [462, 380] on button "button" at bounding box center [453, 374] width 32 height 32
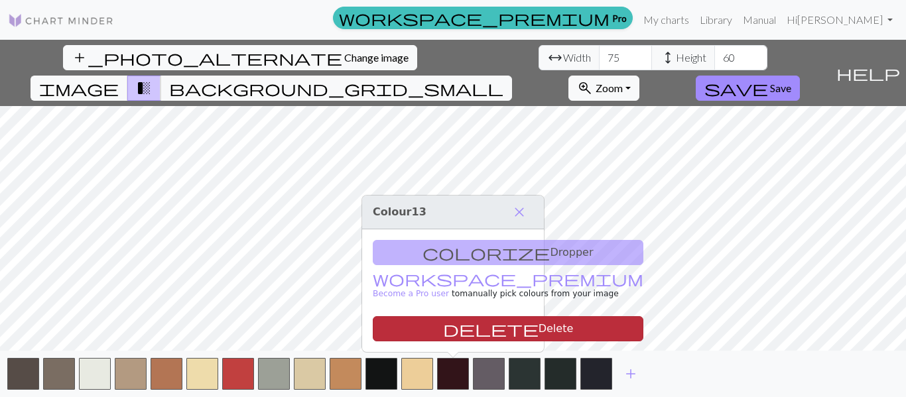
click at [463, 336] on button "delete Delete" at bounding box center [508, 328] width 271 height 25
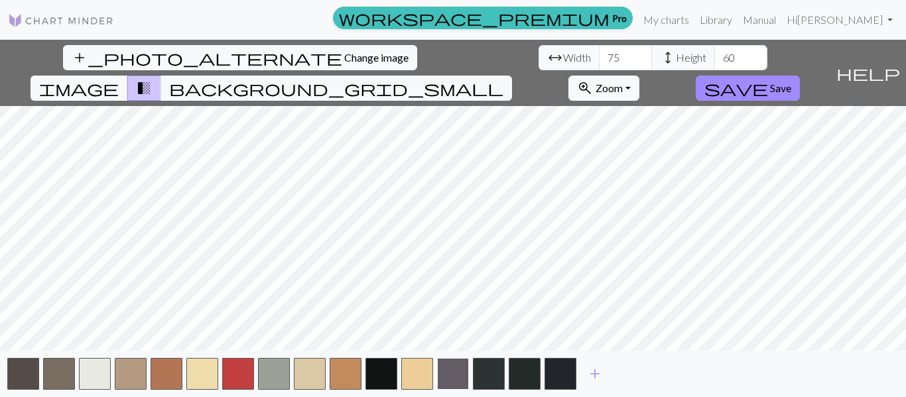
click at [459, 386] on button "button" at bounding box center [453, 374] width 32 height 32
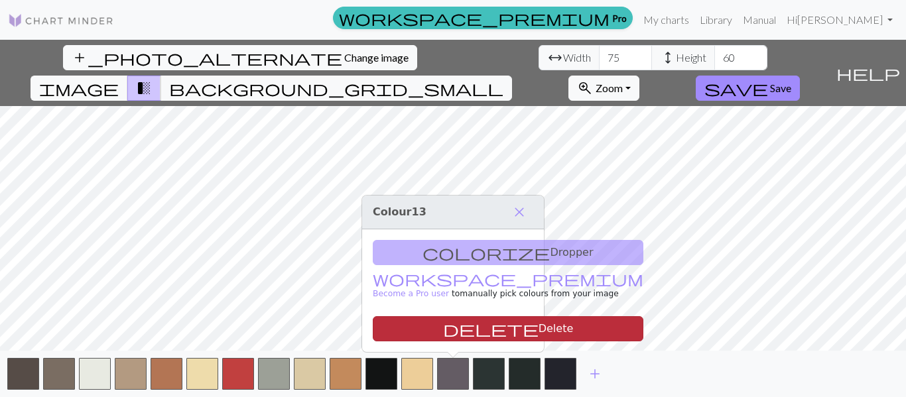
click at [484, 327] on button "delete Delete" at bounding box center [508, 328] width 271 height 25
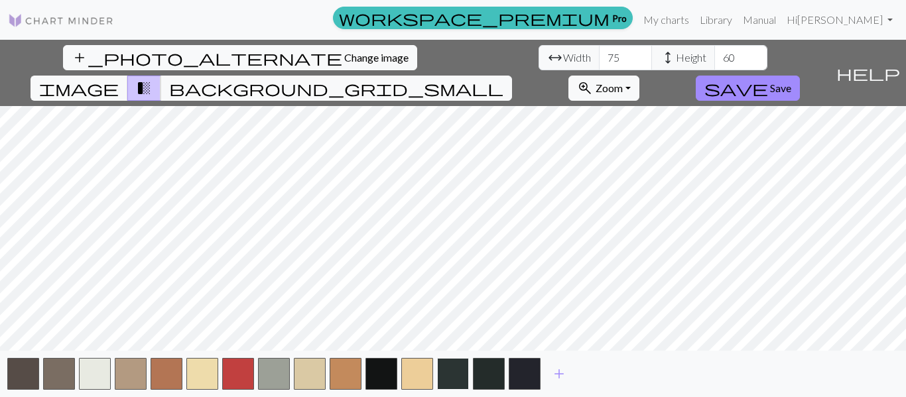
click at [463, 365] on button "button" at bounding box center [453, 374] width 32 height 32
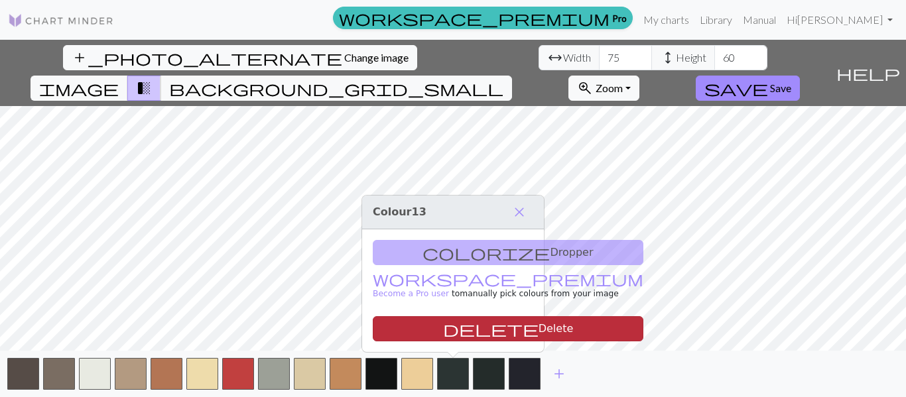
click at [478, 324] on button "delete Delete" at bounding box center [508, 328] width 271 height 25
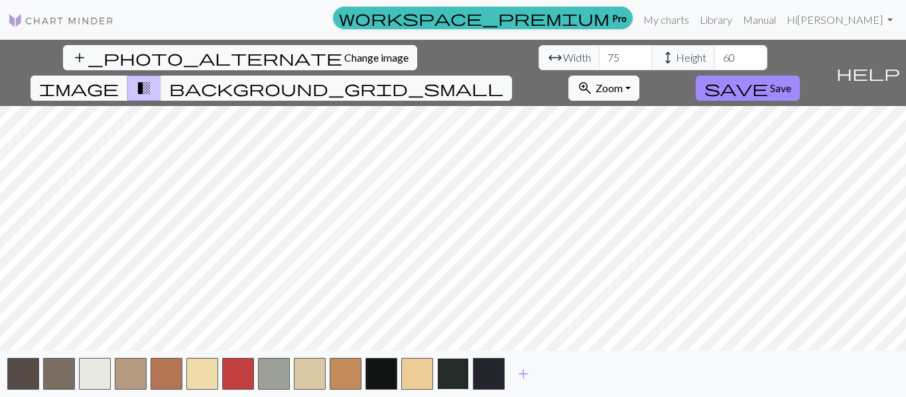
click at [457, 367] on button "button" at bounding box center [453, 374] width 32 height 32
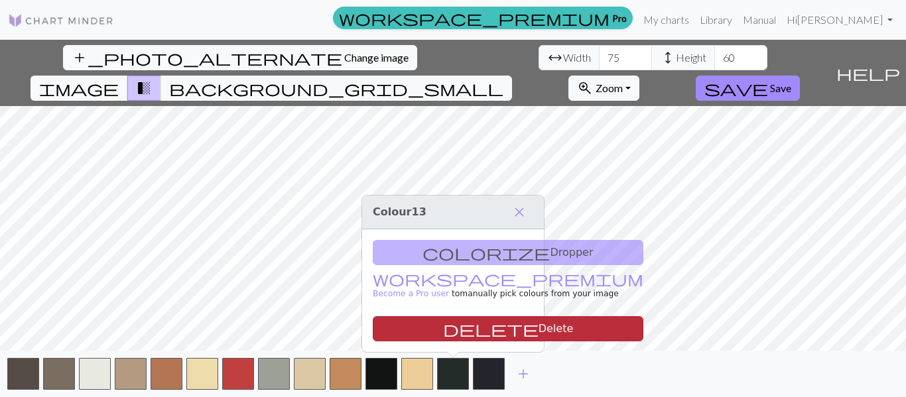
click at [458, 330] on button "delete Delete" at bounding box center [508, 328] width 271 height 25
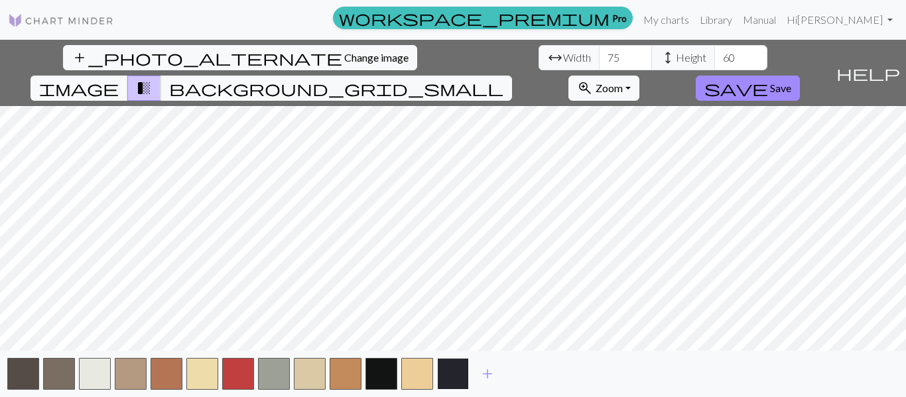
click at [453, 370] on button "button" at bounding box center [453, 374] width 32 height 32
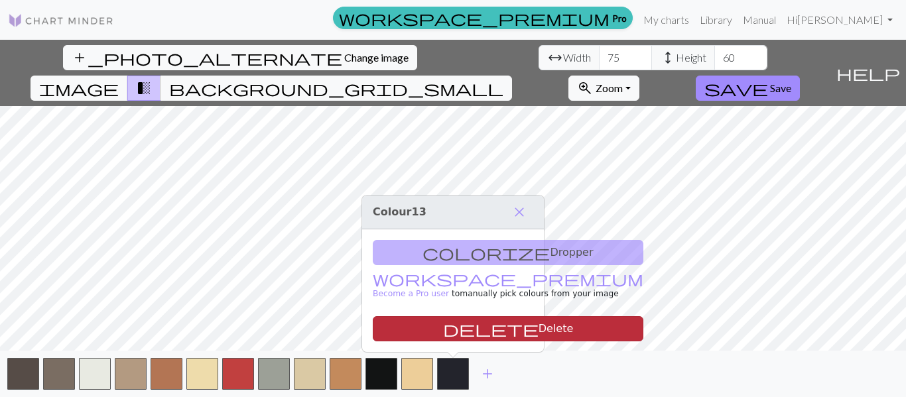
click at [454, 334] on button "delete Delete" at bounding box center [508, 328] width 271 height 25
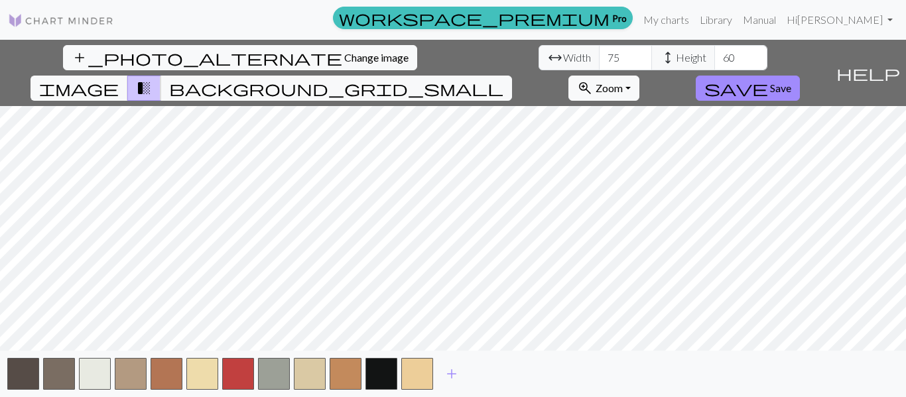
click at [254, 374] on div "add" at bounding box center [453, 374] width 906 height 46
click at [264, 374] on button "button" at bounding box center [274, 374] width 32 height 32
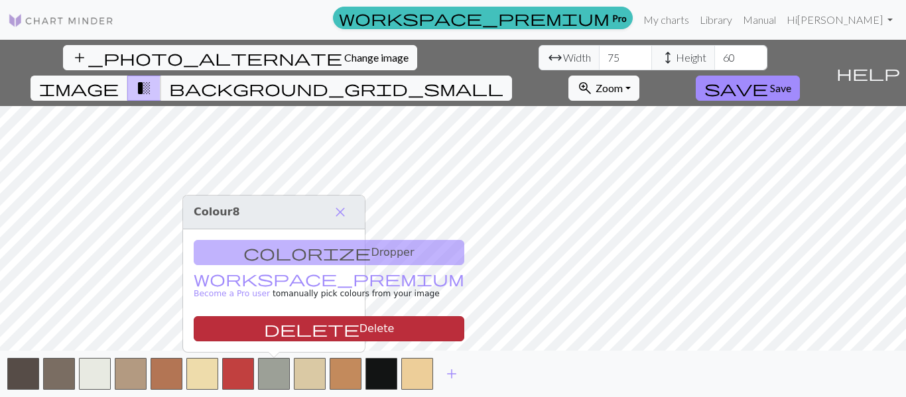
click at [285, 327] on button "delete Delete" at bounding box center [329, 328] width 271 height 25
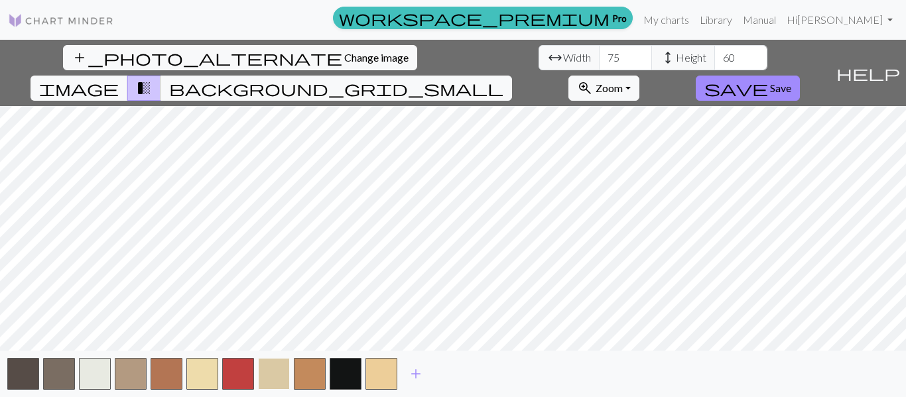
click at [277, 365] on button "button" at bounding box center [274, 374] width 32 height 32
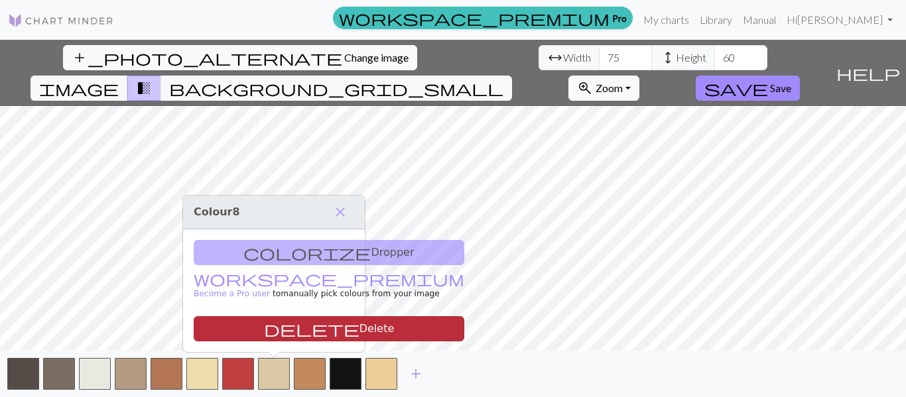
click at [281, 330] on button "delete Delete" at bounding box center [329, 328] width 271 height 25
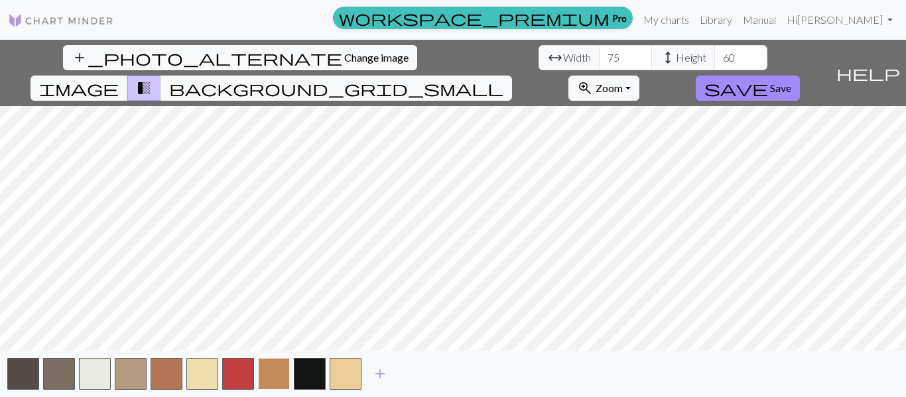
click at [280, 366] on button "button" at bounding box center [274, 374] width 32 height 32
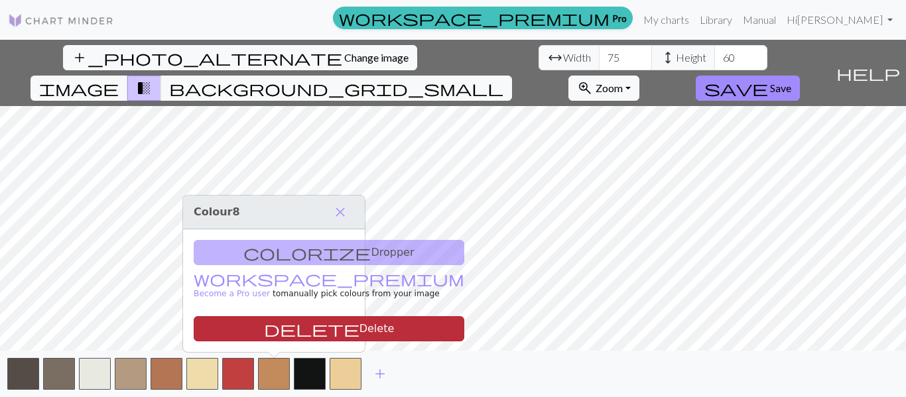
click at [284, 328] on button "delete Delete" at bounding box center [329, 328] width 271 height 25
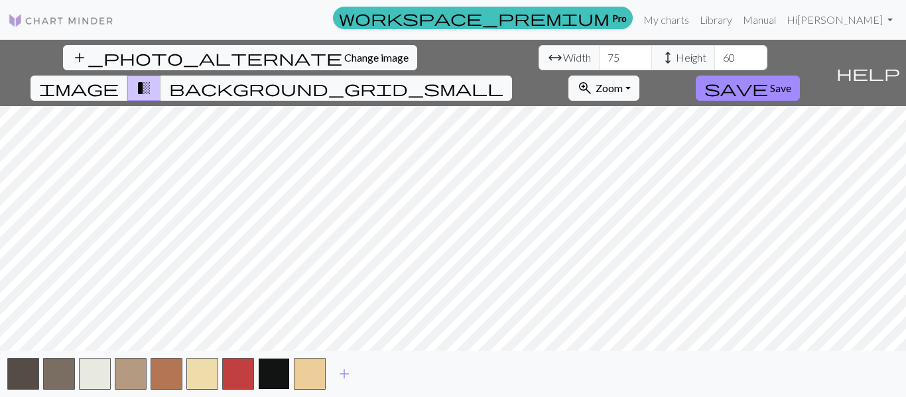
click at [279, 367] on button "button" at bounding box center [274, 374] width 32 height 32
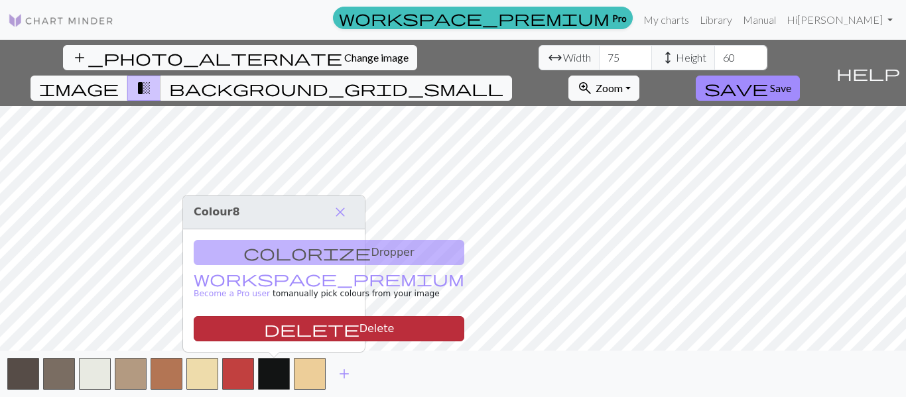
click at [287, 324] on button "delete Delete" at bounding box center [329, 328] width 271 height 25
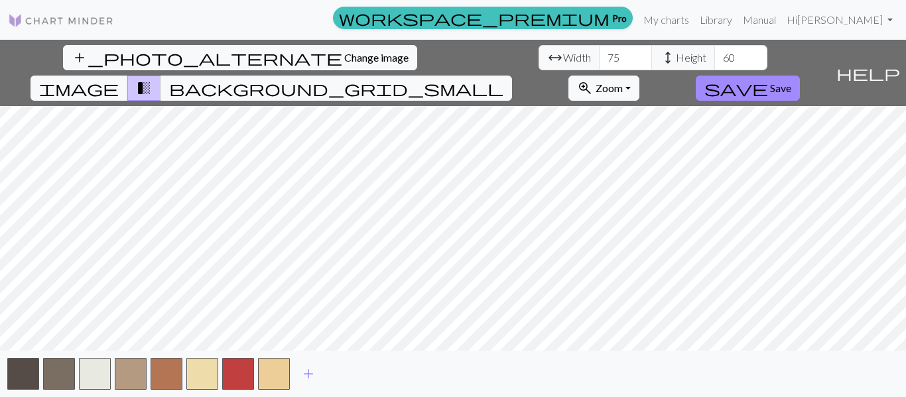
click at [284, 357] on div "add" at bounding box center [453, 374] width 906 height 46
click at [285, 367] on button "button" at bounding box center [274, 374] width 32 height 32
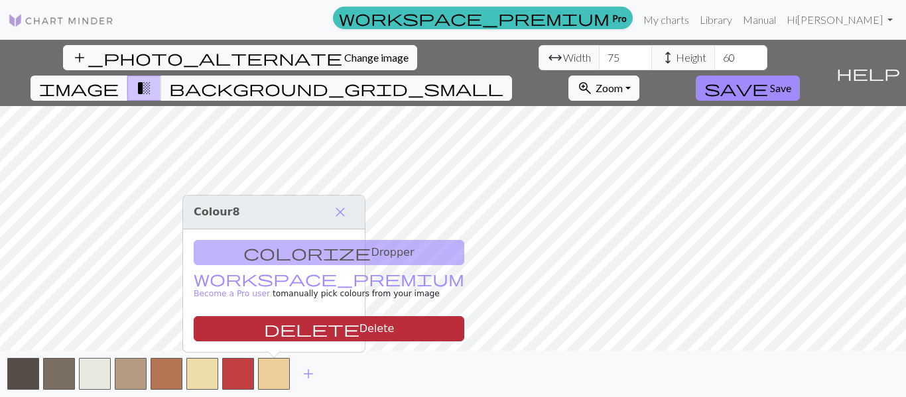
click at [291, 340] on button "delete Delete" at bounding box center [329, 328] width 271 height 25
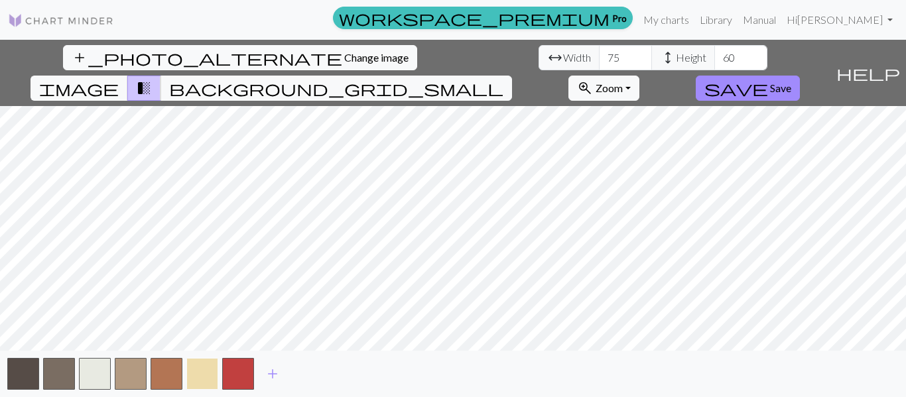
click at [216, 371] on button "button" at bounding box center [202, 374] width 32 height 32
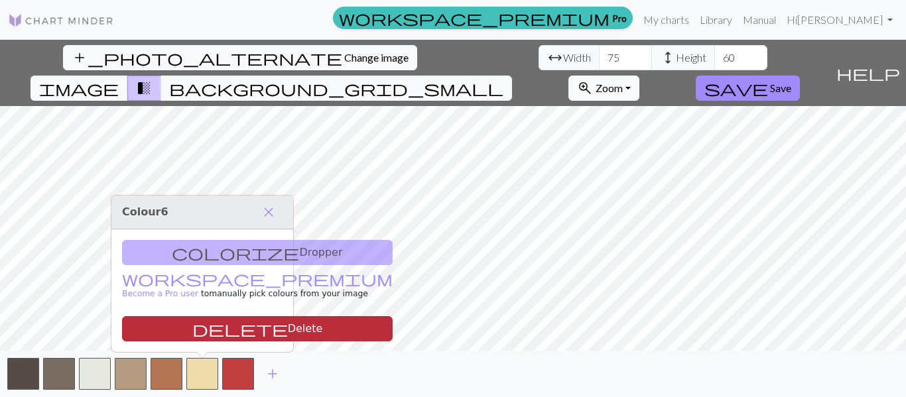
click at [214, 332] on button "delete Delete" at bounding box center [257, 328] width 271 height 25
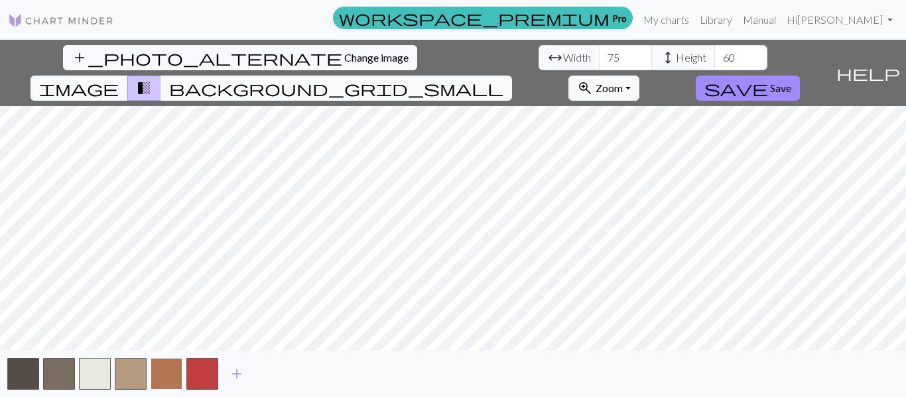
click at [172, 364] on button "button" at bounding box center [167, 374] width 32 height 32
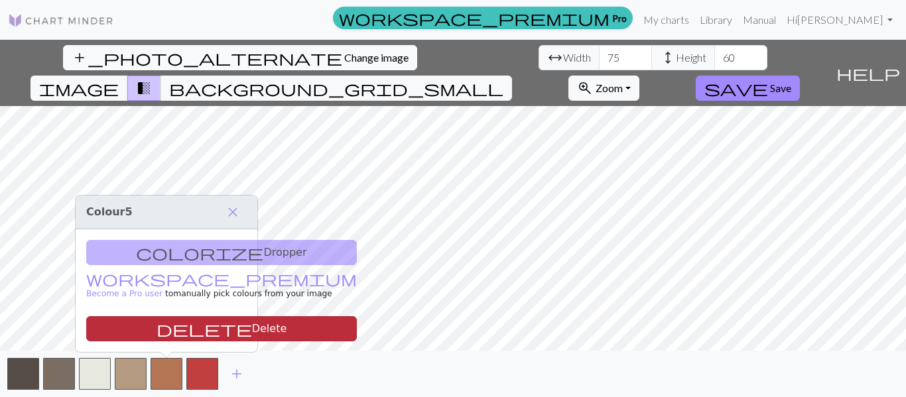
click at [176, 332] on button "delete Delete" at bounding box center [221, 328] width 271 height 25
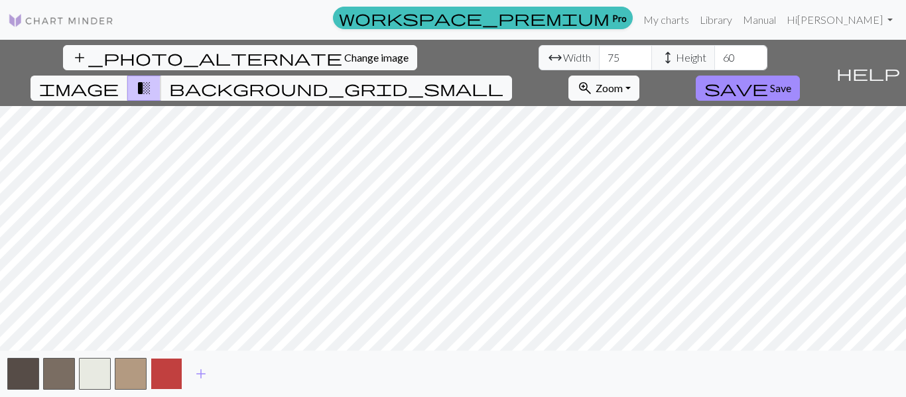
click at [169, 370] on button "button" at bounding box center [167, 374] width 32 height 32
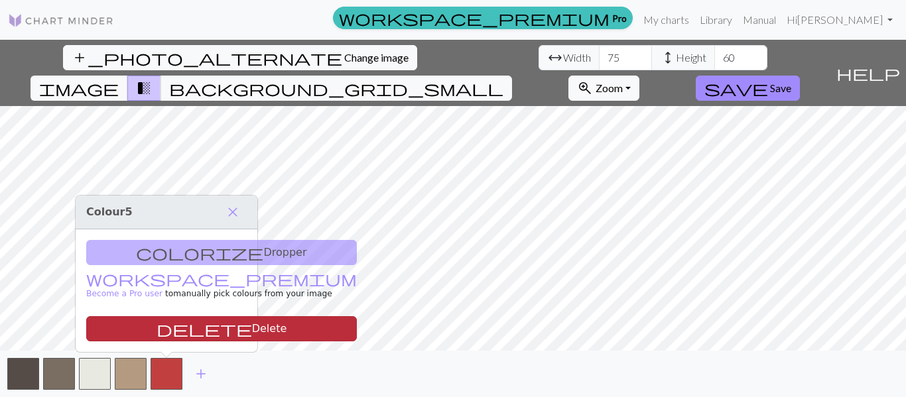
click at [172, 330] on button "delete Delete" at bounding box center [221, 328] width 271 height 25
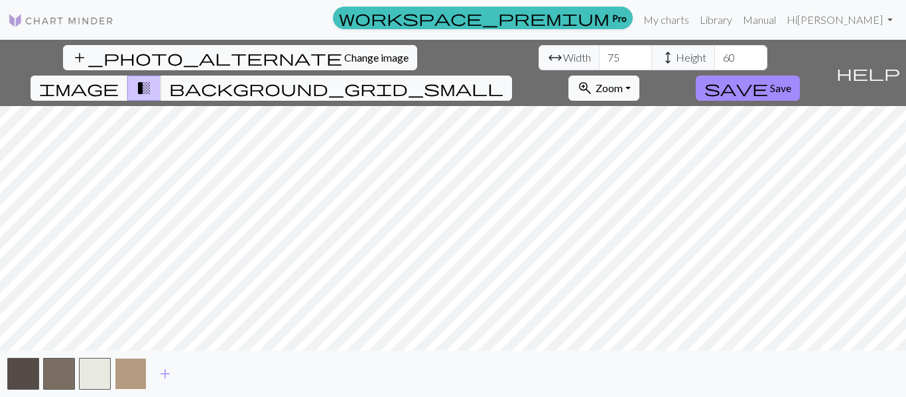
click at [129, 374] on button "button" at bounding box center [131, 374] width 32 height 32
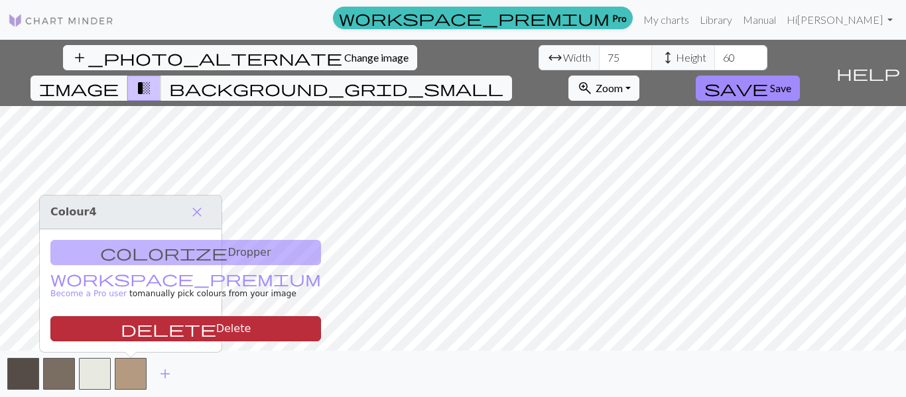
click at [133, 339] on button "delete Delete" at bounding box center [185, 328] width 271 height 25
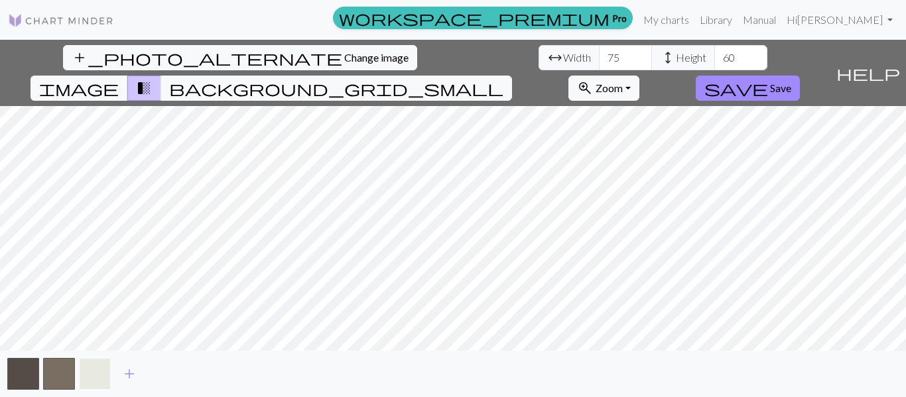
click at [96, 368] on button "button" at bounding box center [95, 374] width 32 height 32
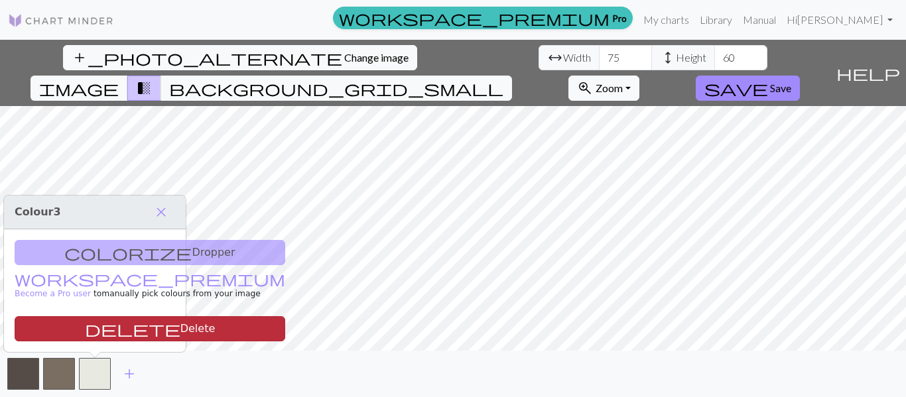
click at [105, 329] on button "delete Delete" at bounding box center [150, 328] width 271 height 25
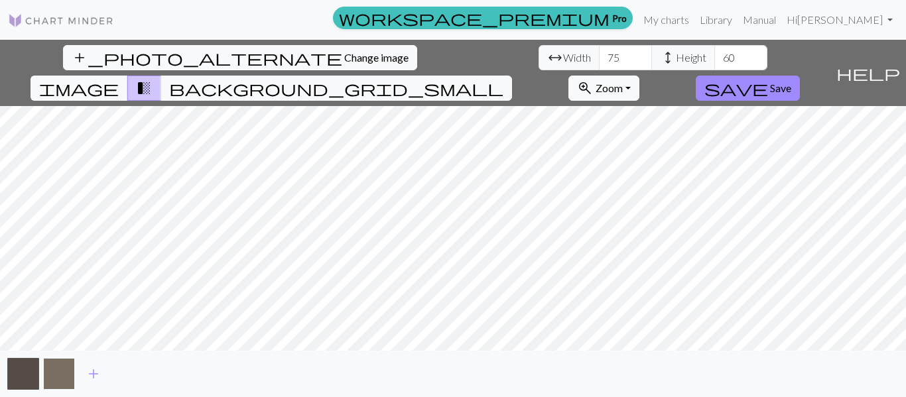
click at [66, 368] on button "button" at bounding box center [59, 374] width 32 height 32
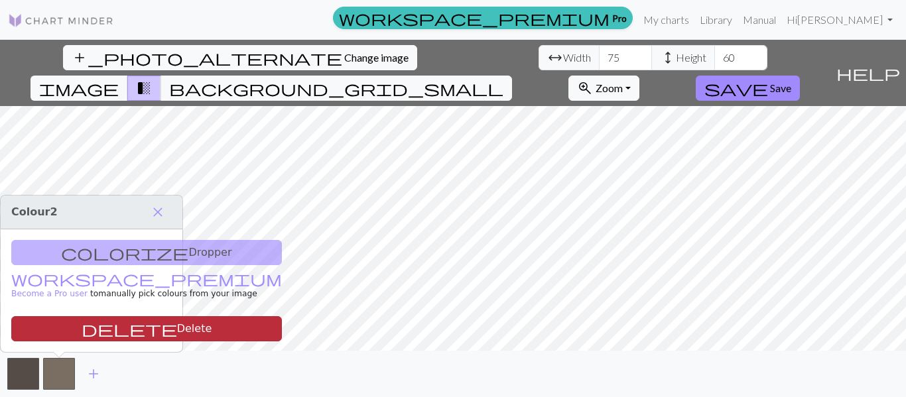
click at [88, 330] on button "delete Delete" at bounding box center [146, 328] width 271 height 25
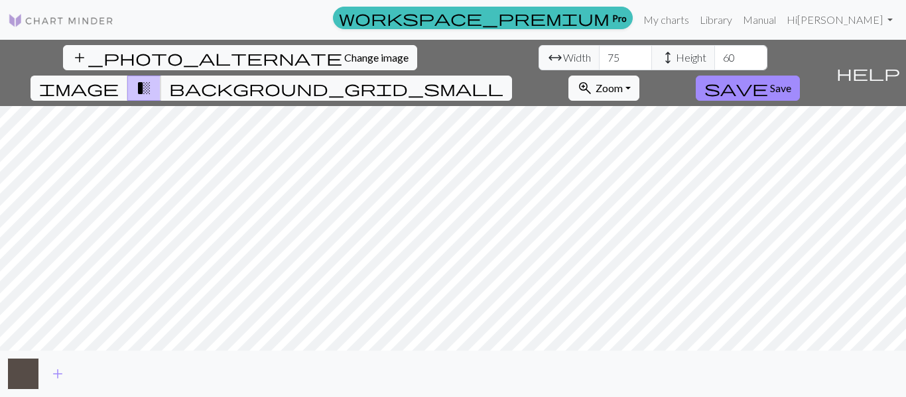
click at [19, 378] on button "button" at bounding box center [23, 374] width 32 height 32
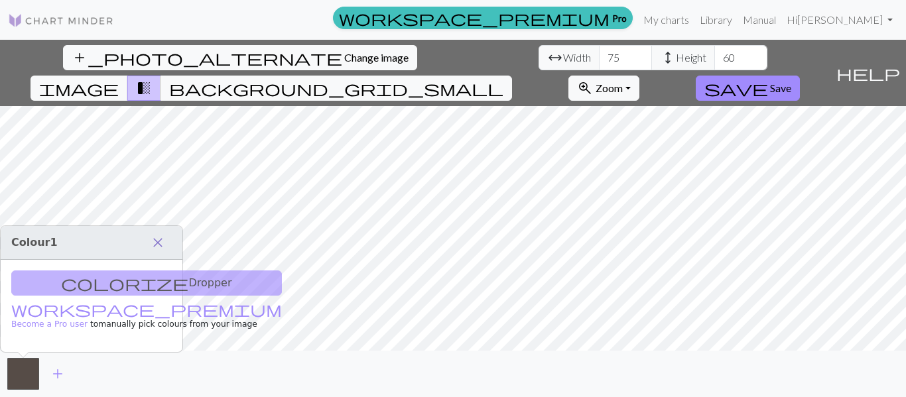
click at [159, 250] on span "close" at bounding box center [158, 243] width 16 height 19
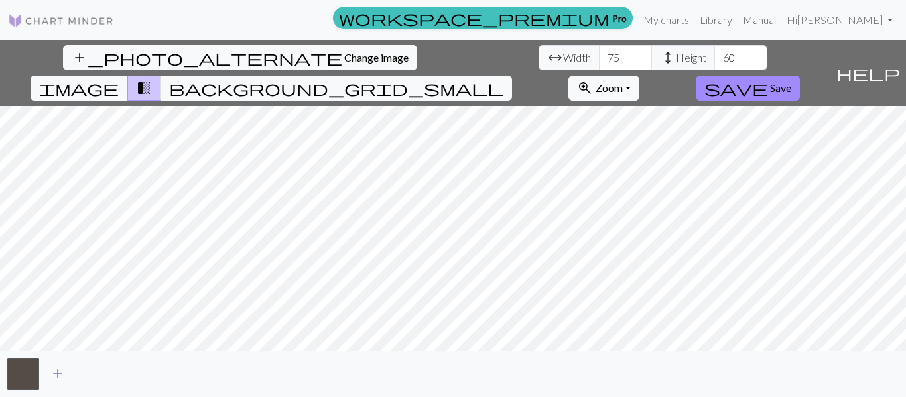
click at [57, 366] on span "add" at bounding box center [58, 374] width 16 height 19
click at [61, 376] on button "button" at bounding box center [59, 374] width 32 height 32
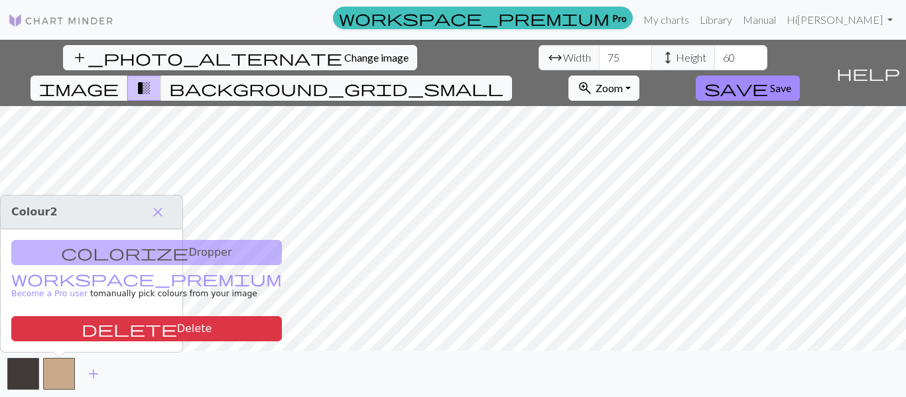
click at [111, 255] on div "colorize Dropper workspace_premium Become a Pro user to manually pick colours f…" at bounding box center [92, 291] width 182 height 123
click at [128, 376] on div "add" at bounding box center [453, 374] width 906 height 46
click at [153, 208] on span "close" at bounding box center [158, 212] width 16 height 19
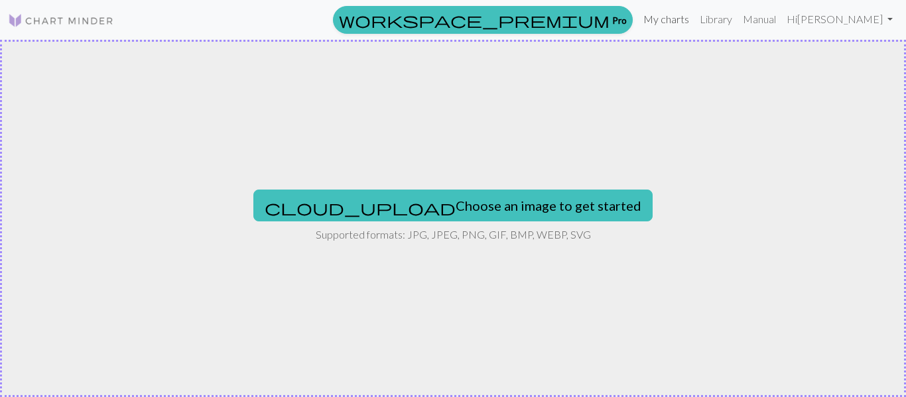
click at [685, 23] on link "My charts" at bounding box center [666, 19] width 56 height 27
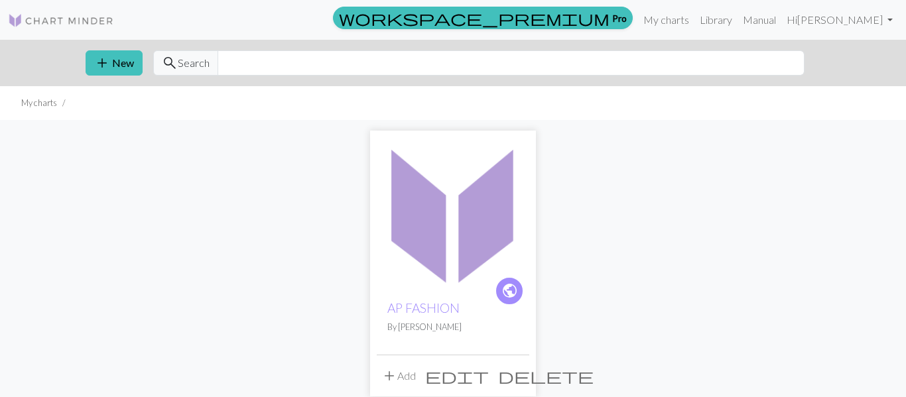
click at [442, 257] on img at bounding box center [453, 213] width 153 height 153
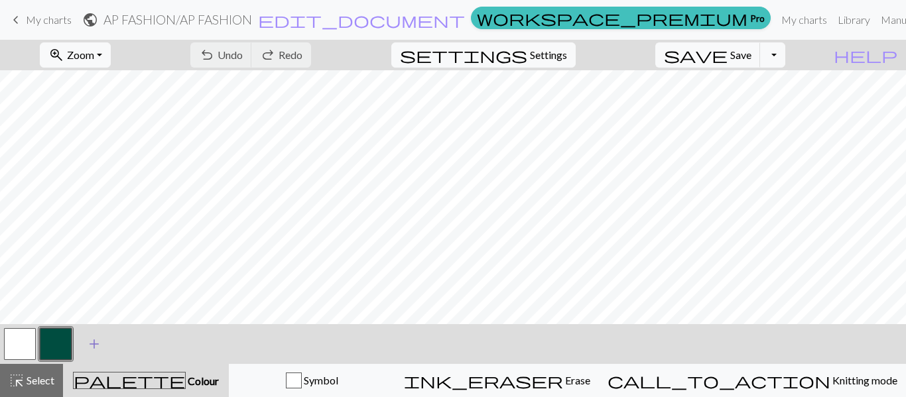
click at [98, 348] on span "add" at bounding box center [94, 344] width 16 height 19
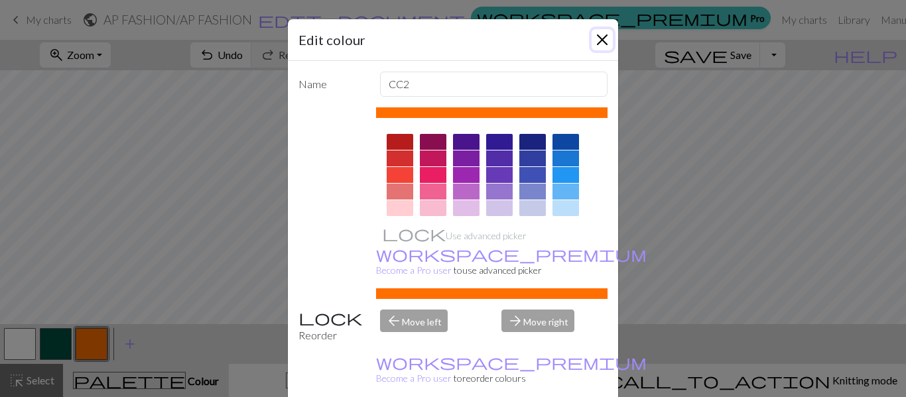
click at [603, 40] on button "Close" at bounding box center [602, 39] width 21 height 21
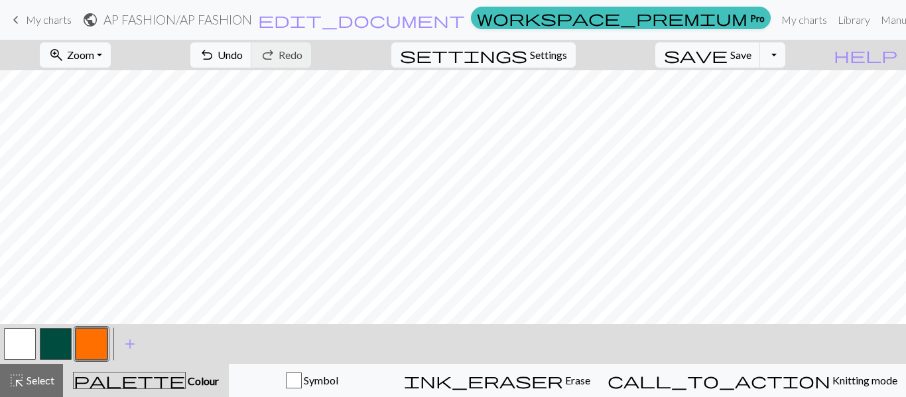
click at [16, 18] on span "keyboard_arrow_left" at bounding box center [16, 20] width 16 height 19
